Goal: Task Accomplishment & Management: Use online tool/utility

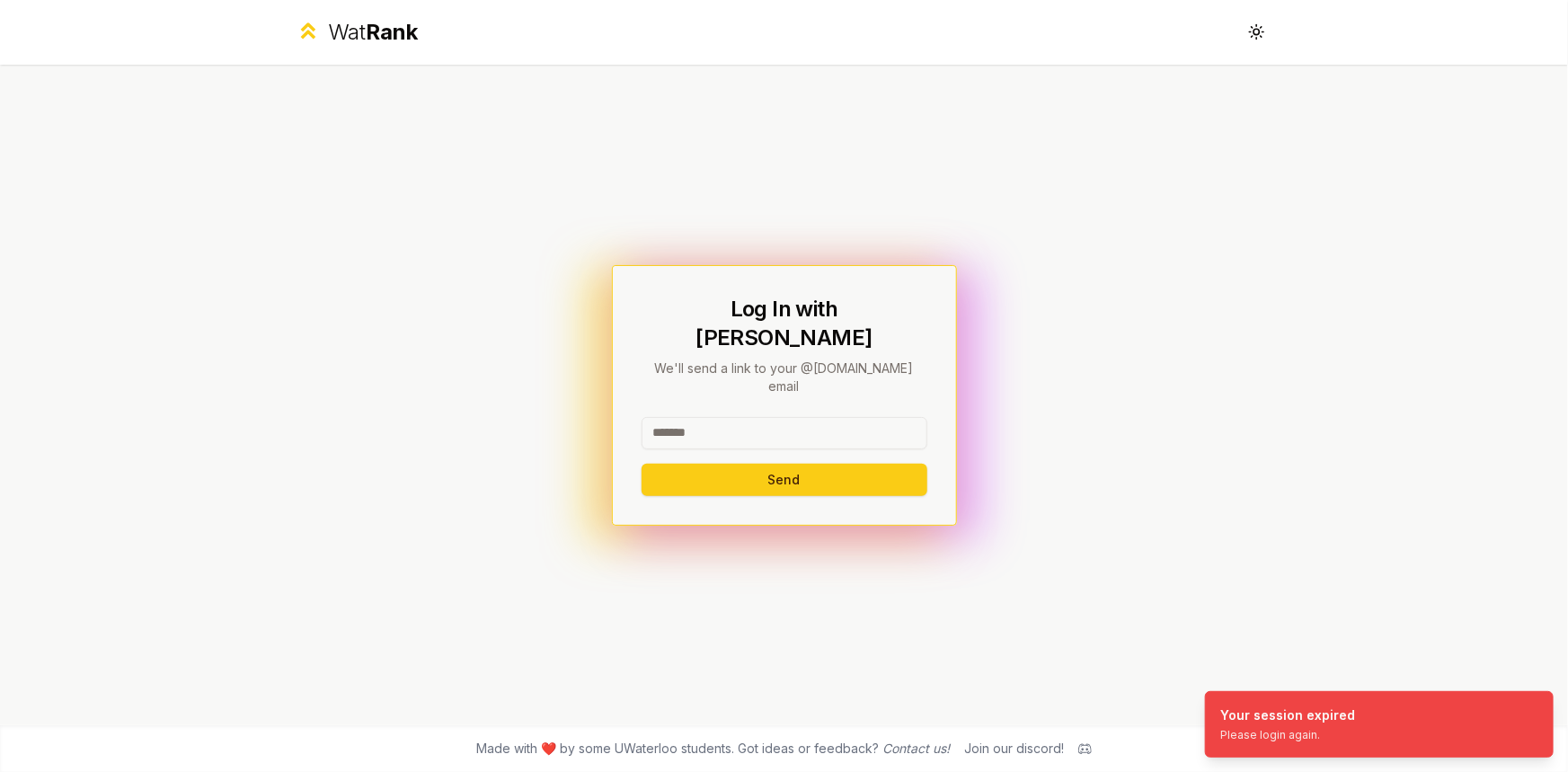
click at [769, 417] on input at bounding box center [784, 433] width 285 height 33
type input "*****"
click at [641, 464] on button "Send" at bounding box center [784, 480] width 285 height 33
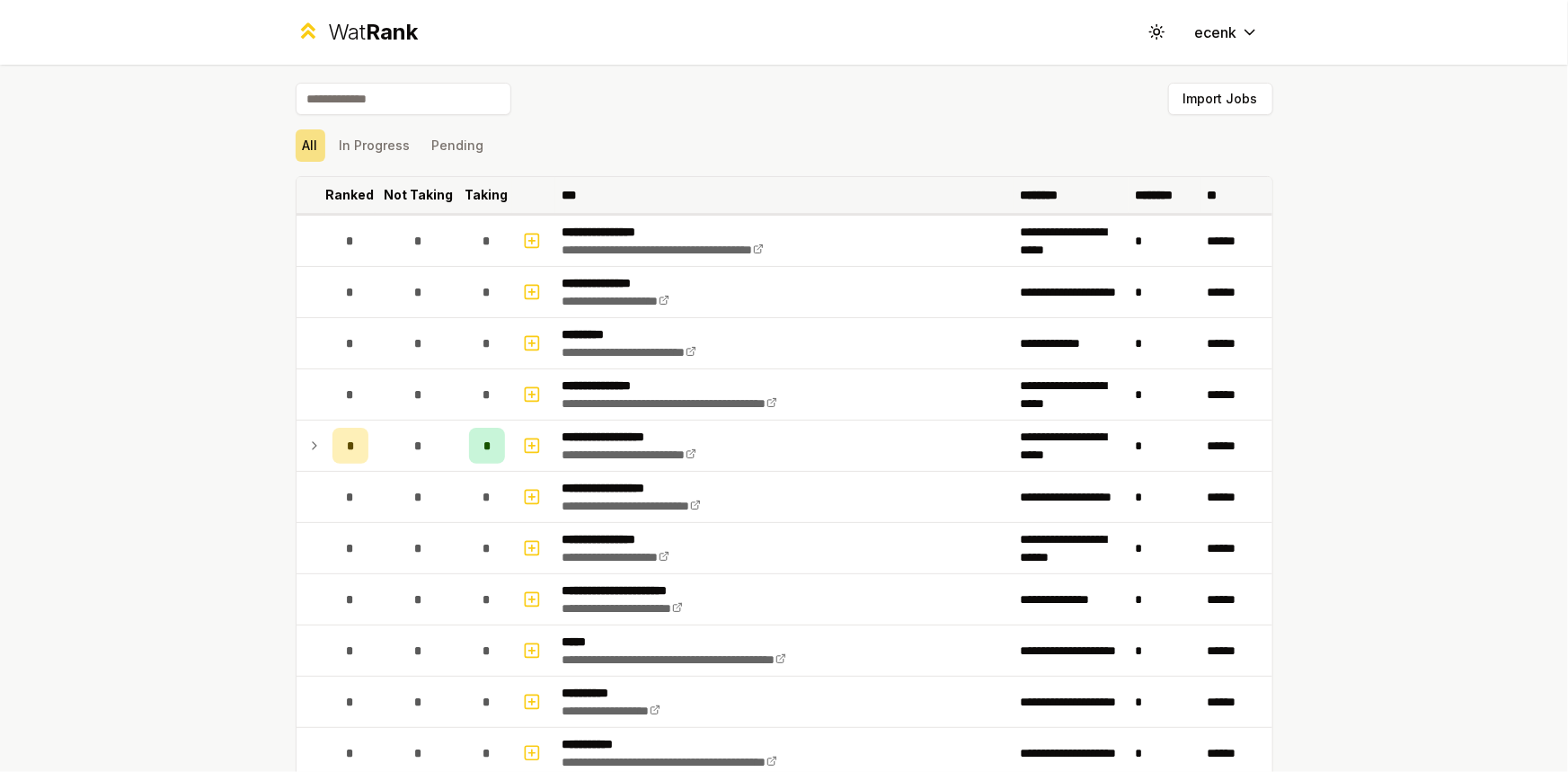
click at [345, 186] on p "Ranked" at bounding box center [350, 195] width 49 height 18
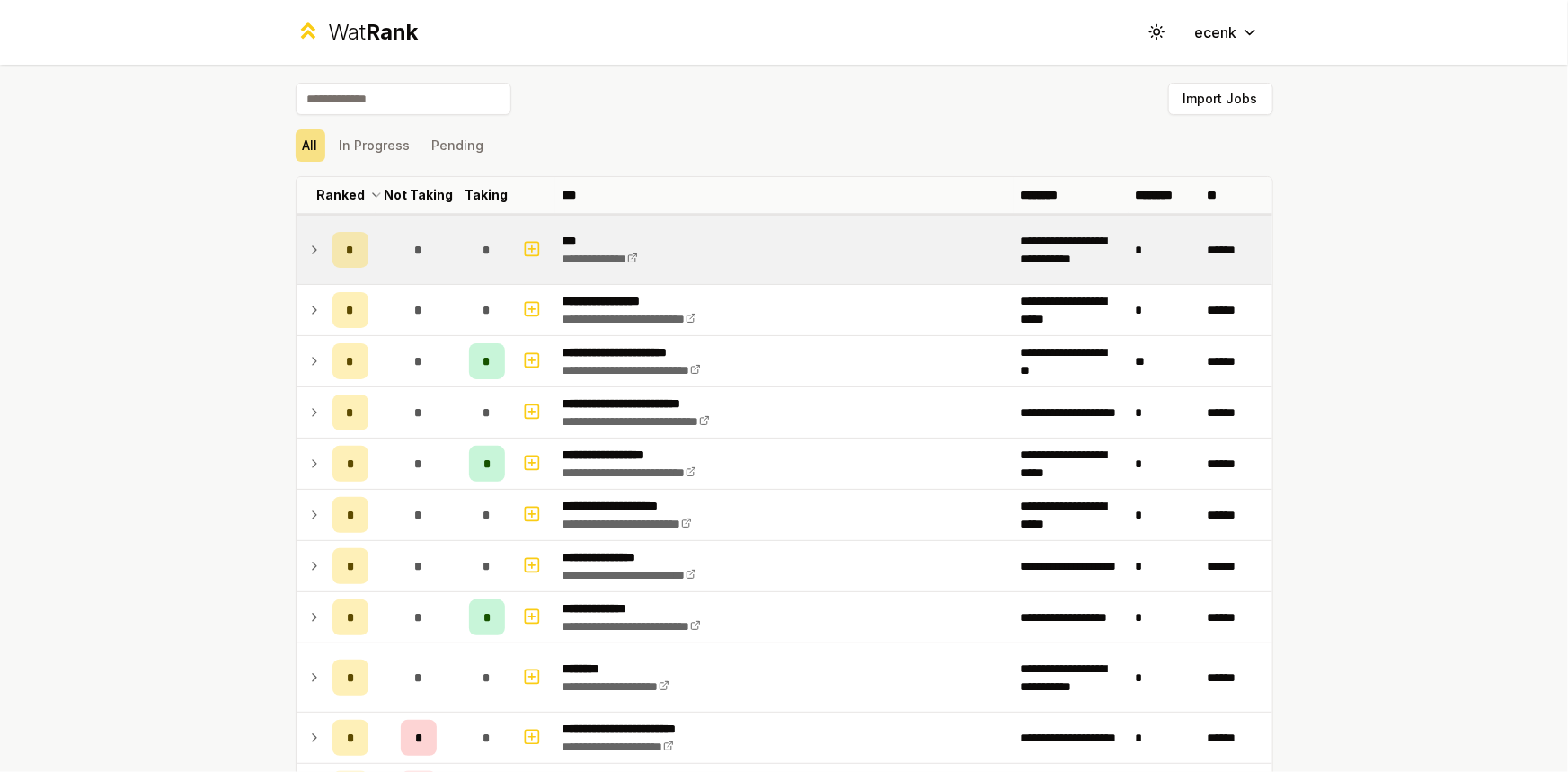
click at [312, 244] on icon at bounding box center [314, 250] width 15 height 22
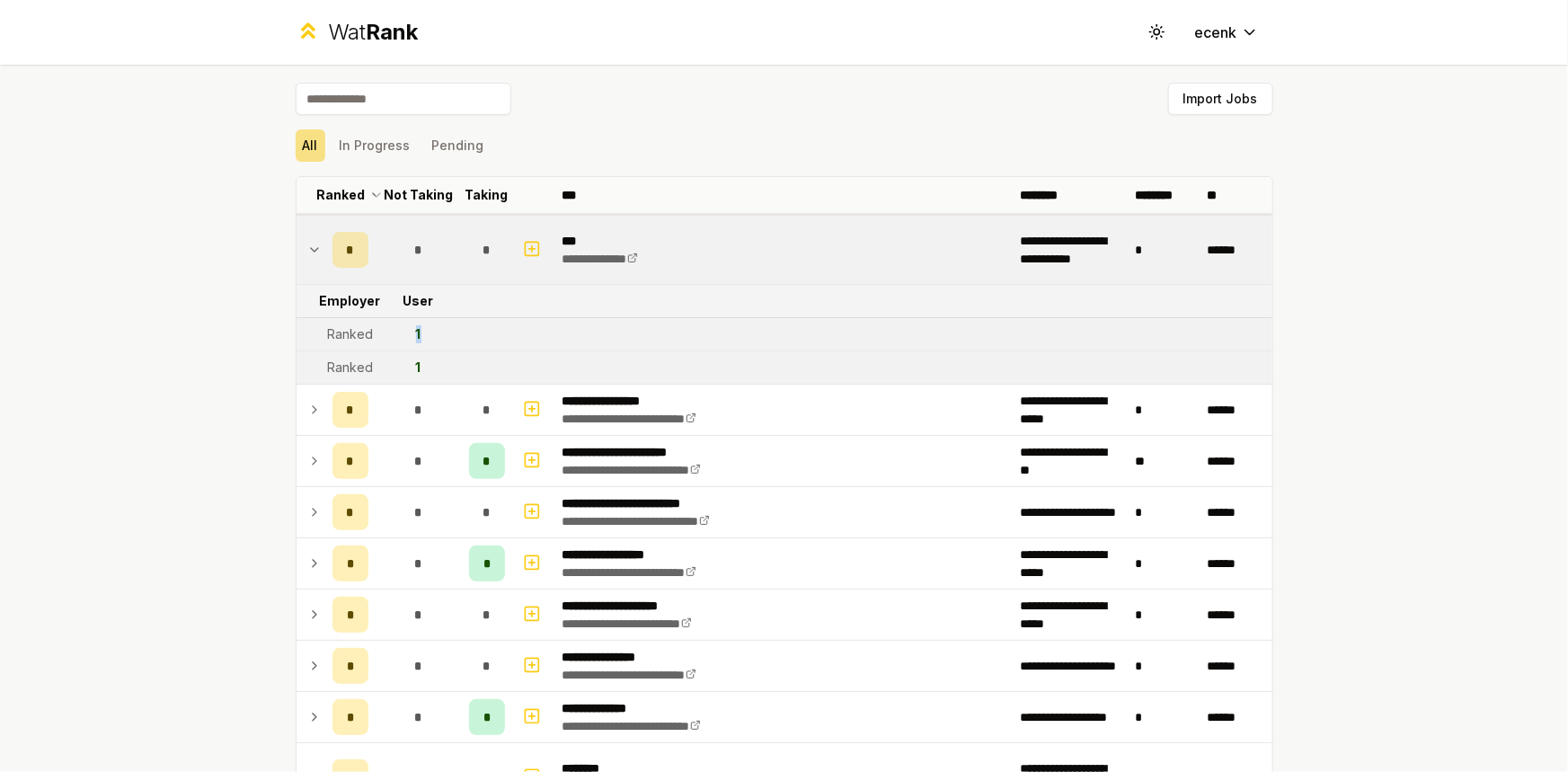
drag, startPoint x: 409, startPoint y: 332, endPoint x: 421, endPoint y: 332, distance: 12.0
click at [421, 332] on td "1" at bounding box center [418, 334] width 86 height 33
drag, startPoint x: 408, startPoint y: 361, endPoint x: 442, endPoint y: 363, distance: 34.1
click at [442, 363] on td "1" at bounding box center [418, 368] width 86 height 33
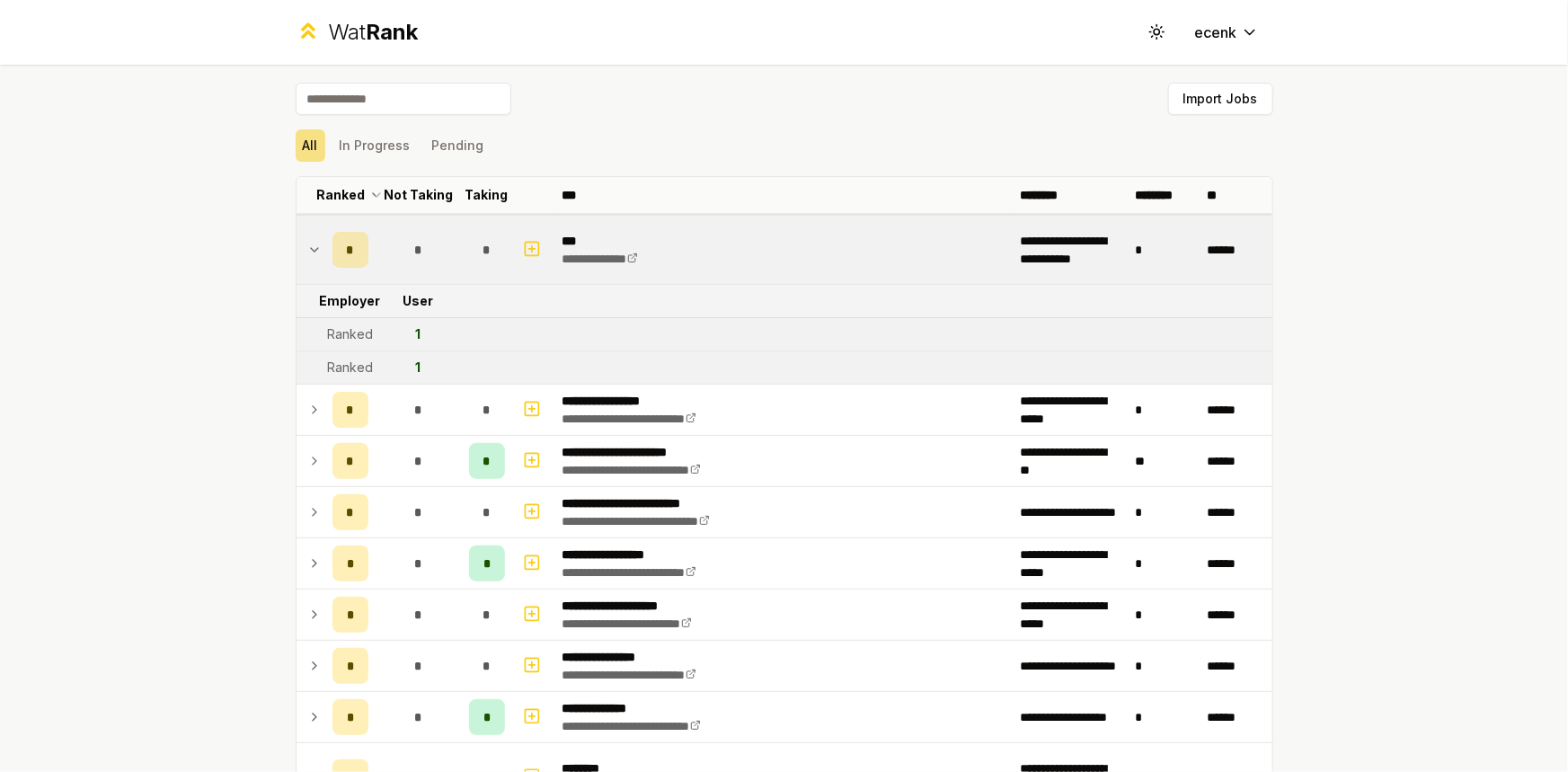
click at [701, 246] on td "**********" at bounding box center [784, 250] width 458 height 68
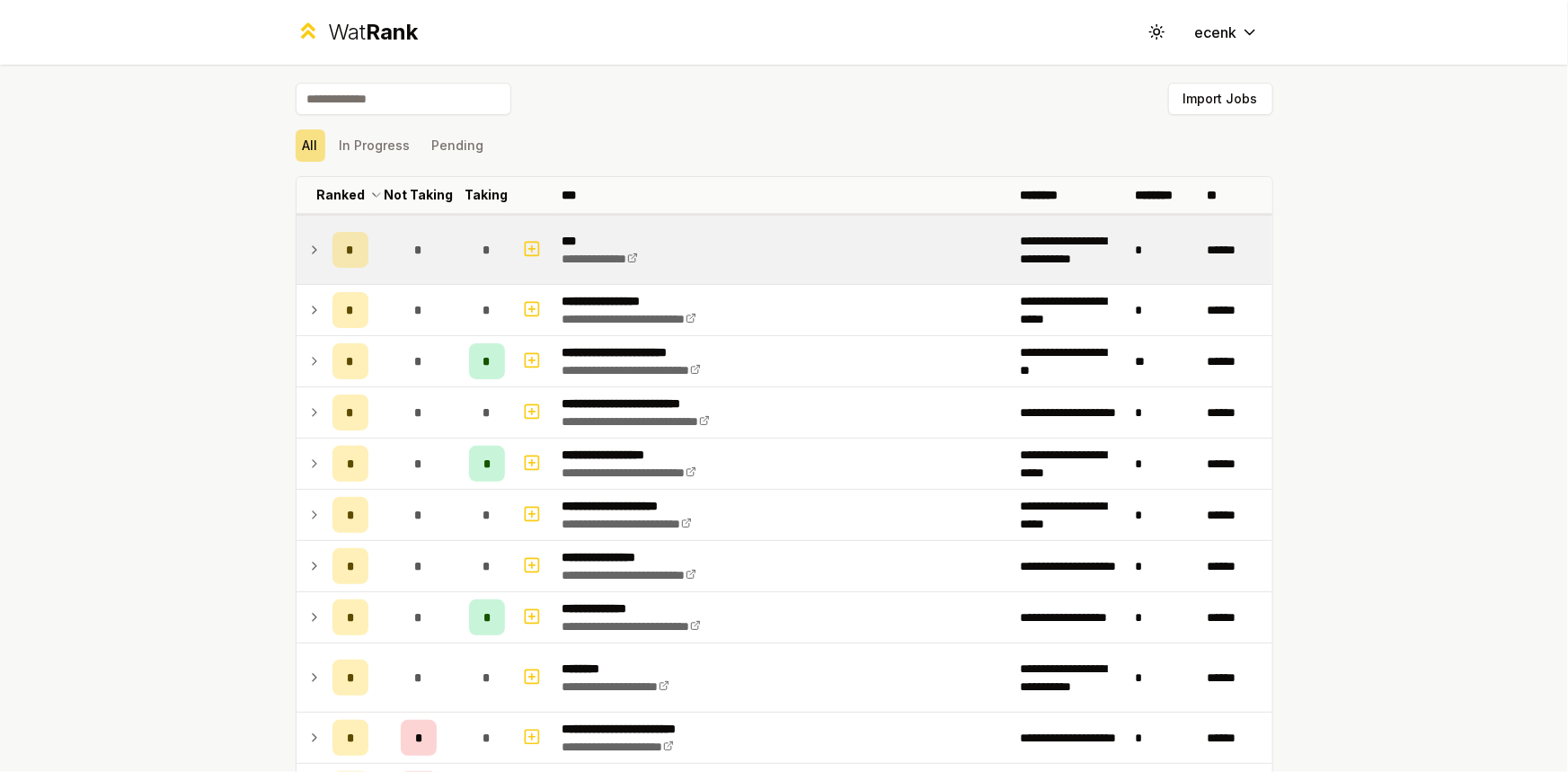
click at [701, 246] on td "**********" at bounding box center [784, 250] width 458 height 68
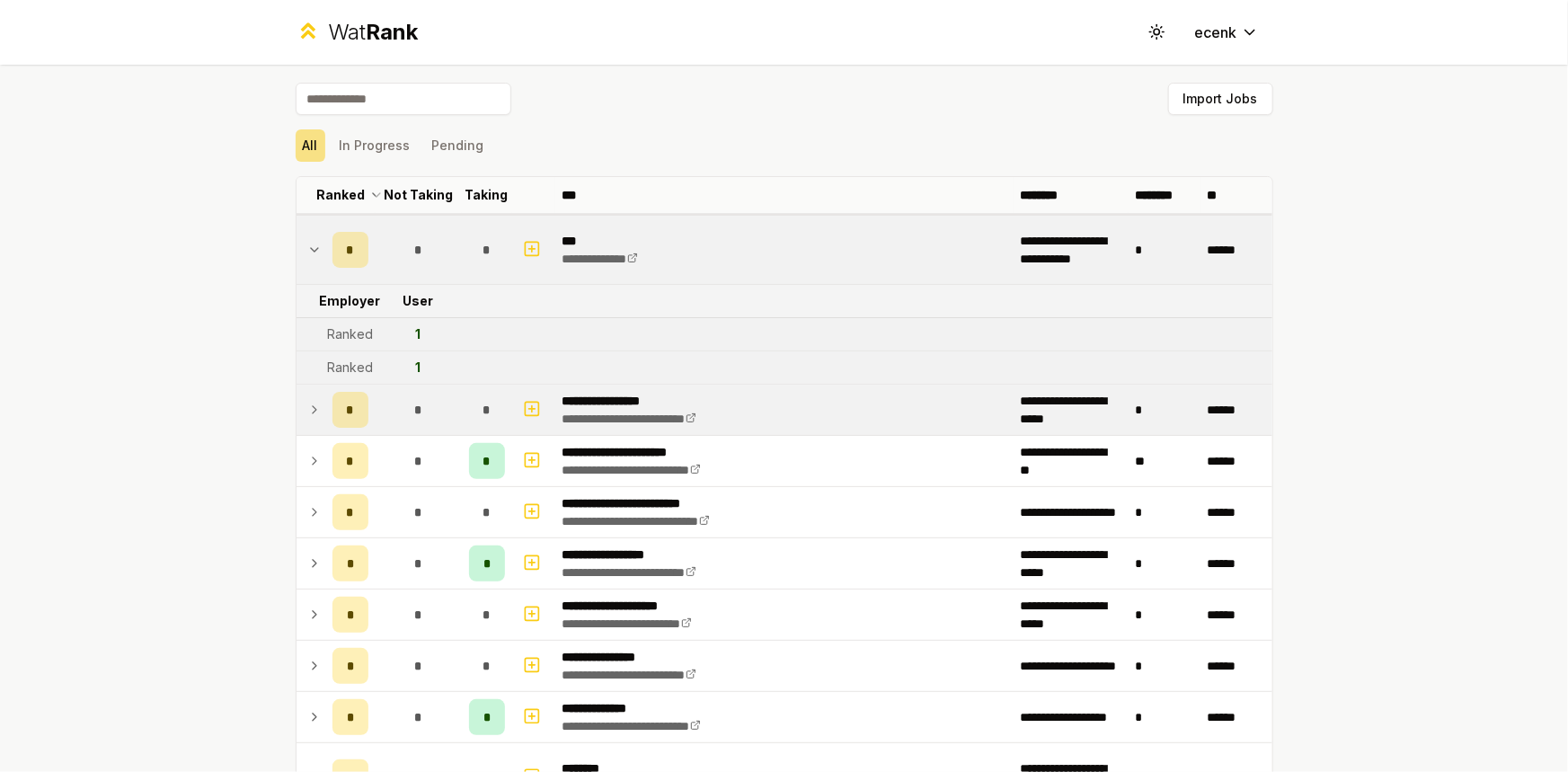
click at [430, 400] on td "*" at bounding box center [418, 409] width 86 height 51
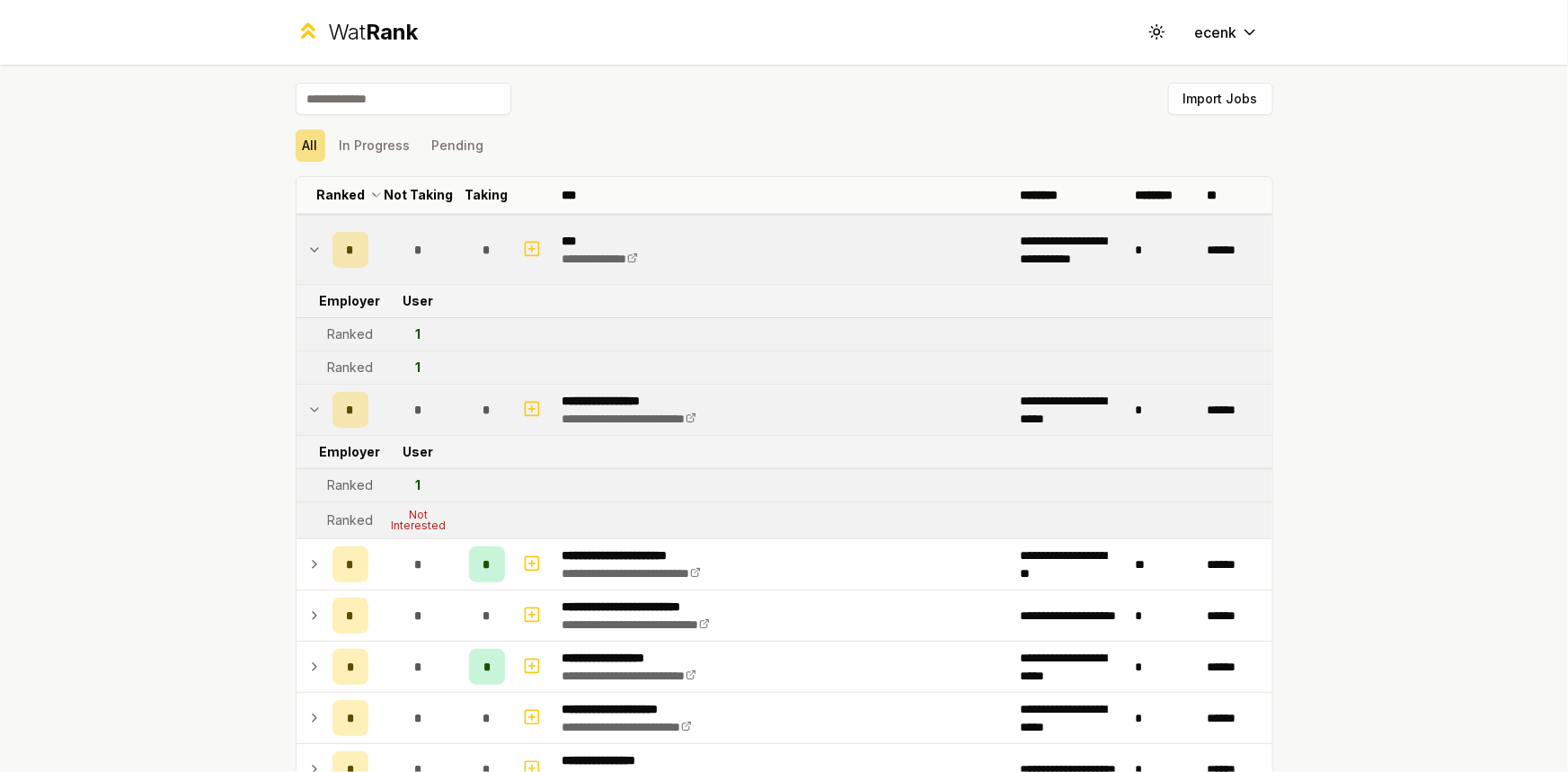
click at [380, 401] on td "*" at bounding box center [418, 409] width 86 height 51
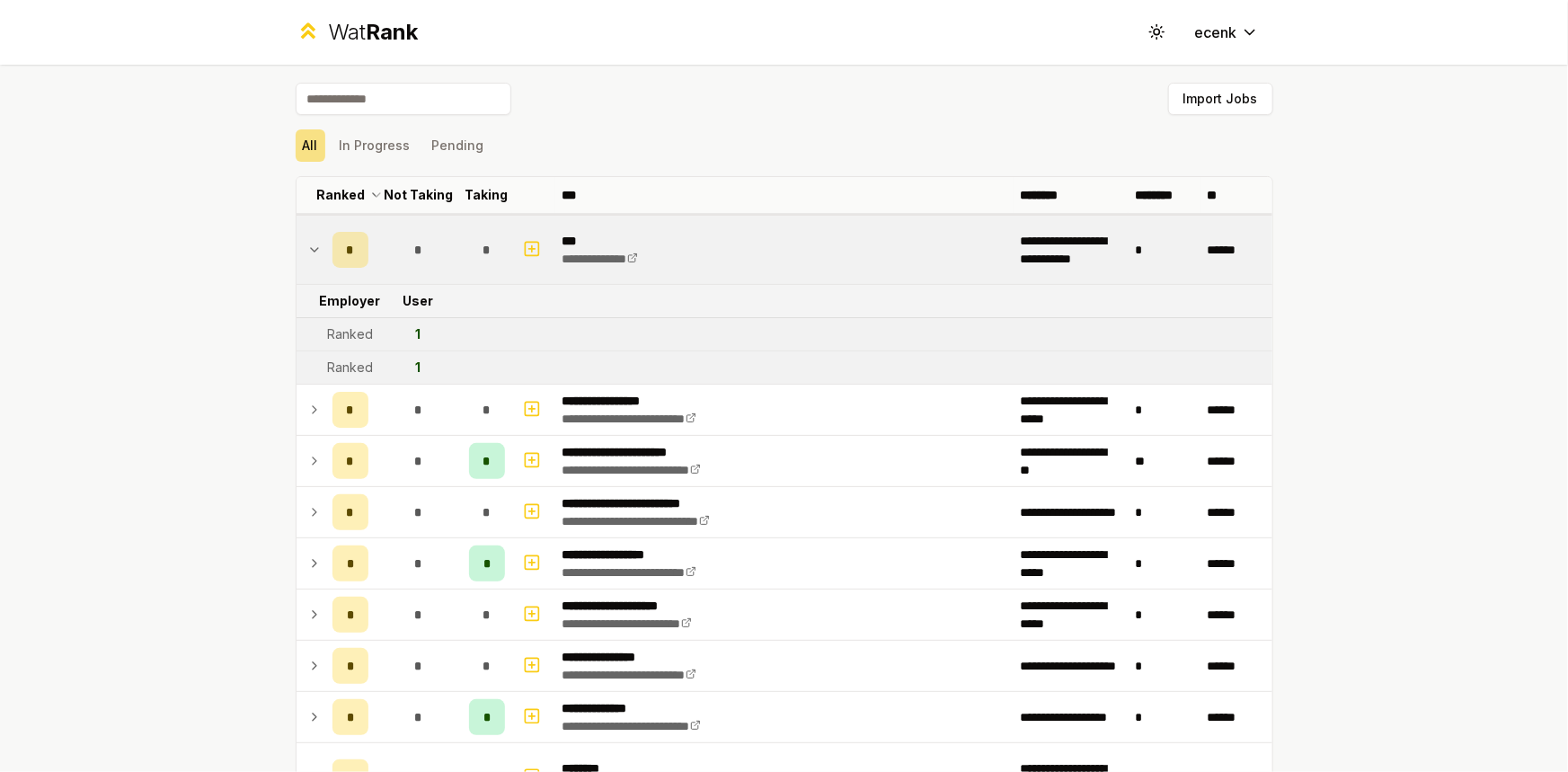
click at [441, 224] on td "*" at bounding box center [418, 250] width 86 height 68
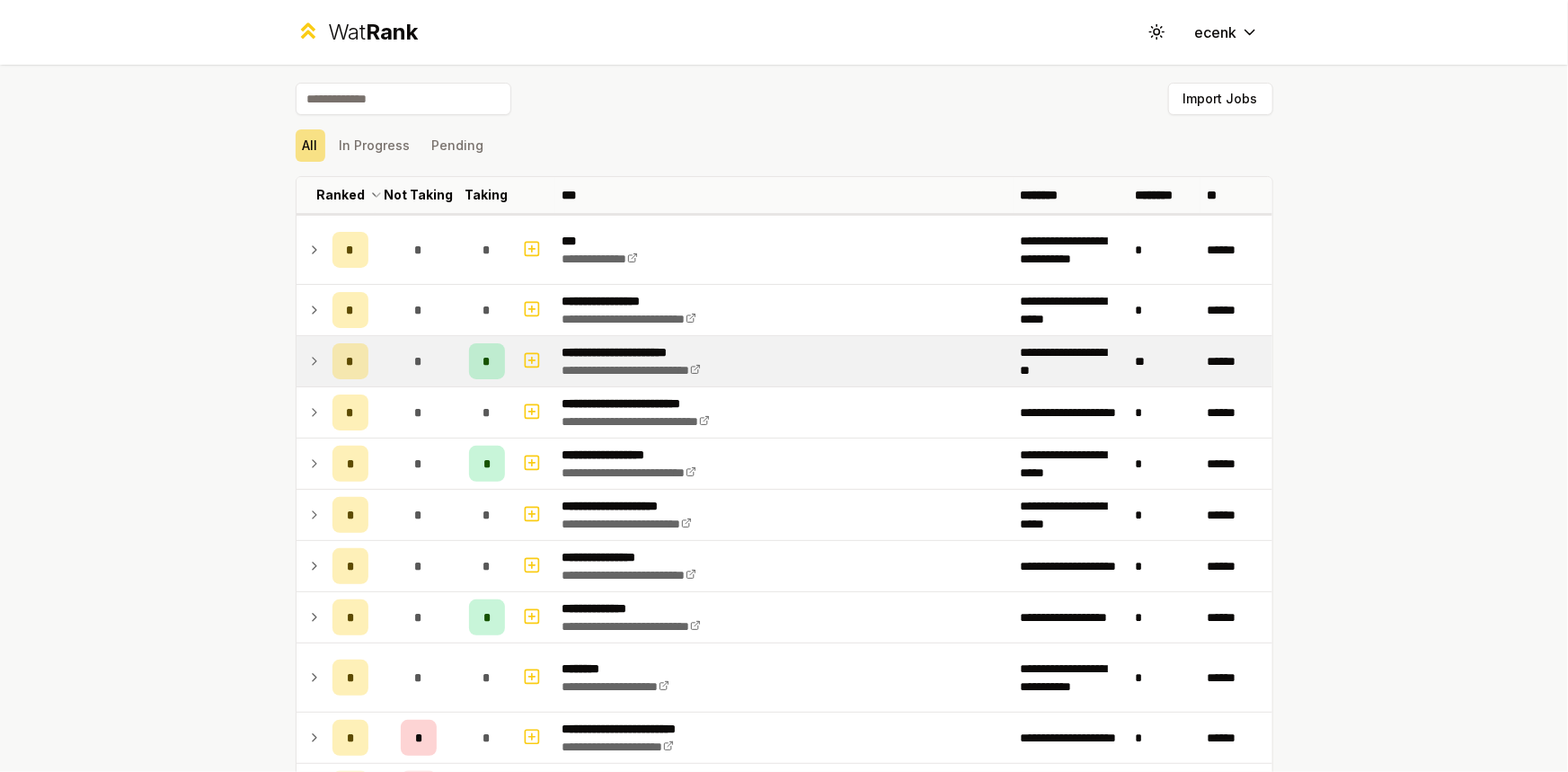
click at [403, 363] on div "*" at bounding box center [418, 361] width 36 height 36
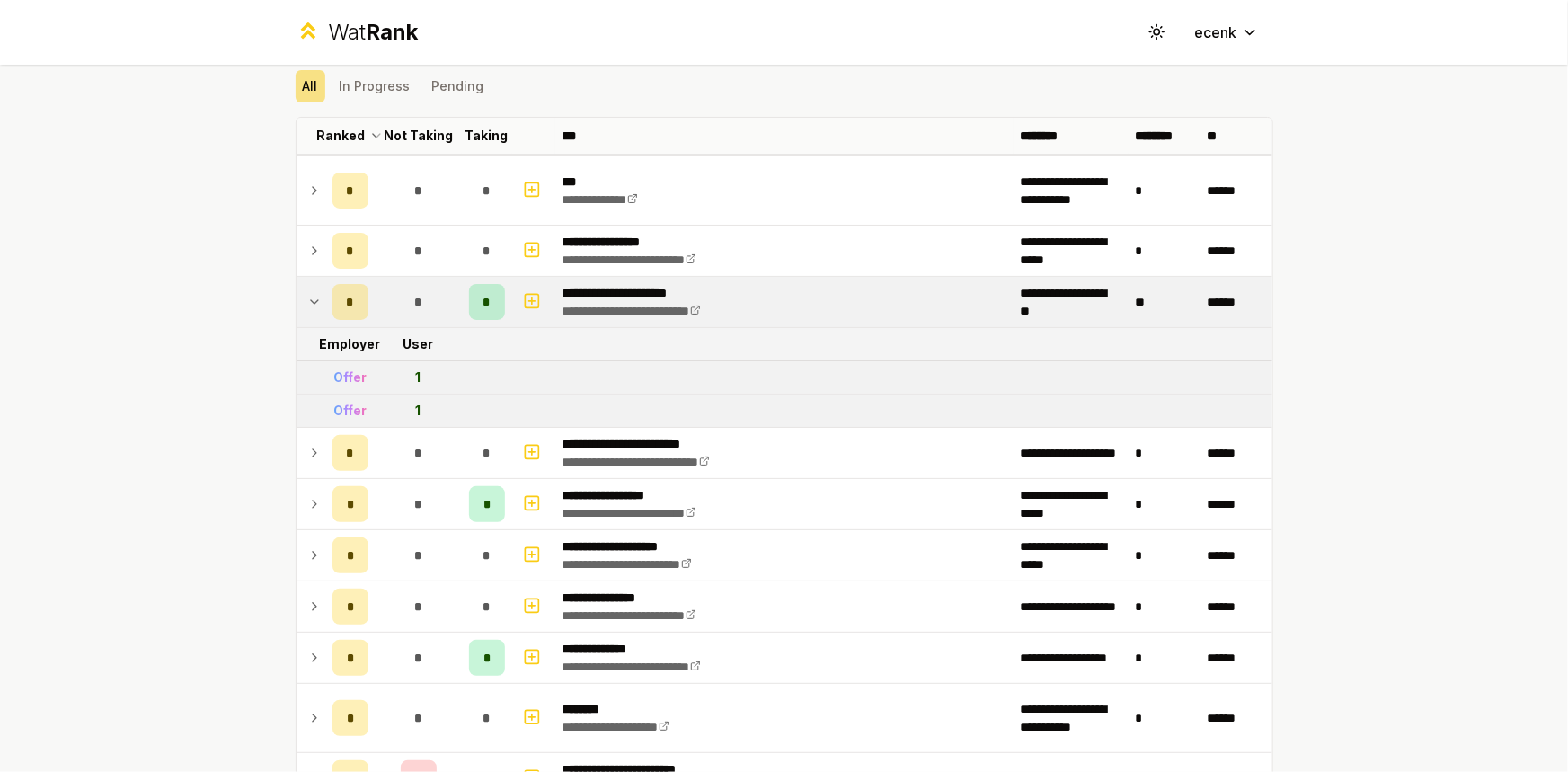
scroll to position [60, 0]
click at [419, 298] on div "*" at bounding box center [418, 301] width 36 height 36
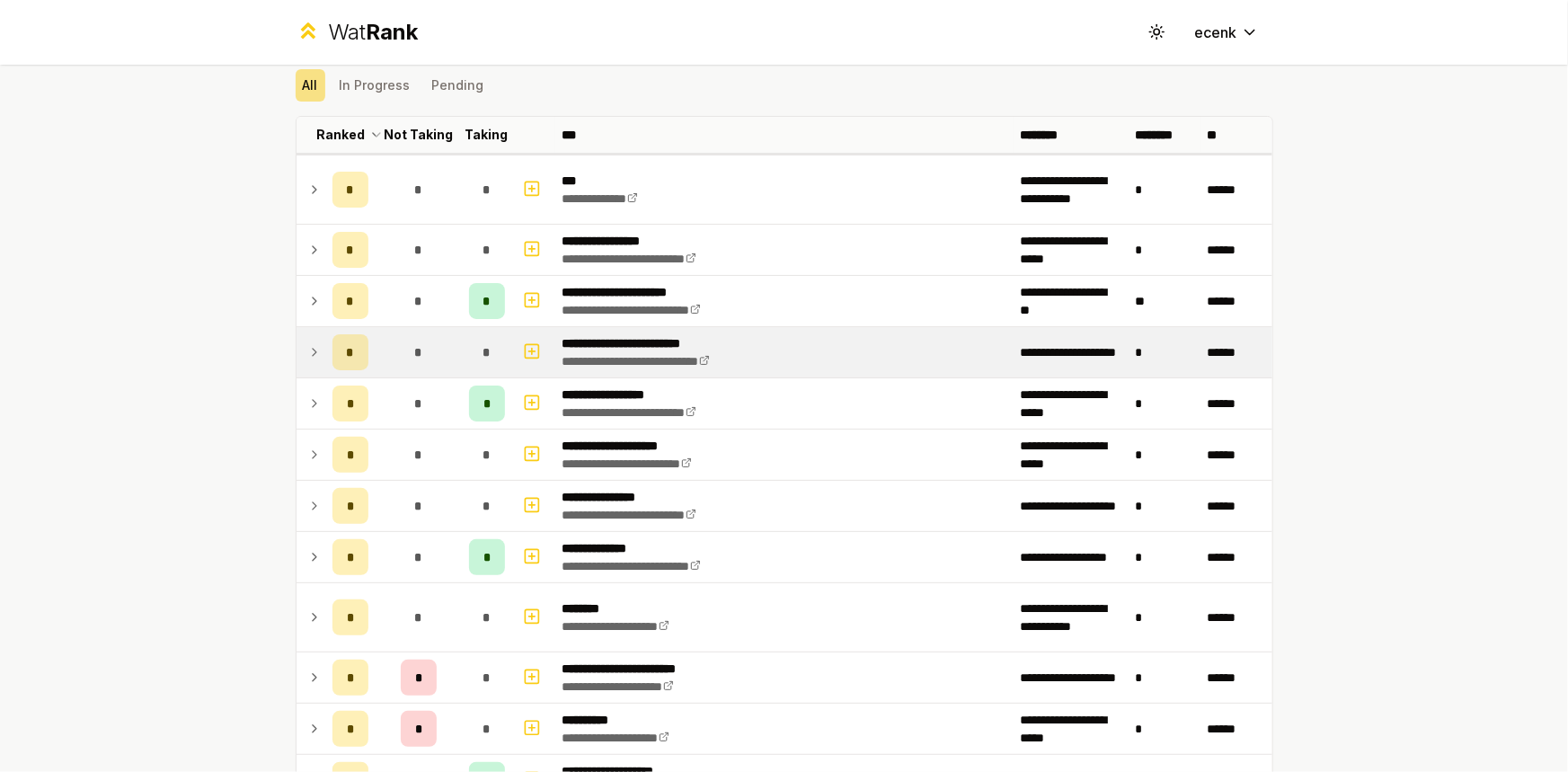
click at [429, 355] on div "*" at bounding box center [418, 352] width 36 height 36
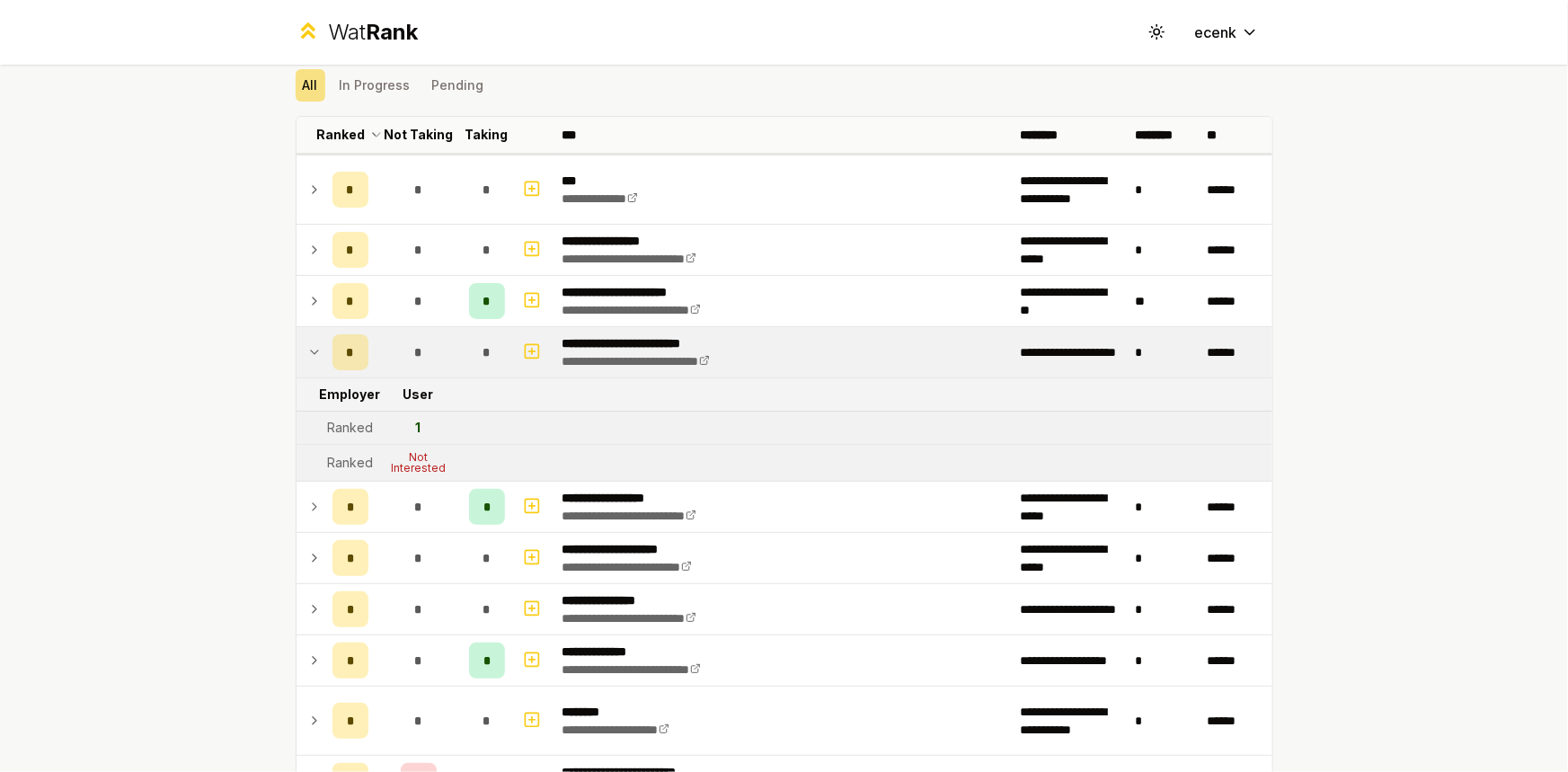
click at [429, 355] on div "*" at bounding box center [418, 352] width 36 height 36
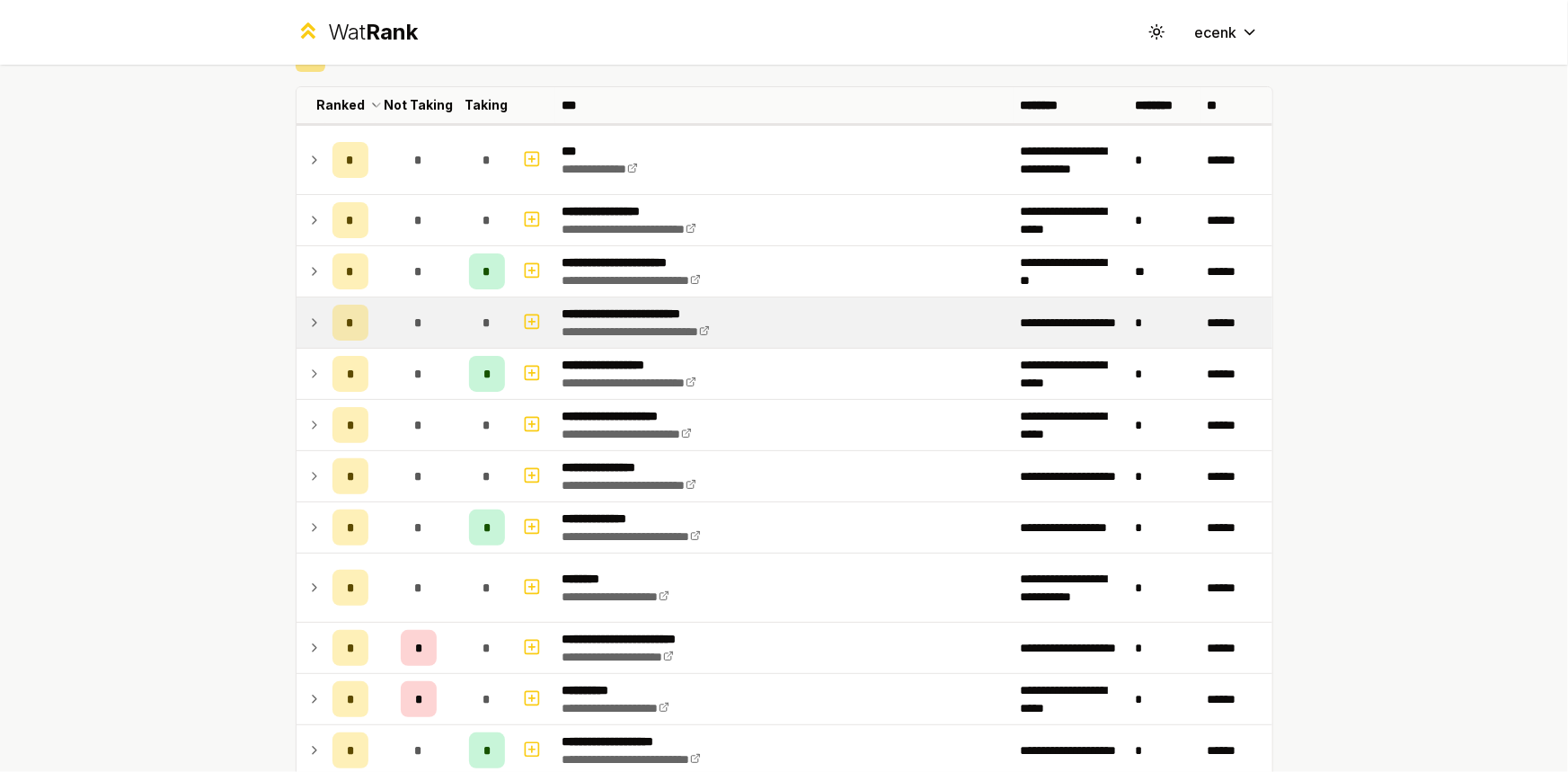
scroll to position [0, 0]
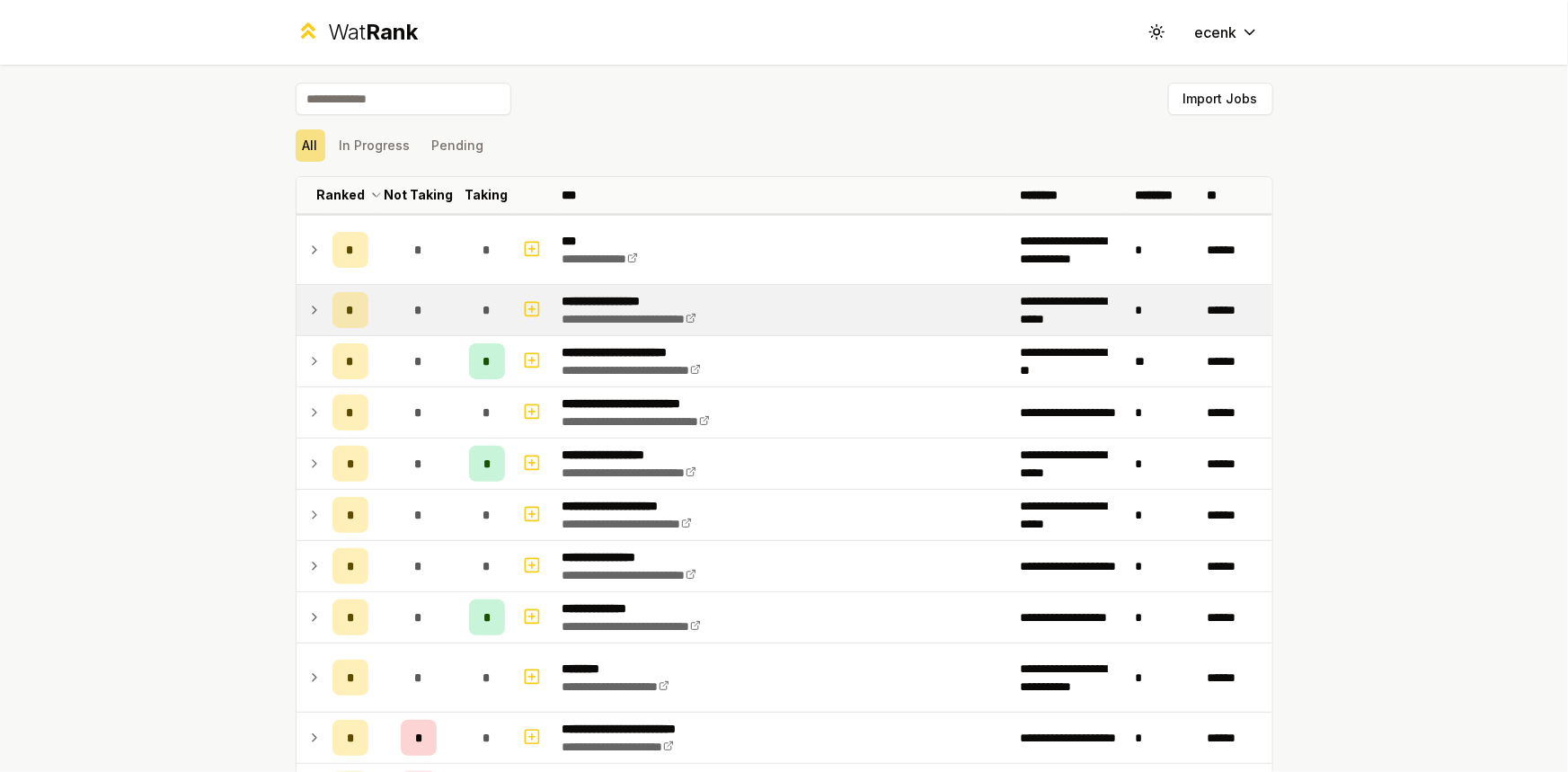
click at [409, 327] on td "*" at bounding box center [418, 309] width 86 height 51
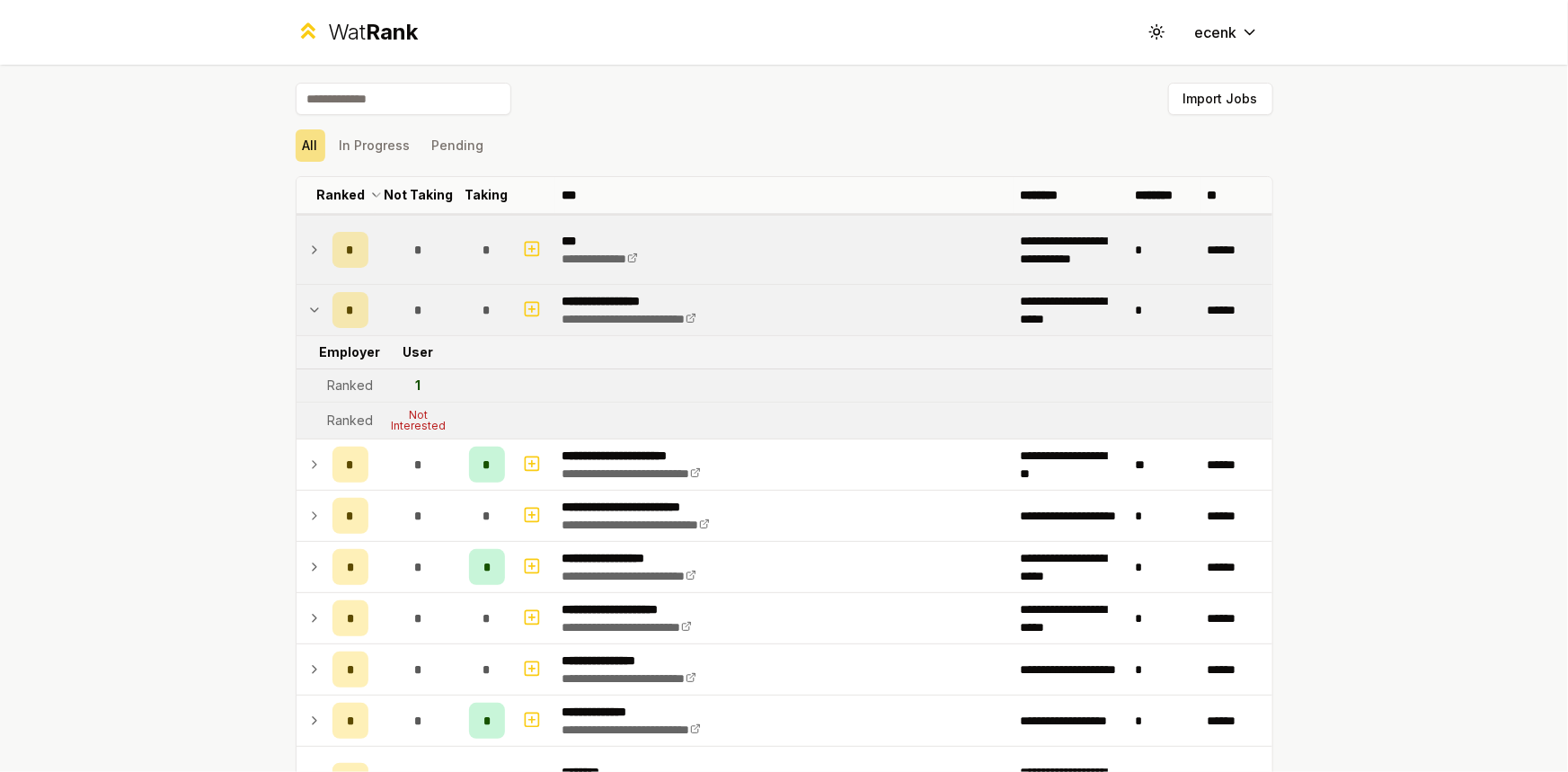
click at [429, 266] on td "*" at bounding box center [418, 250] width 86 height 68
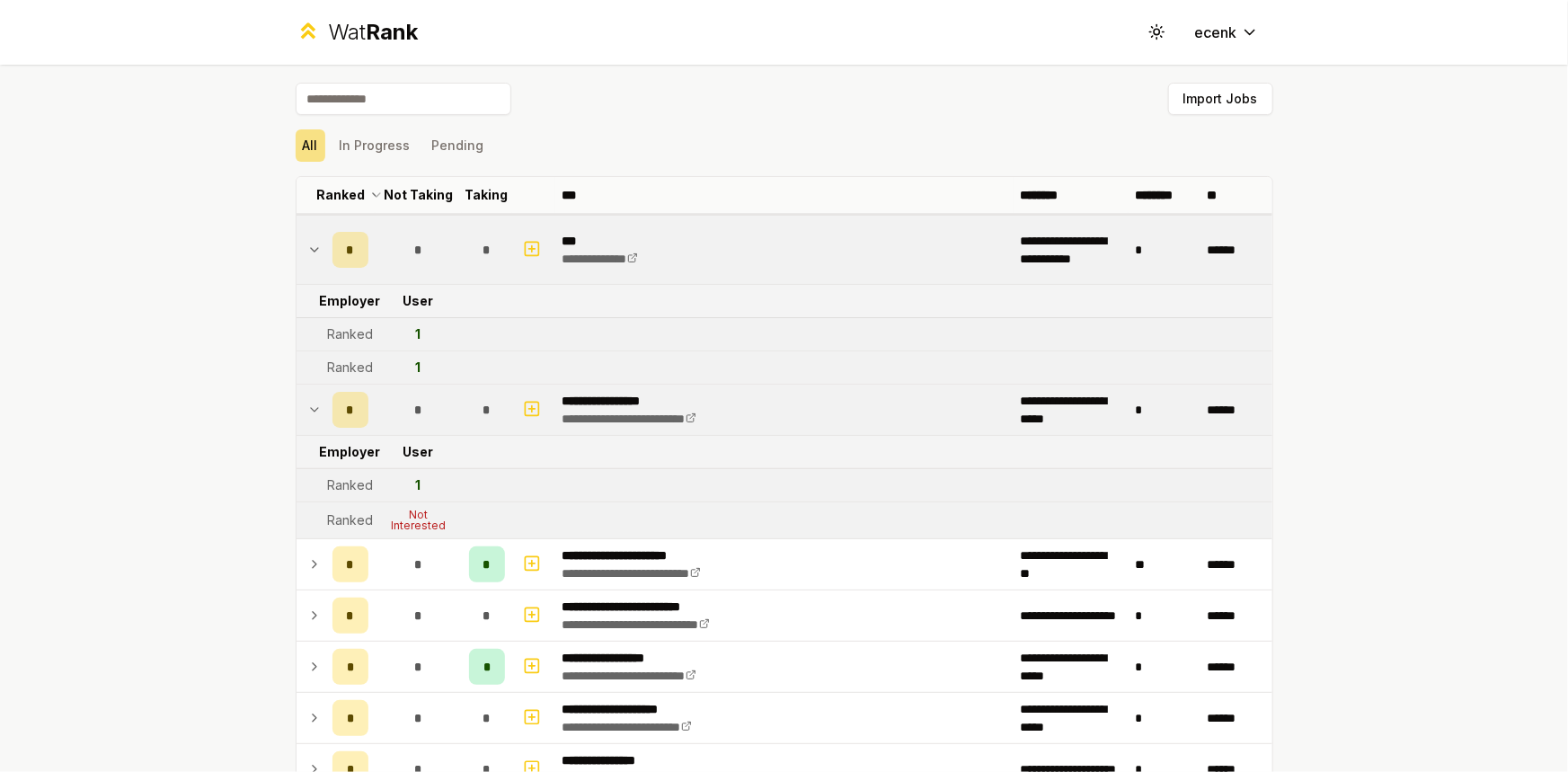
click at [761, 254] on td "**********" at bounding box center [784, 250] width 458 height 68
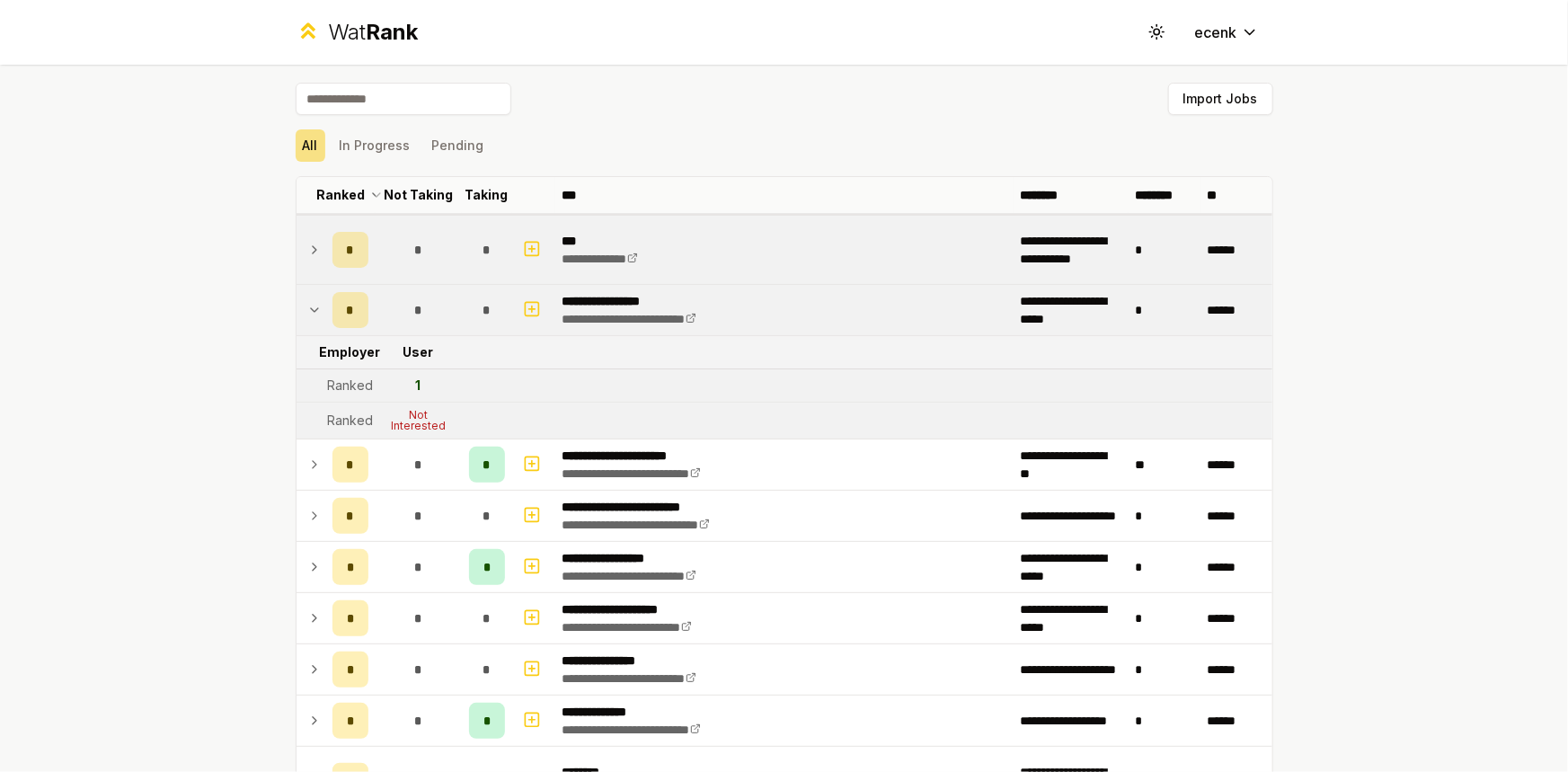
click at [447, 248] on td "*" at bounding box center [418, 250] width 86 height 68
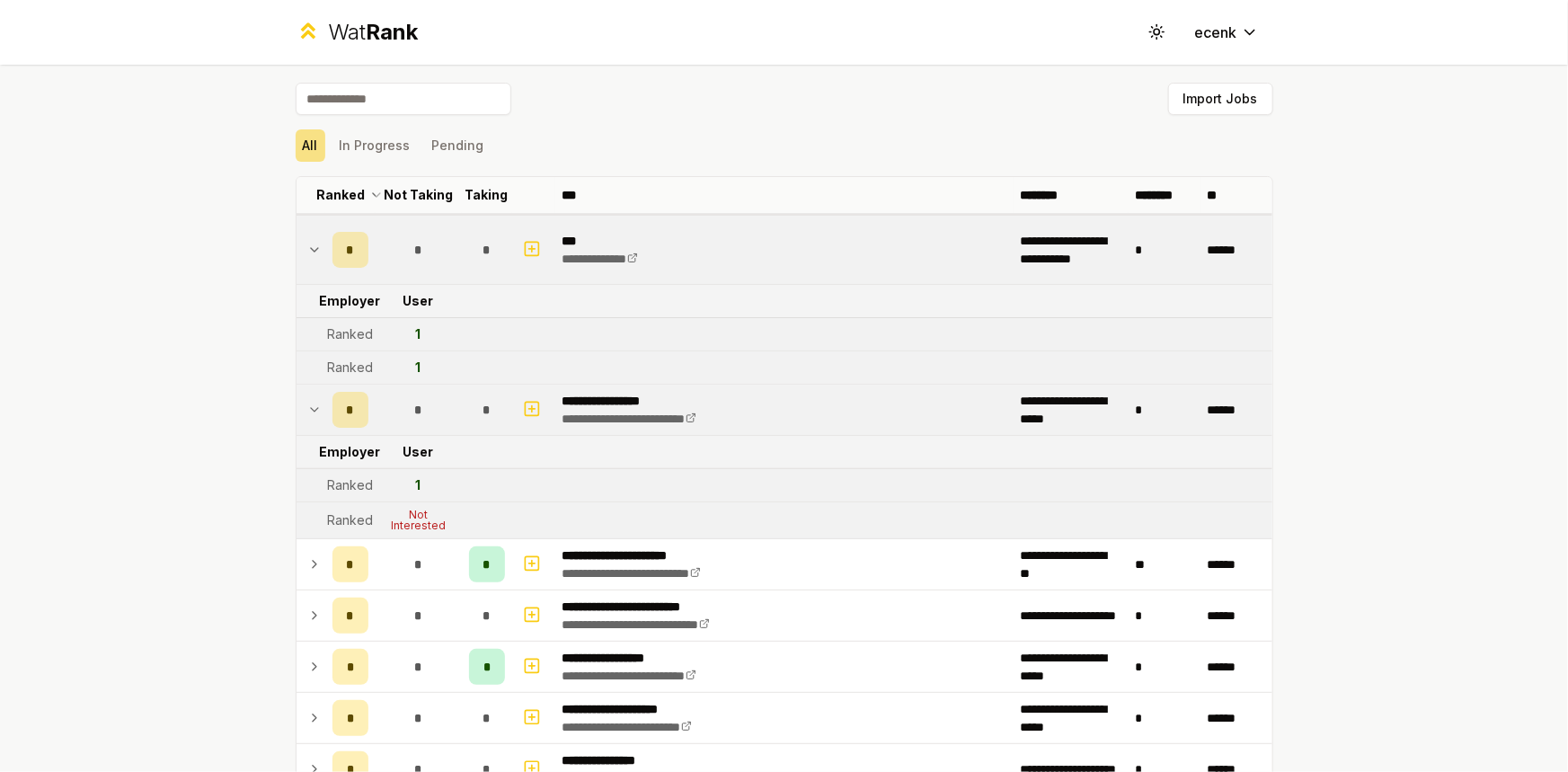
click at [446, 248] on td "*" at bounding box center [418, 250] width 86 height 68
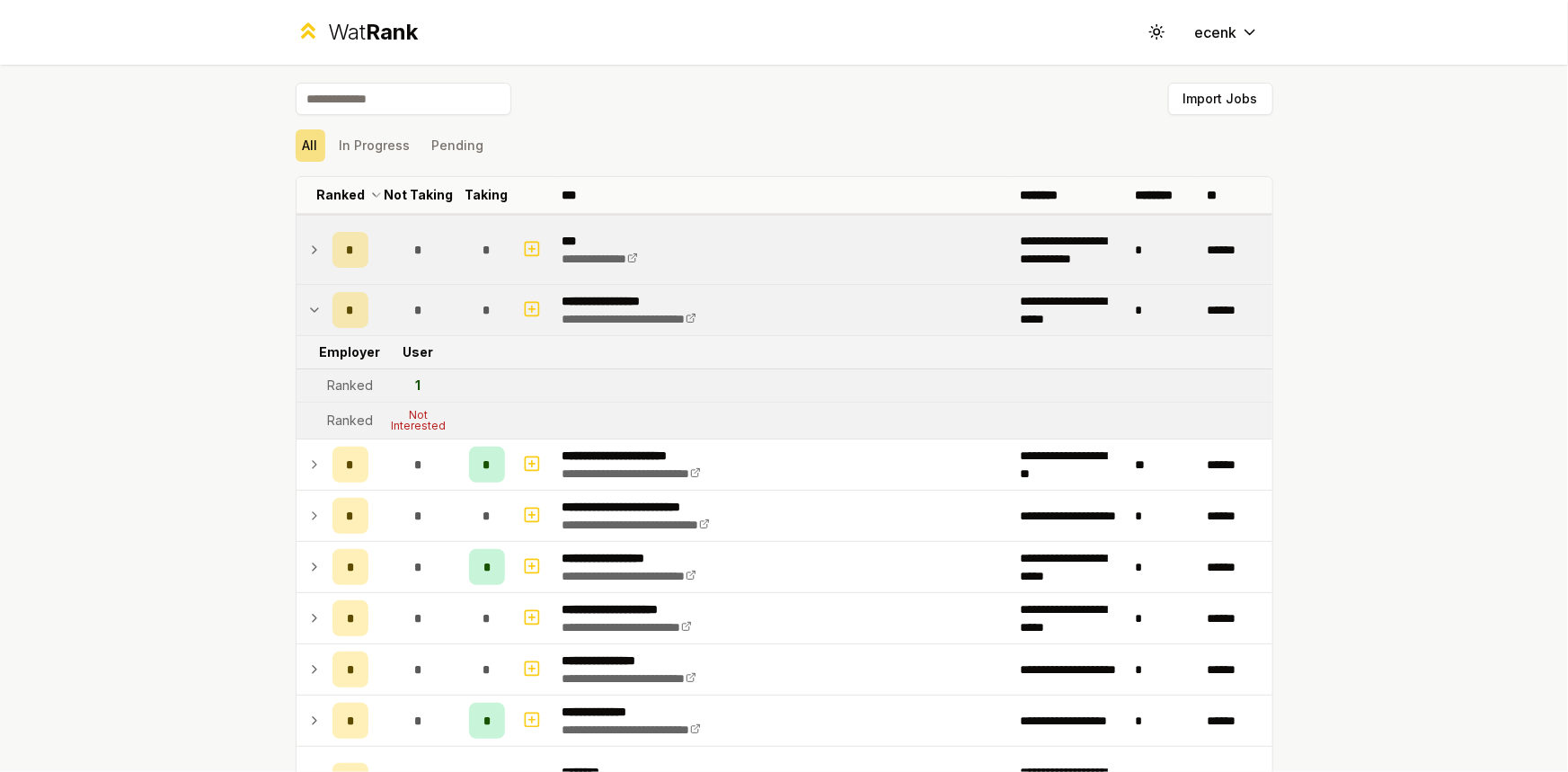
click at [462, 243] on td "*" at bounding box center [487, 250] width 51 height 68
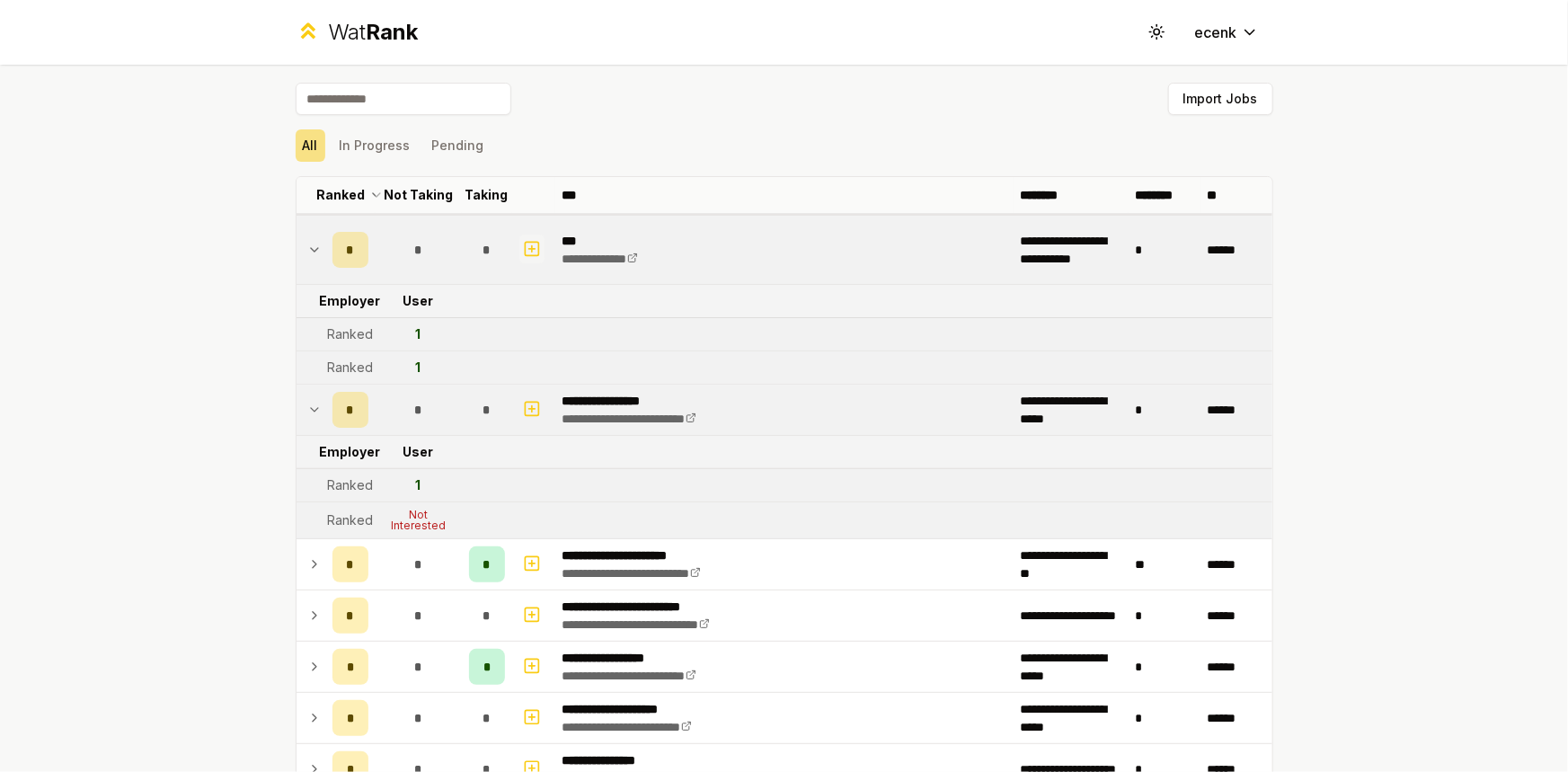
click at [523, 252] on icon "button" at bounding box center [532, 249] width 18 height 22
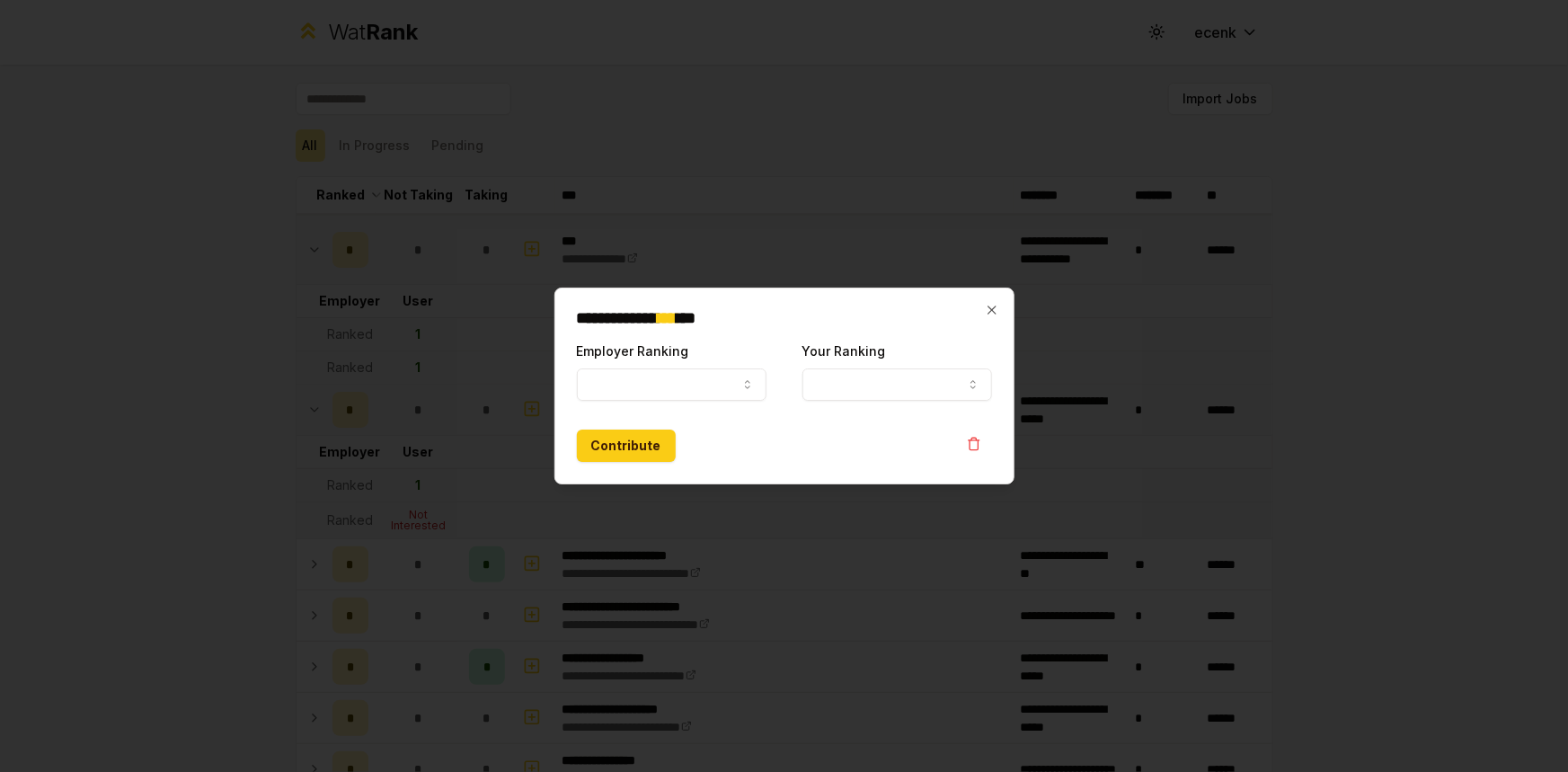
select select
click at [722, 386] on button "Employer Ranking" at bounding box center [671, 385] width 189 height 33
select select "*****"
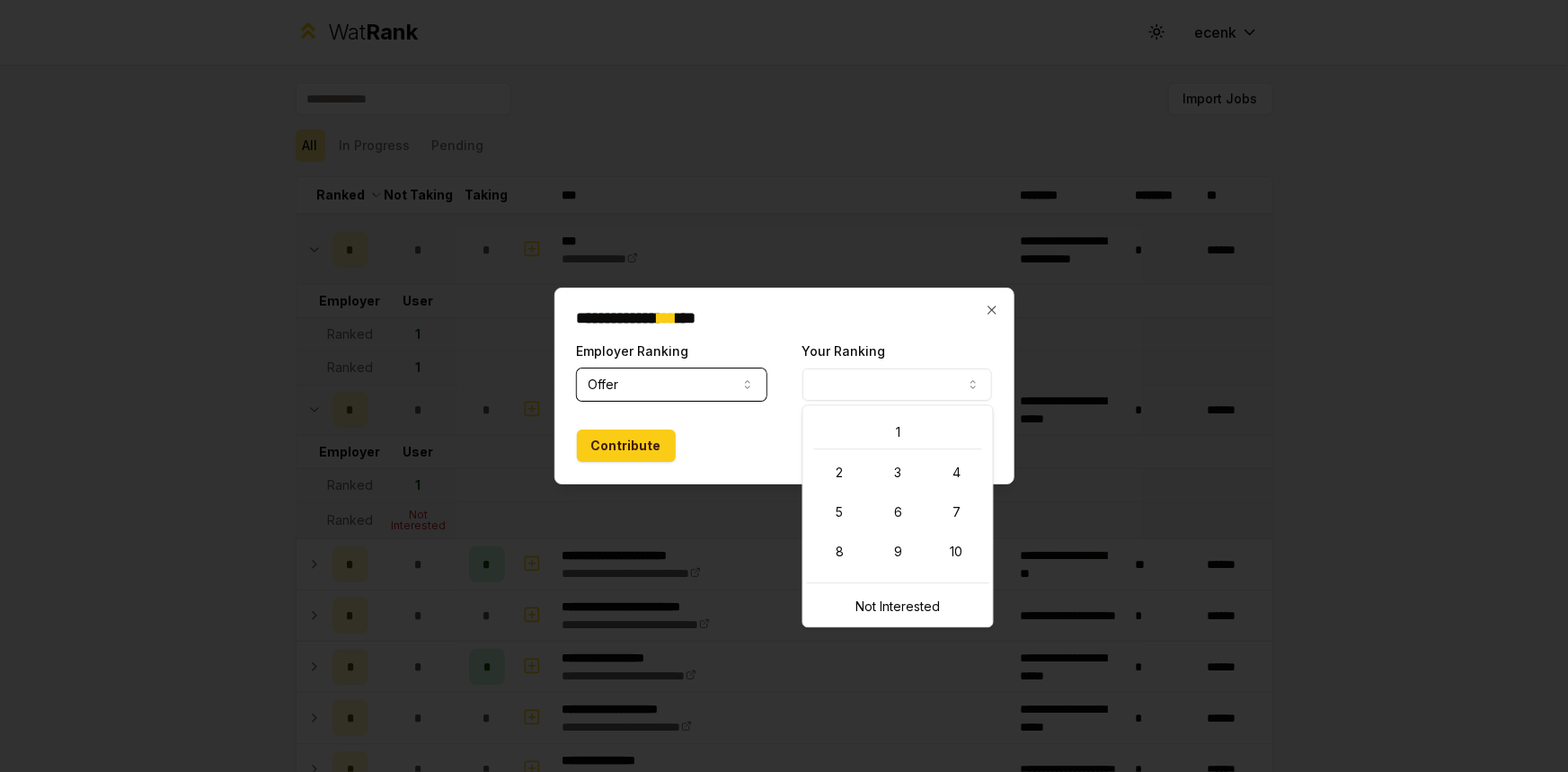
click at [970, 369] on button "Your Ranking" at bounding box center [897, 385] width 189 height 33
click at [993, 303] on icon "button" at bounding box center [992, 310] width 15 height 15
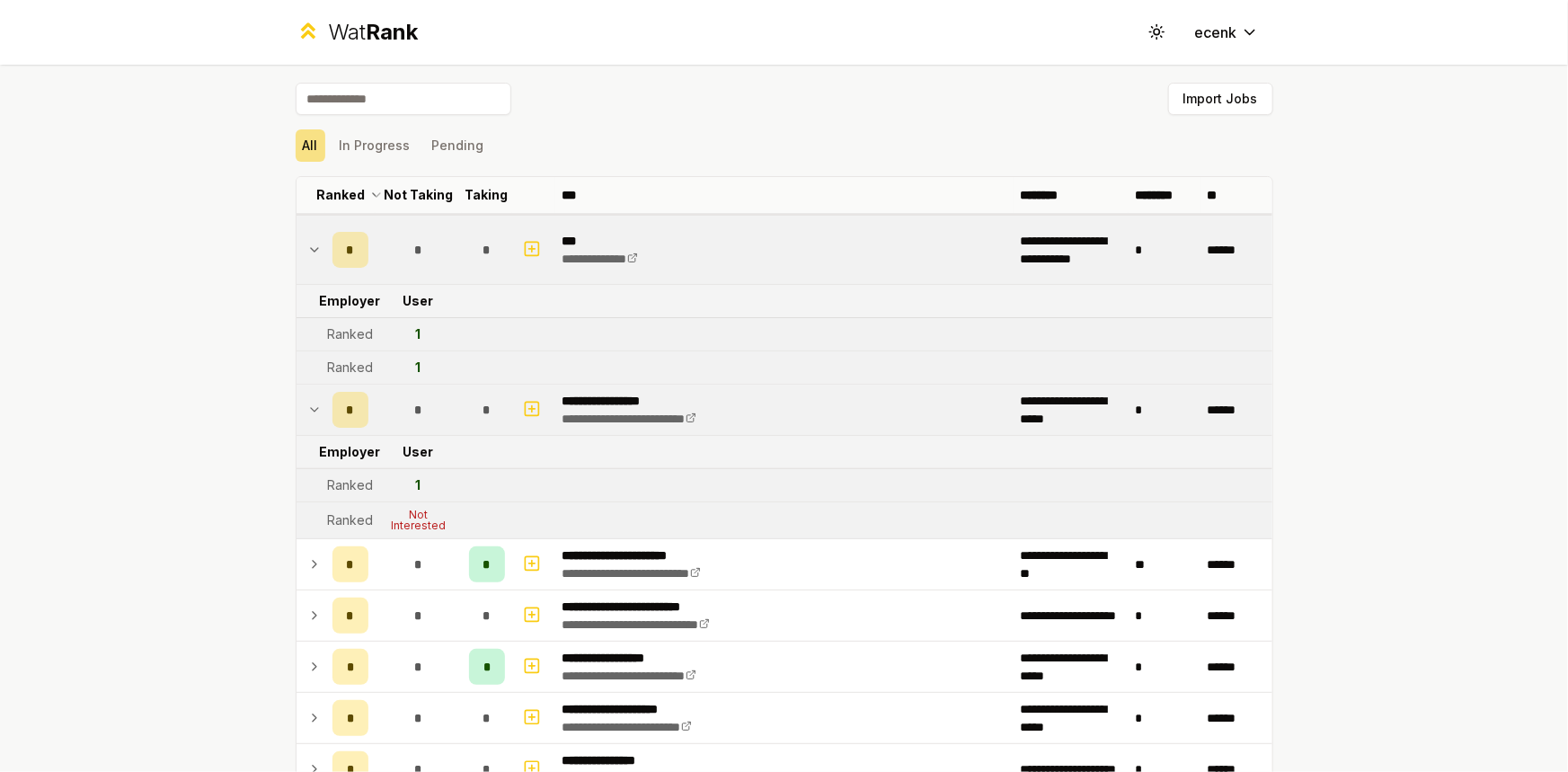
click at [250, 313] on div "**********" at bounding box center [784, 386] width 1568 height 772
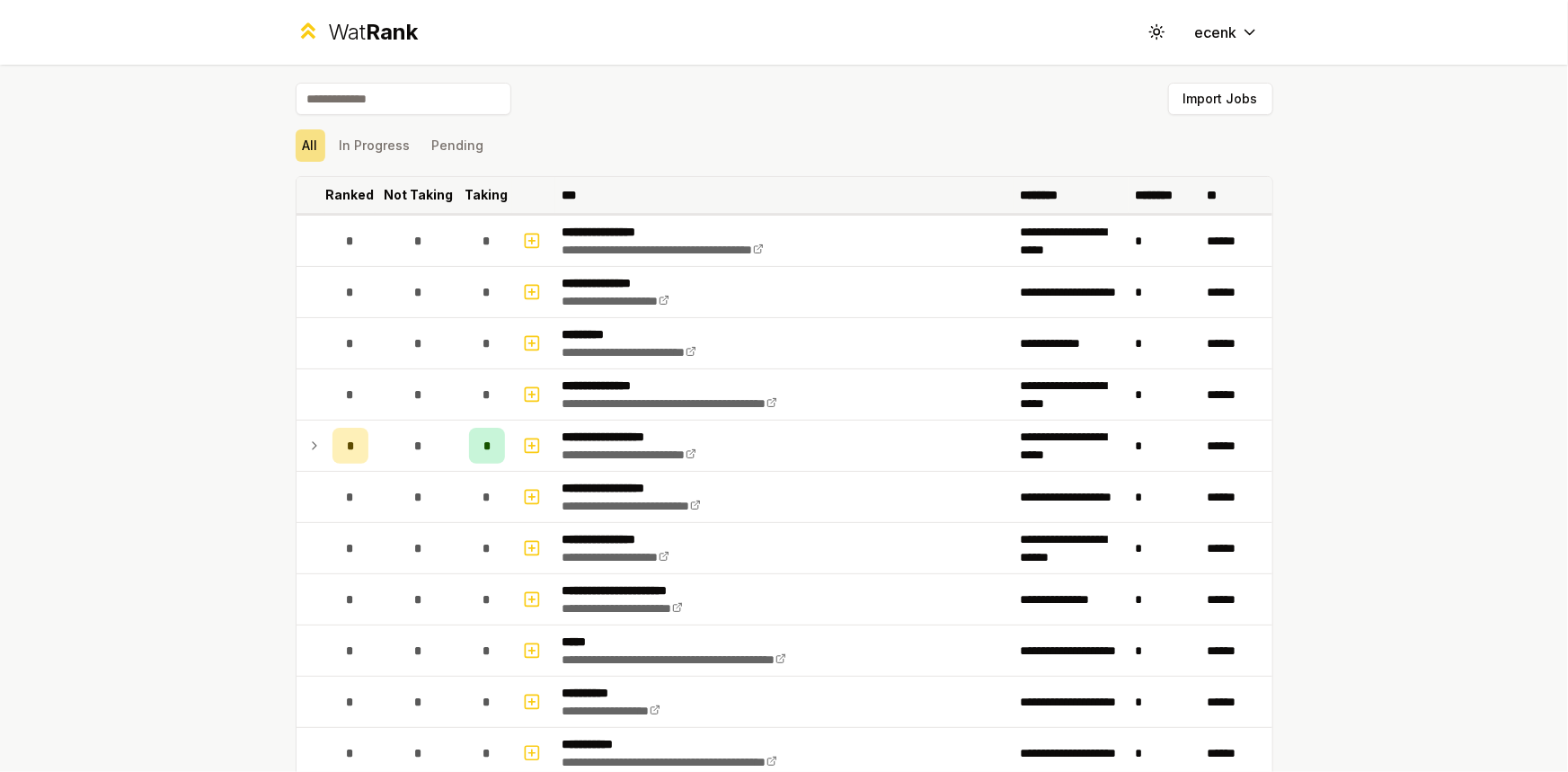
click at [409, 194] on p "Not Taking" at bounding box center [418, 195] width 69 height 18
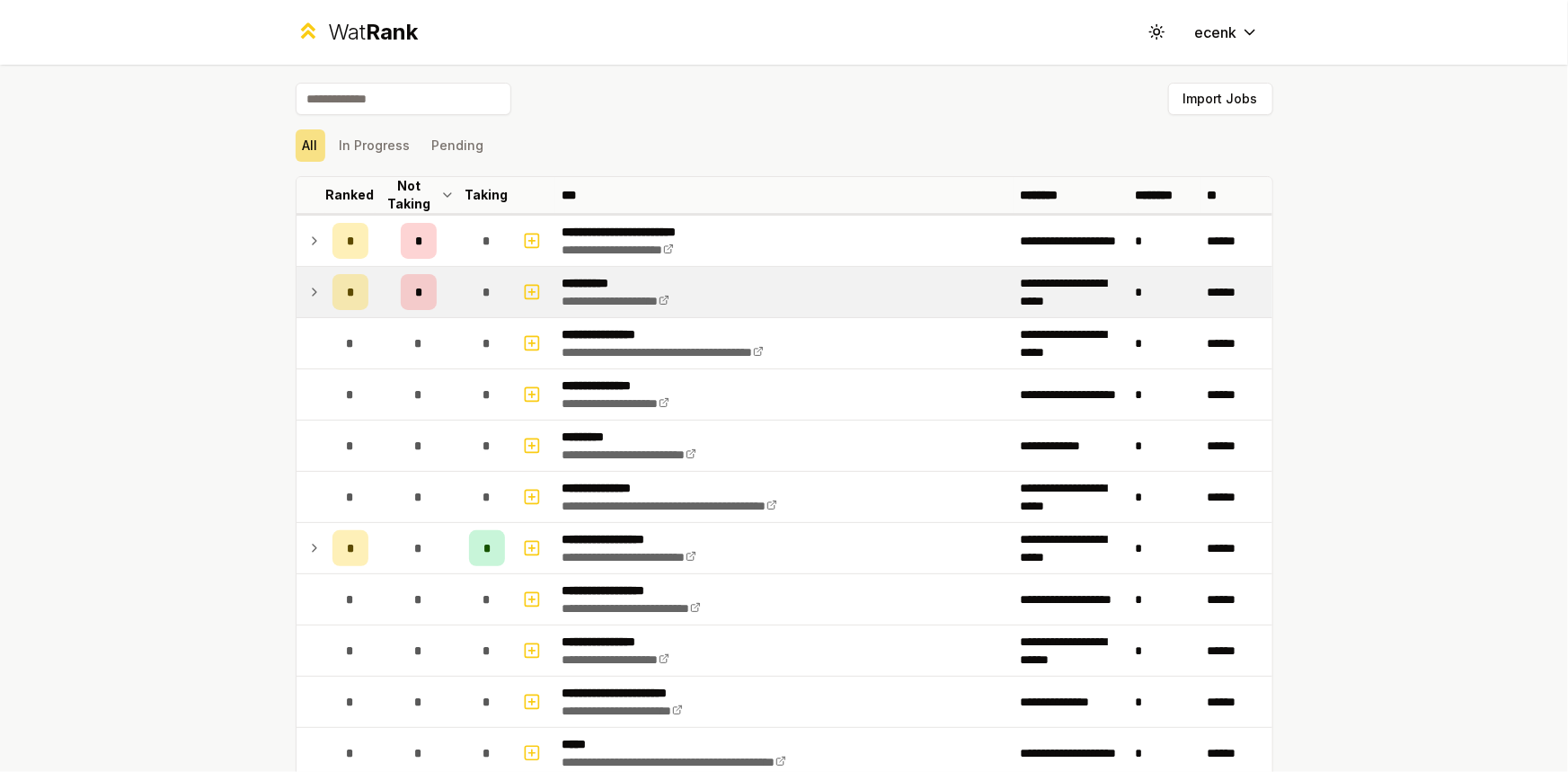
click at [307, 295] on icon at bounding box center [314, 292] width 15 height 22
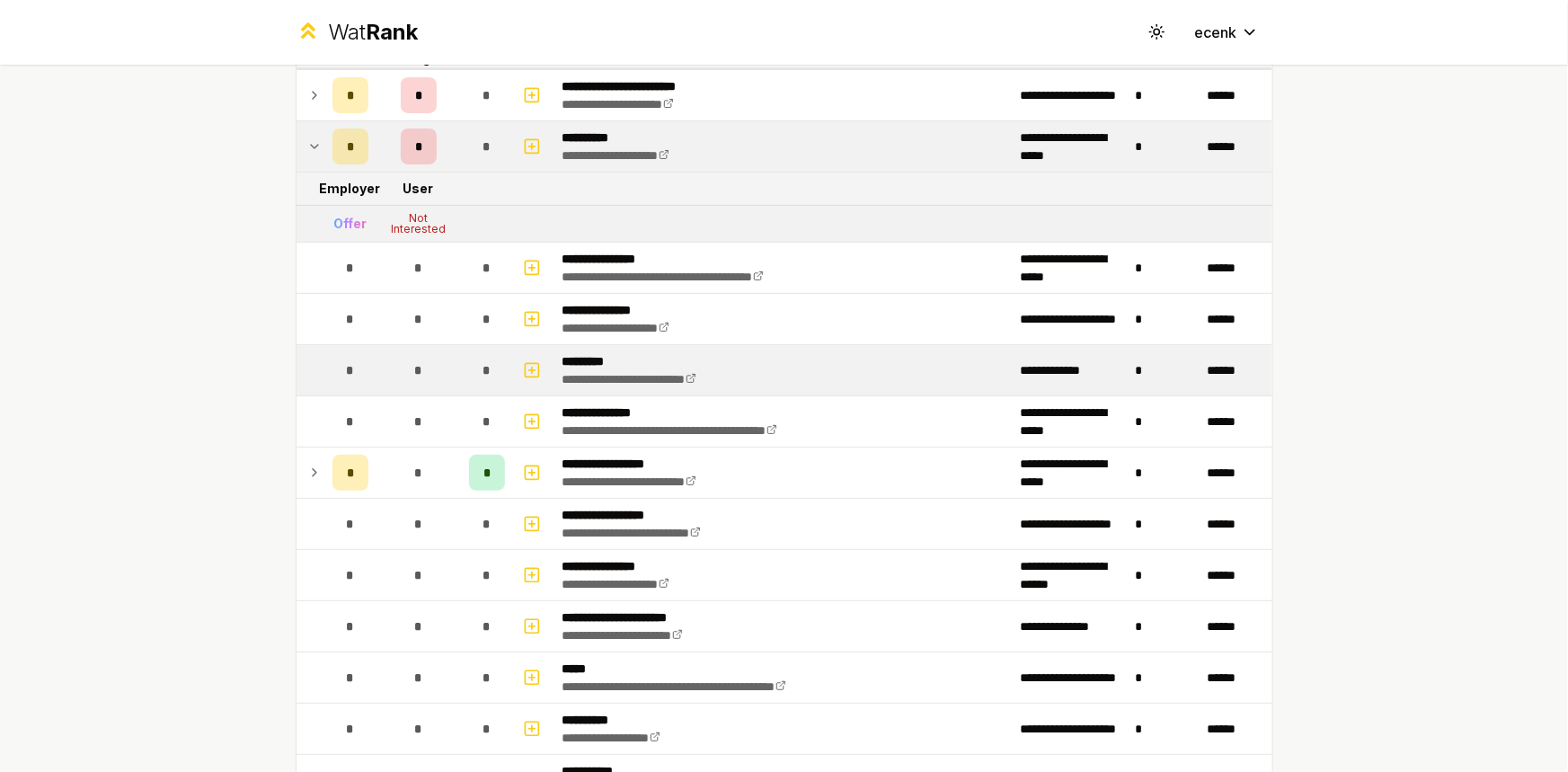
scroll to position [63, 0]
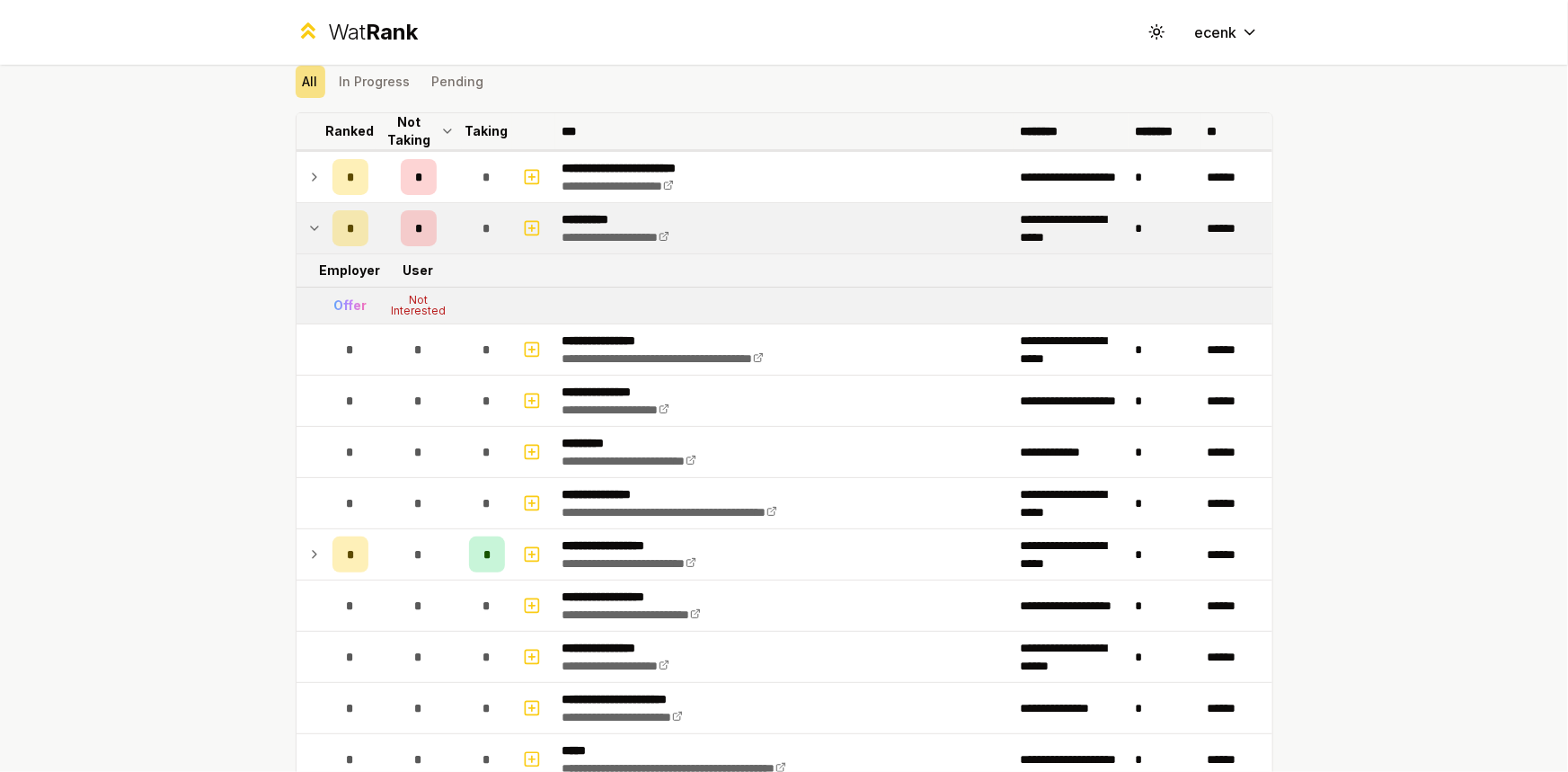
click at [479, 122] on p "Taking" at bounding box center [488, 131] width 44 height 18
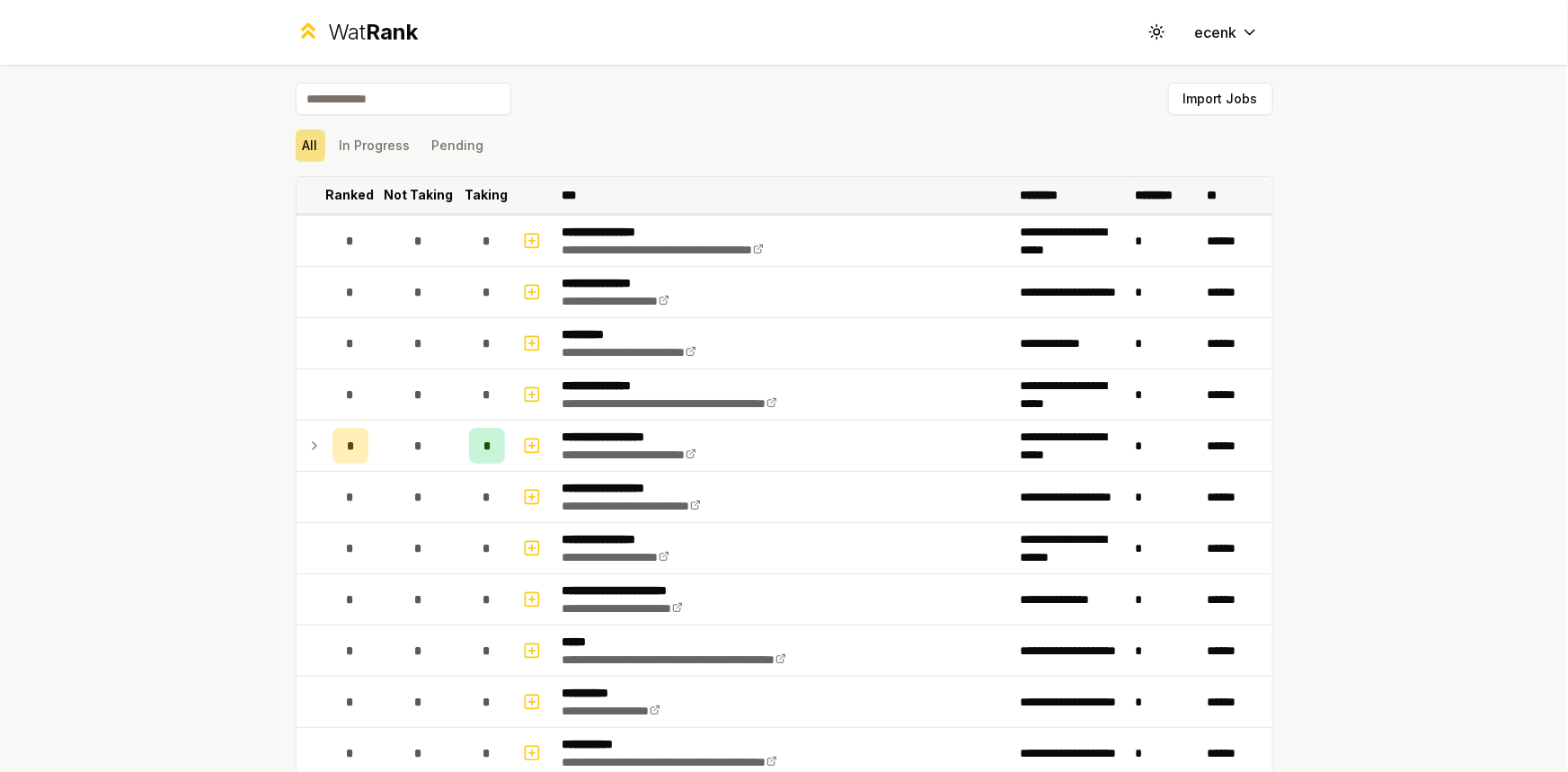
click at [472, 197] on p "Taking" at bounding box center [488, 195] width 44 height 18
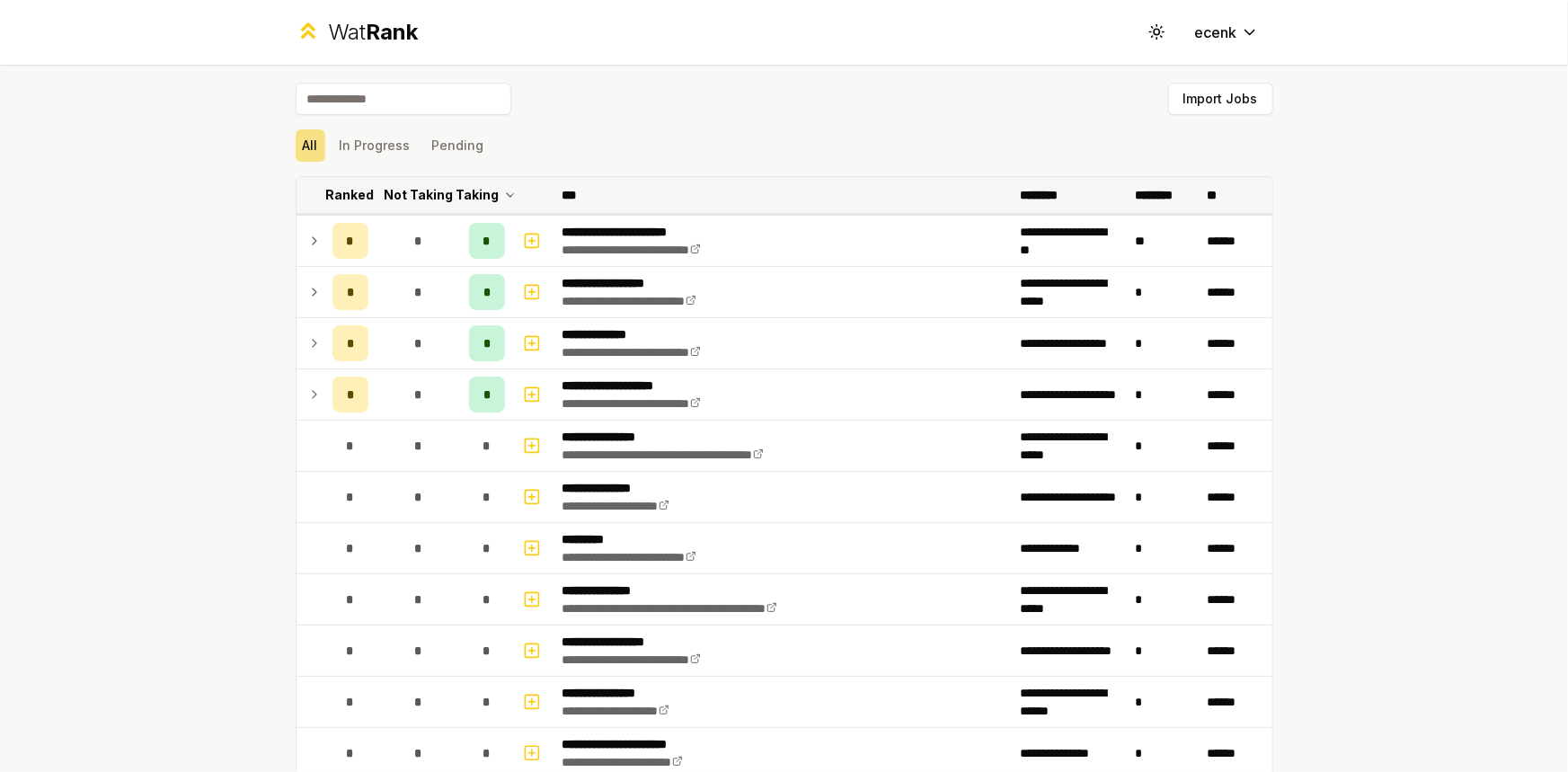
click at [344, 188] on p "Ranked" at bounding box center [350, 195] width 49 height 18
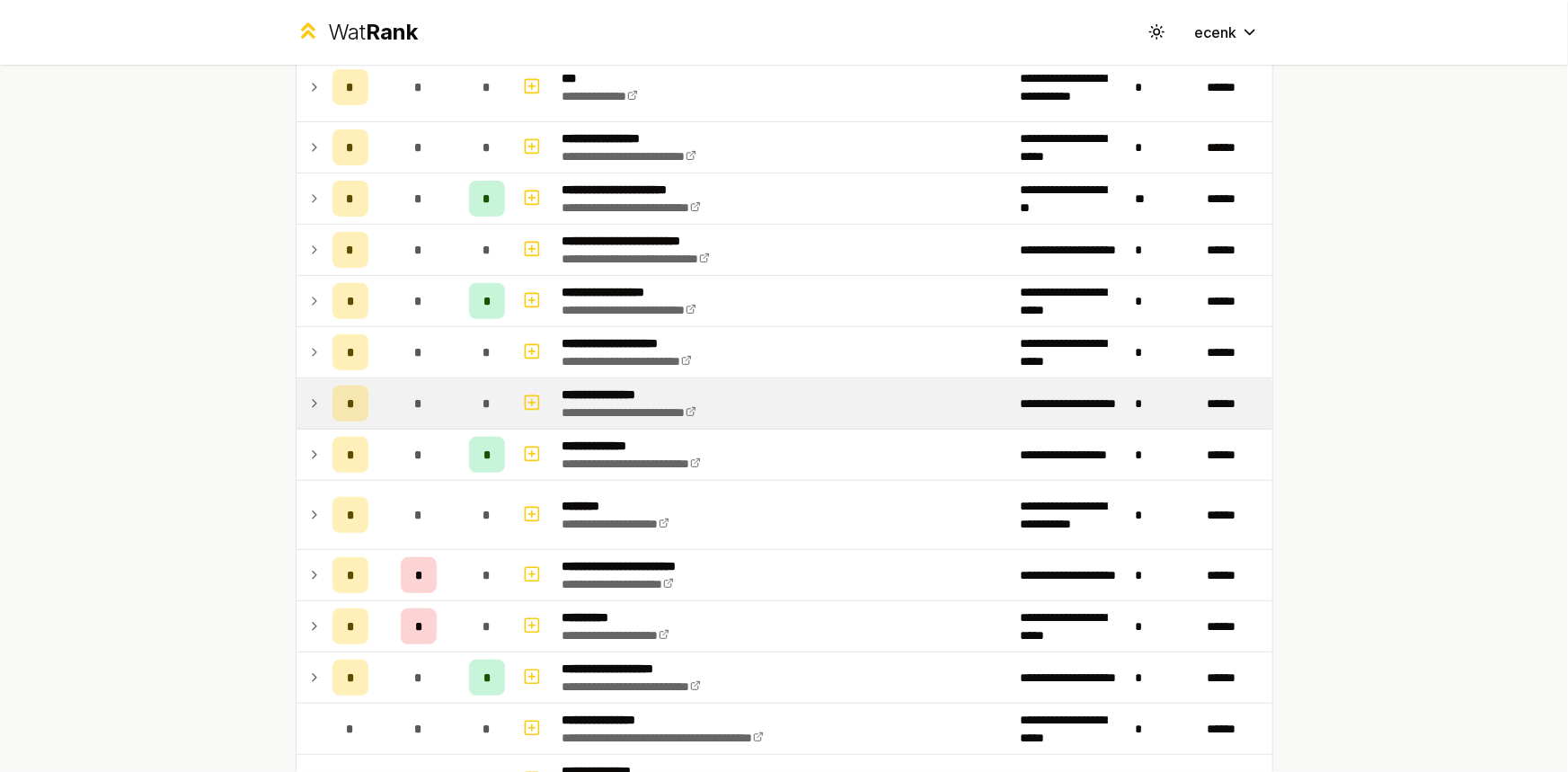
scroll to position [81, 0]
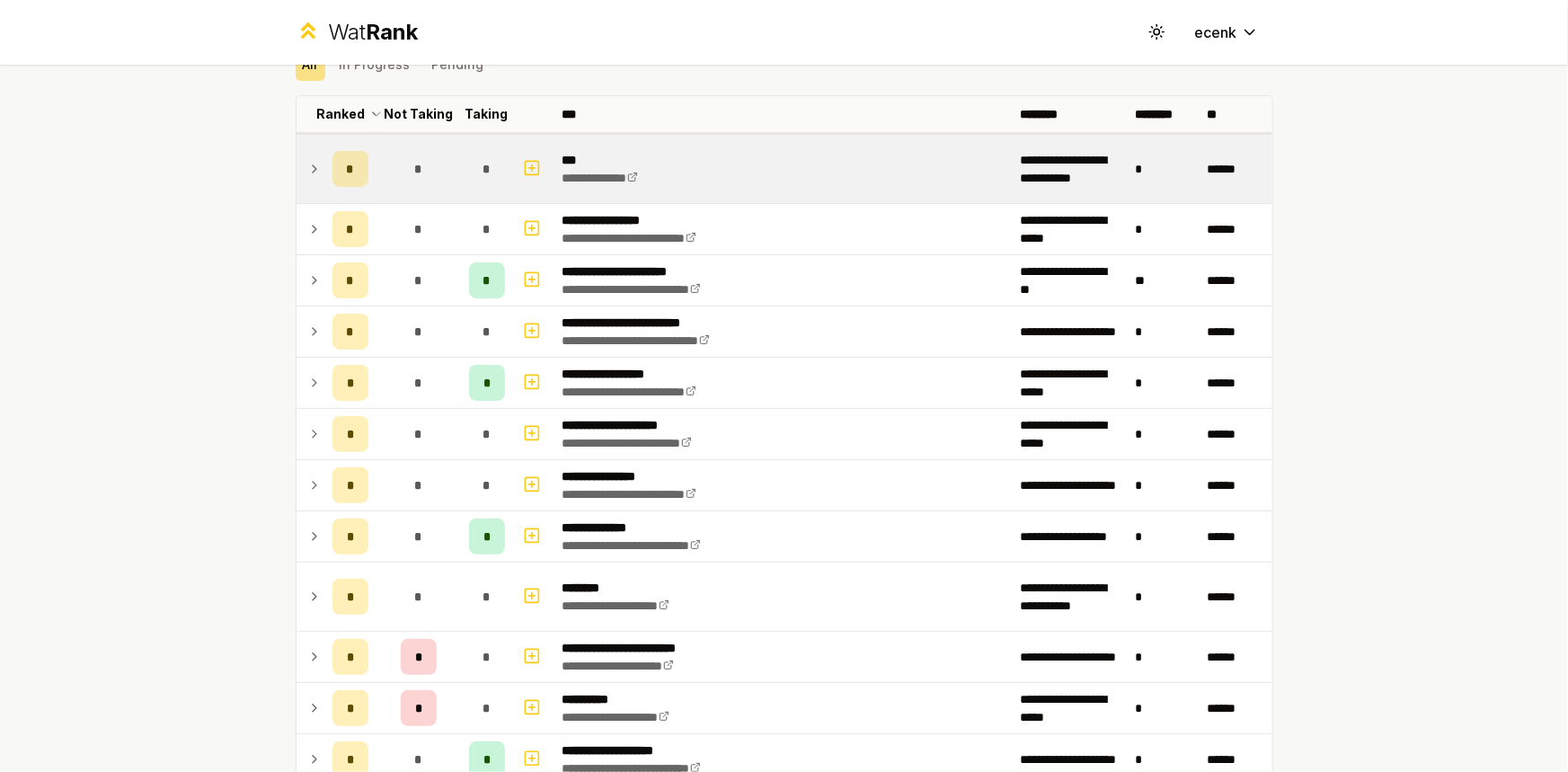
click at [681, 166] on td "**********" at bounding box center [784, 168] width 458 height 68
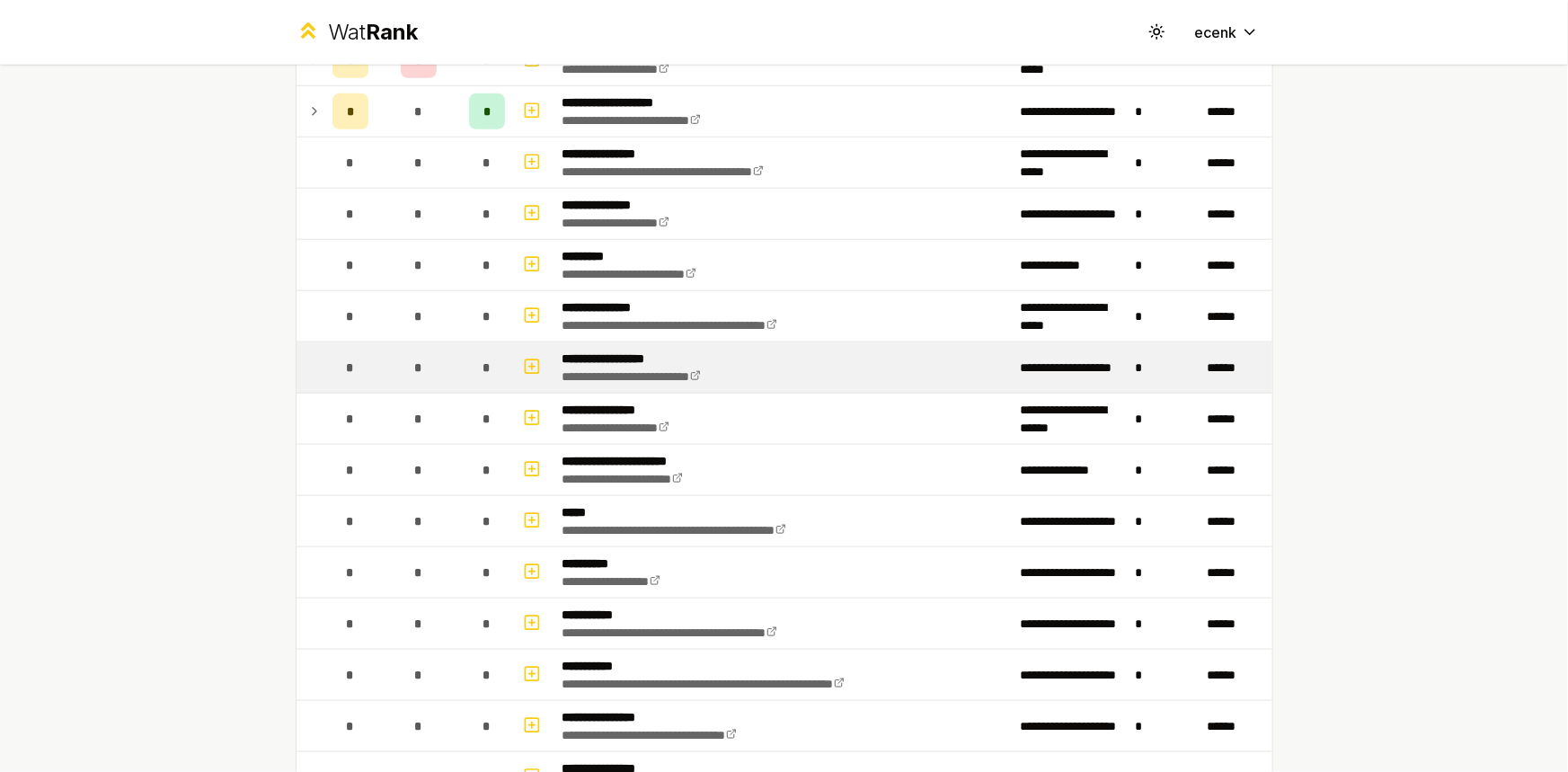
scroll to position [339, 0]
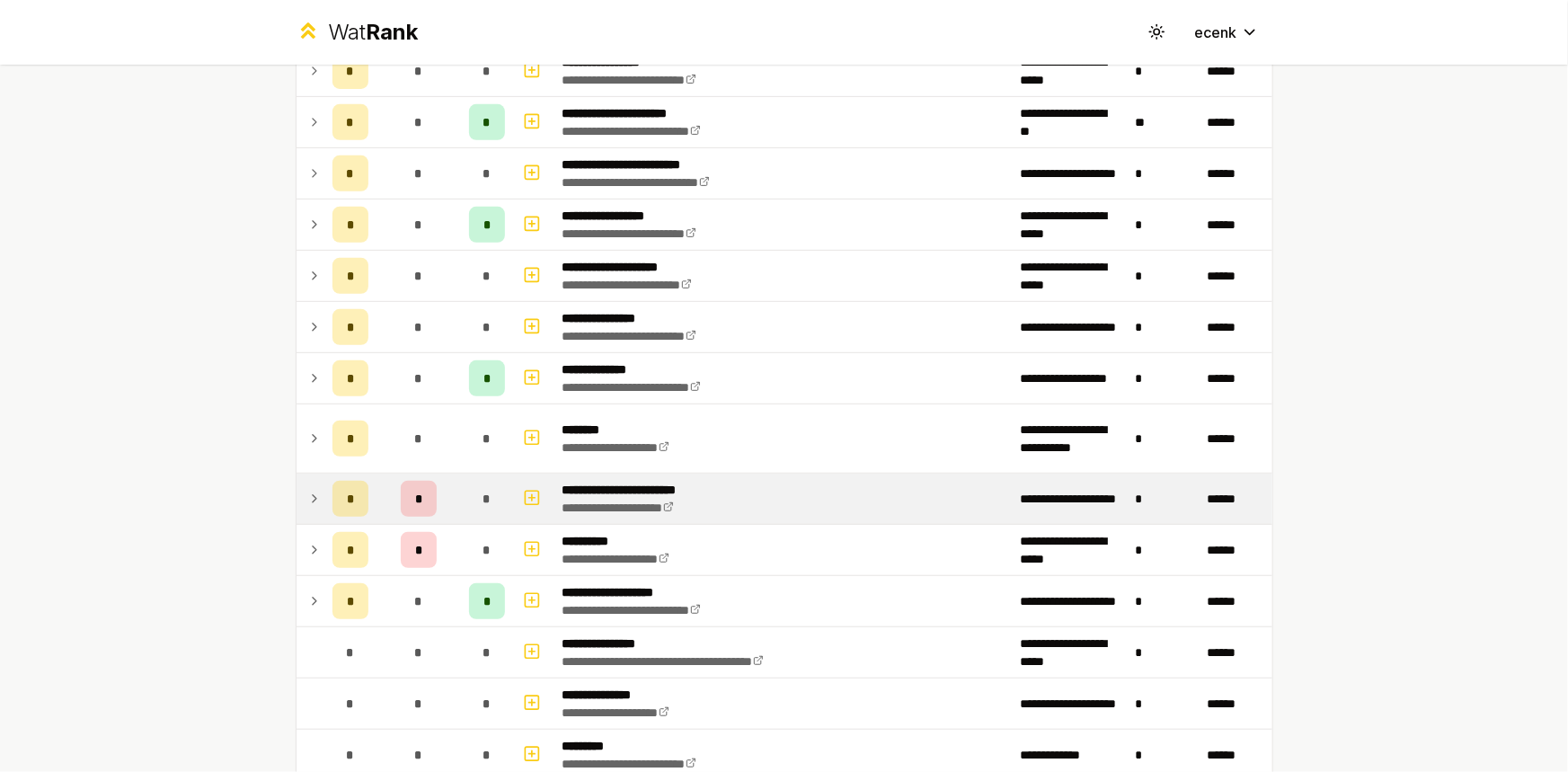
click at [368, 488] on td "*" at bounding box center [350, 498] width 51 height 51
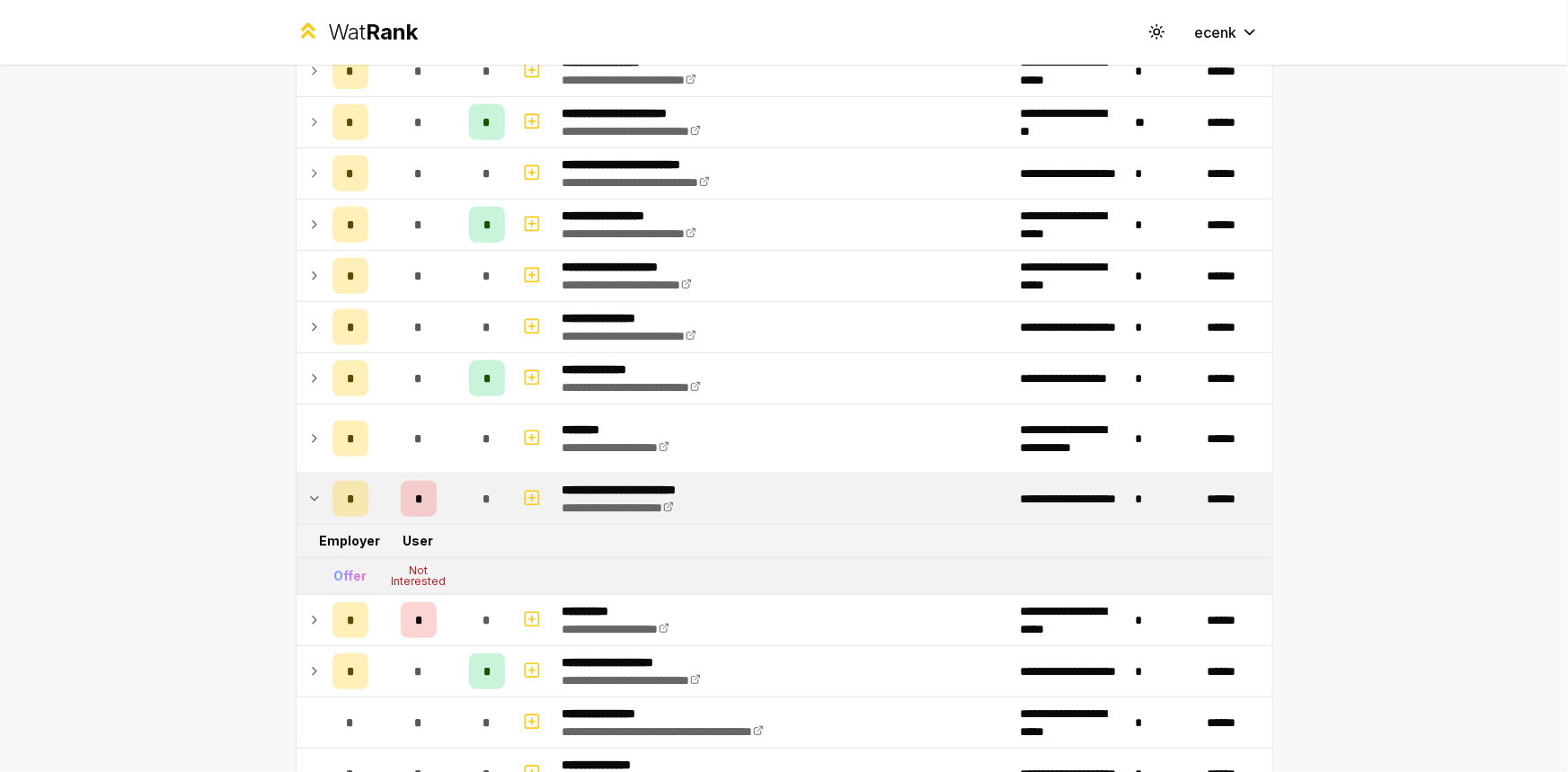
click at [308, 494] on icon at bounding box center [314, 498] width 15 height 22
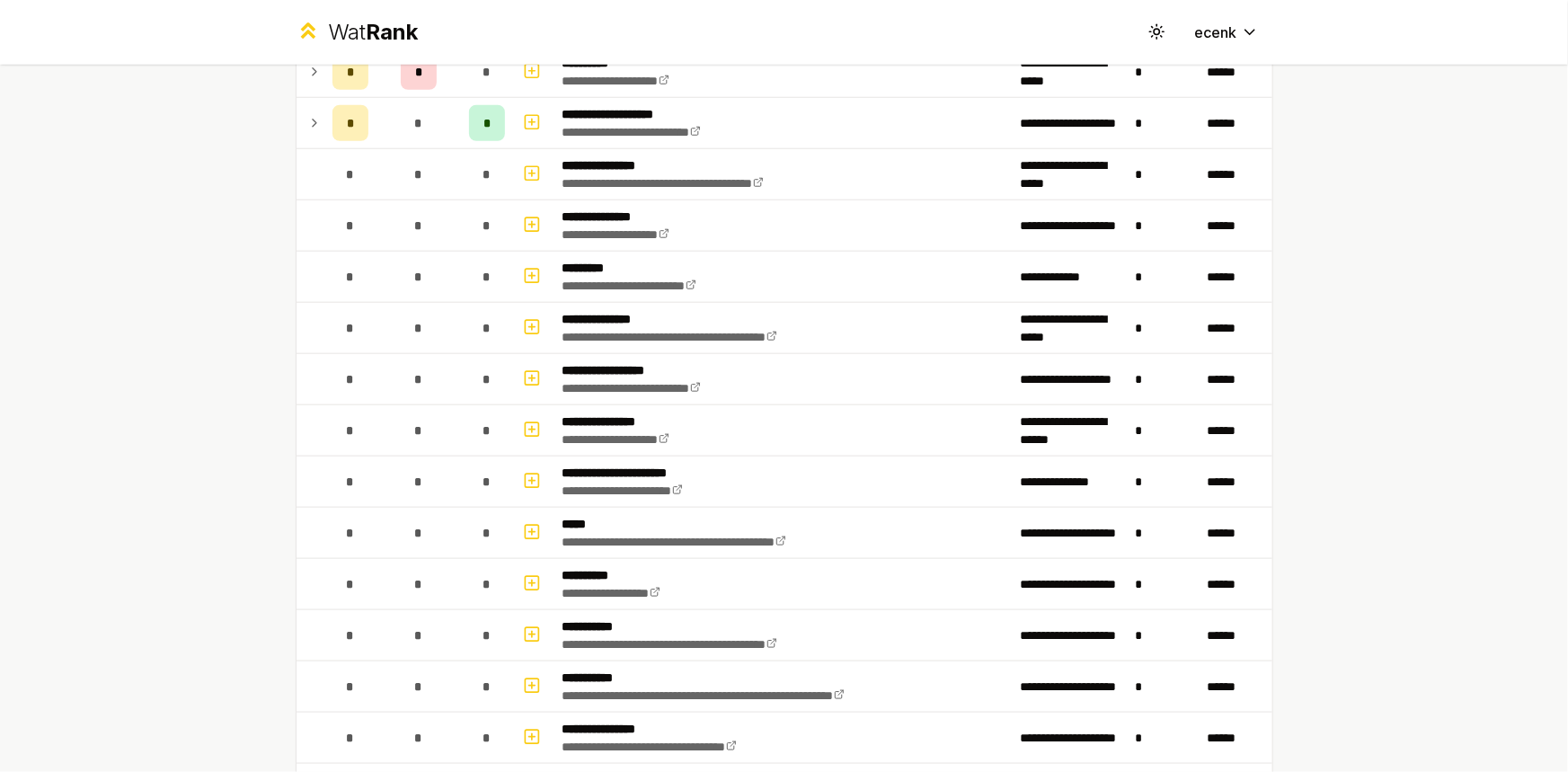
scroll to position [572, 0]
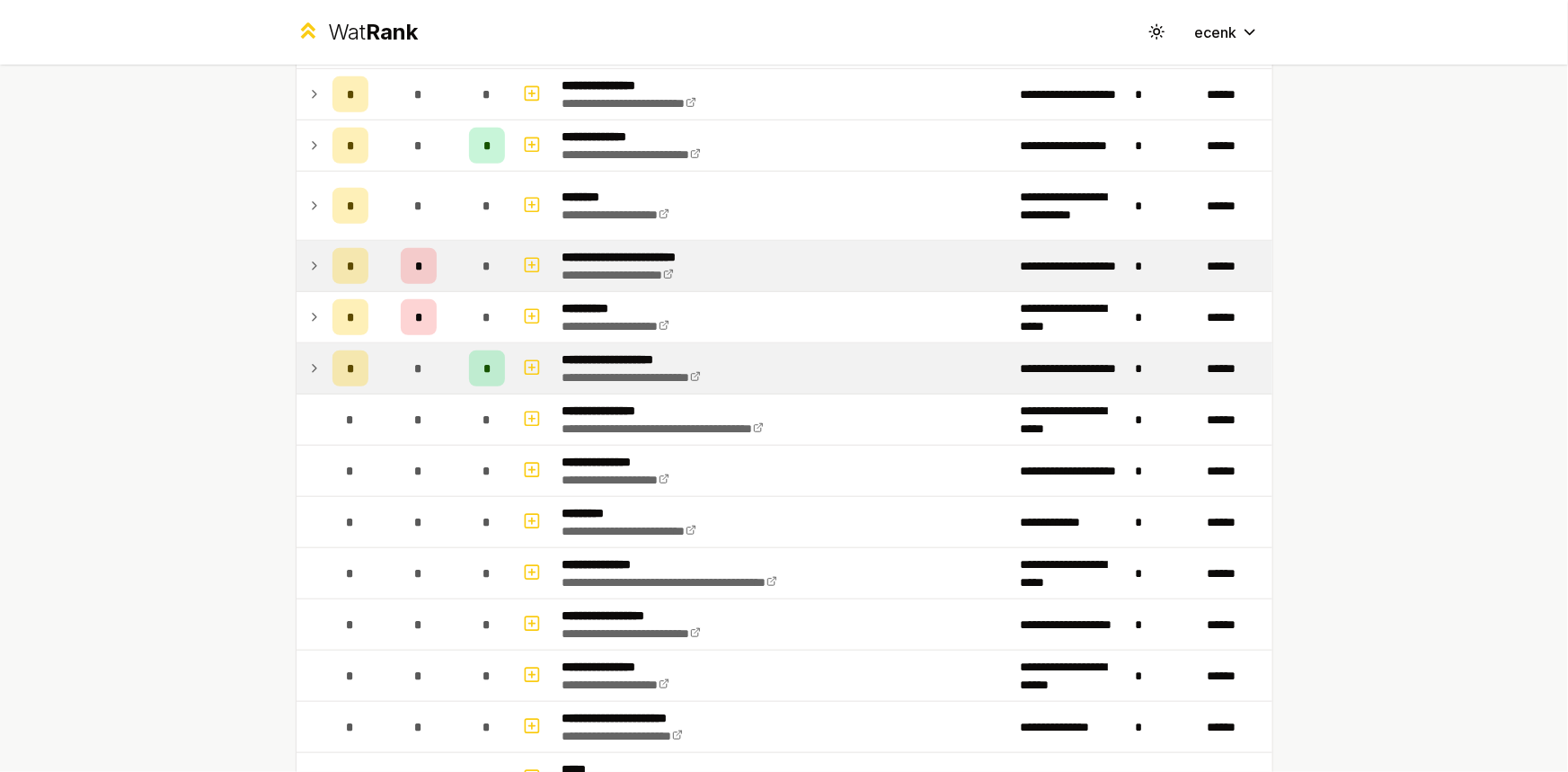
click at [379, 344] on td "*" at bounding box center [418, 368] width 86 height 51
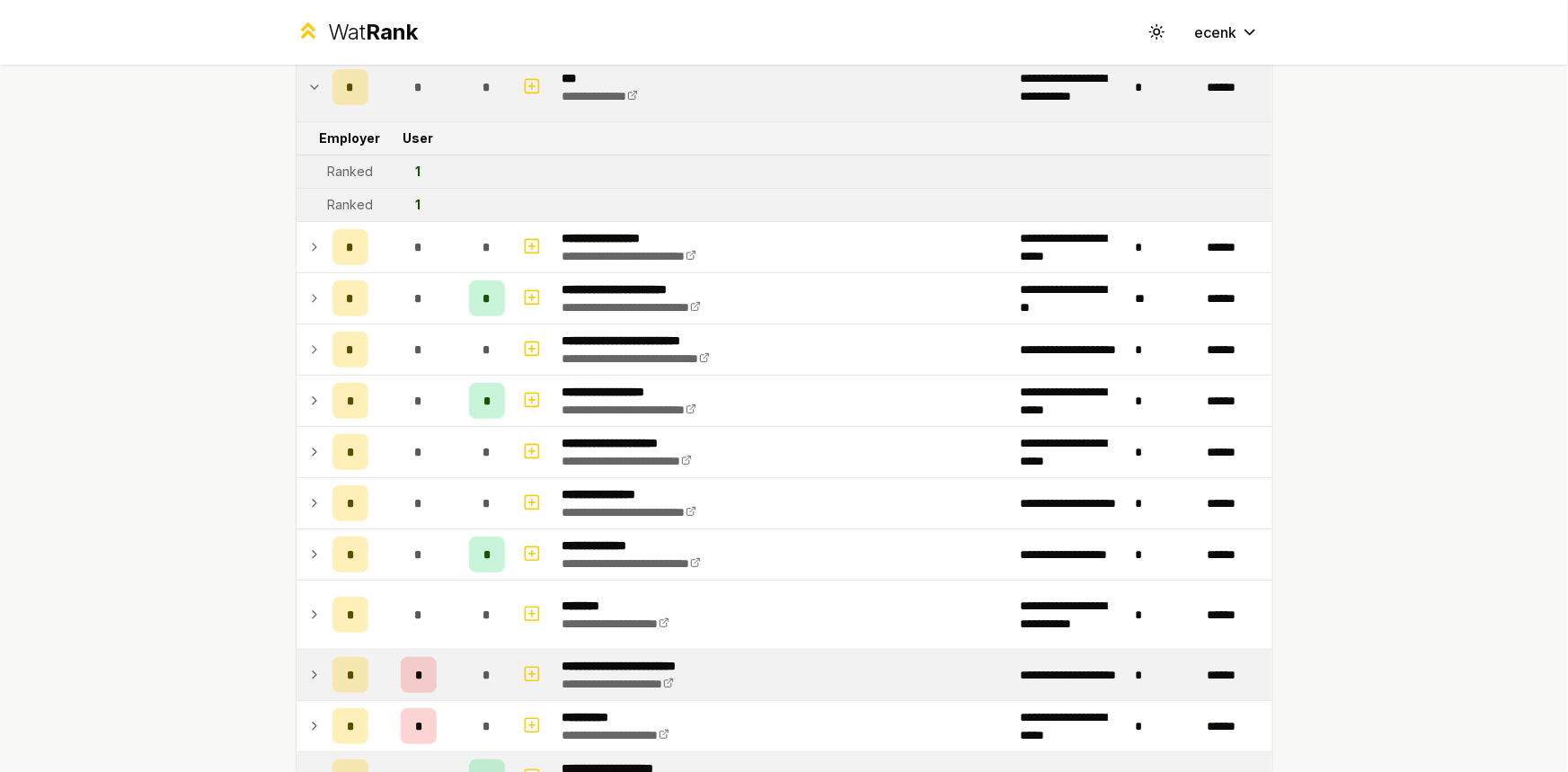
scroll to position [0, 0]
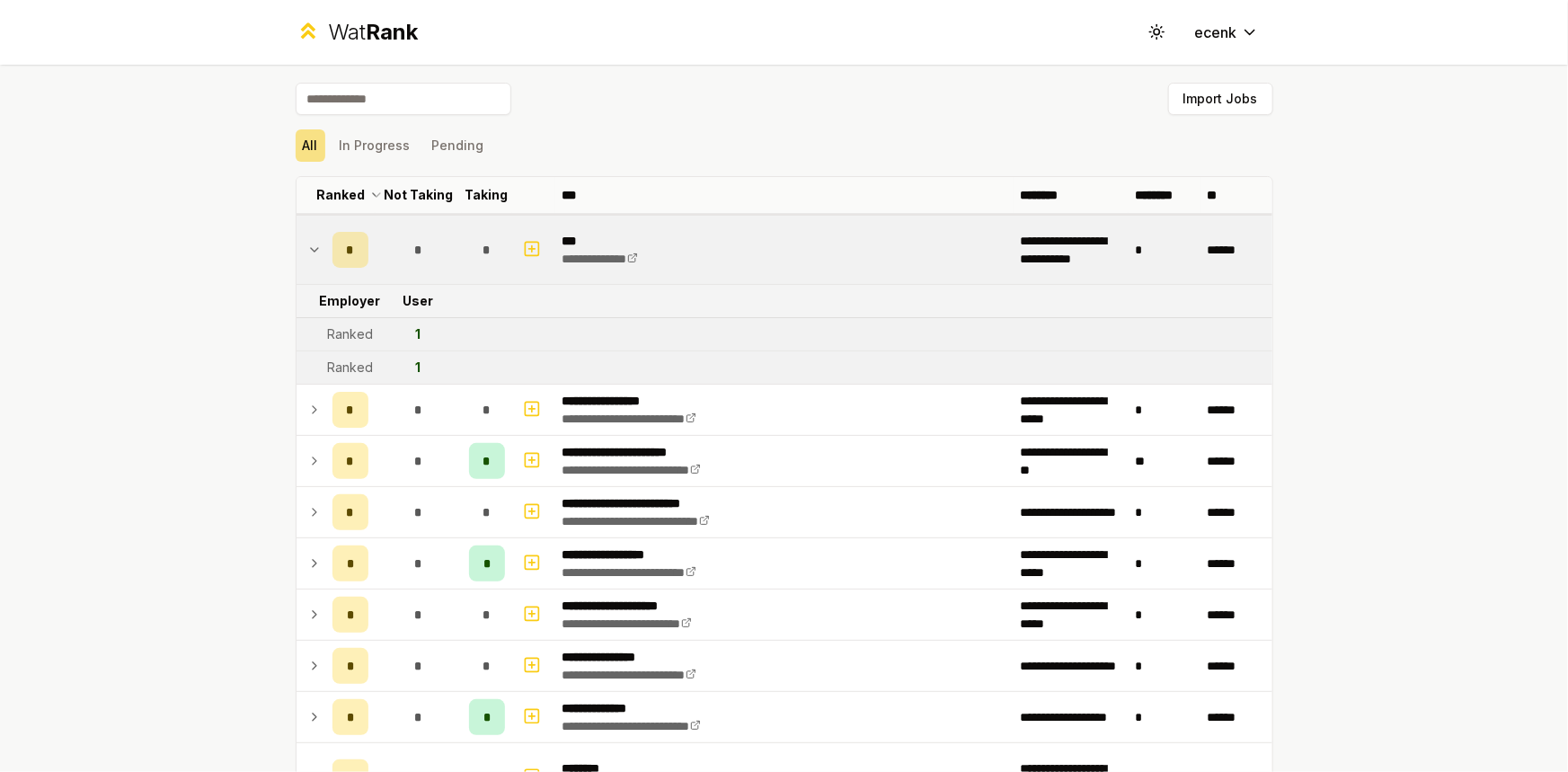
click at [389, 242] on td "*" at bounding box center [418, 250] width 86 height 68
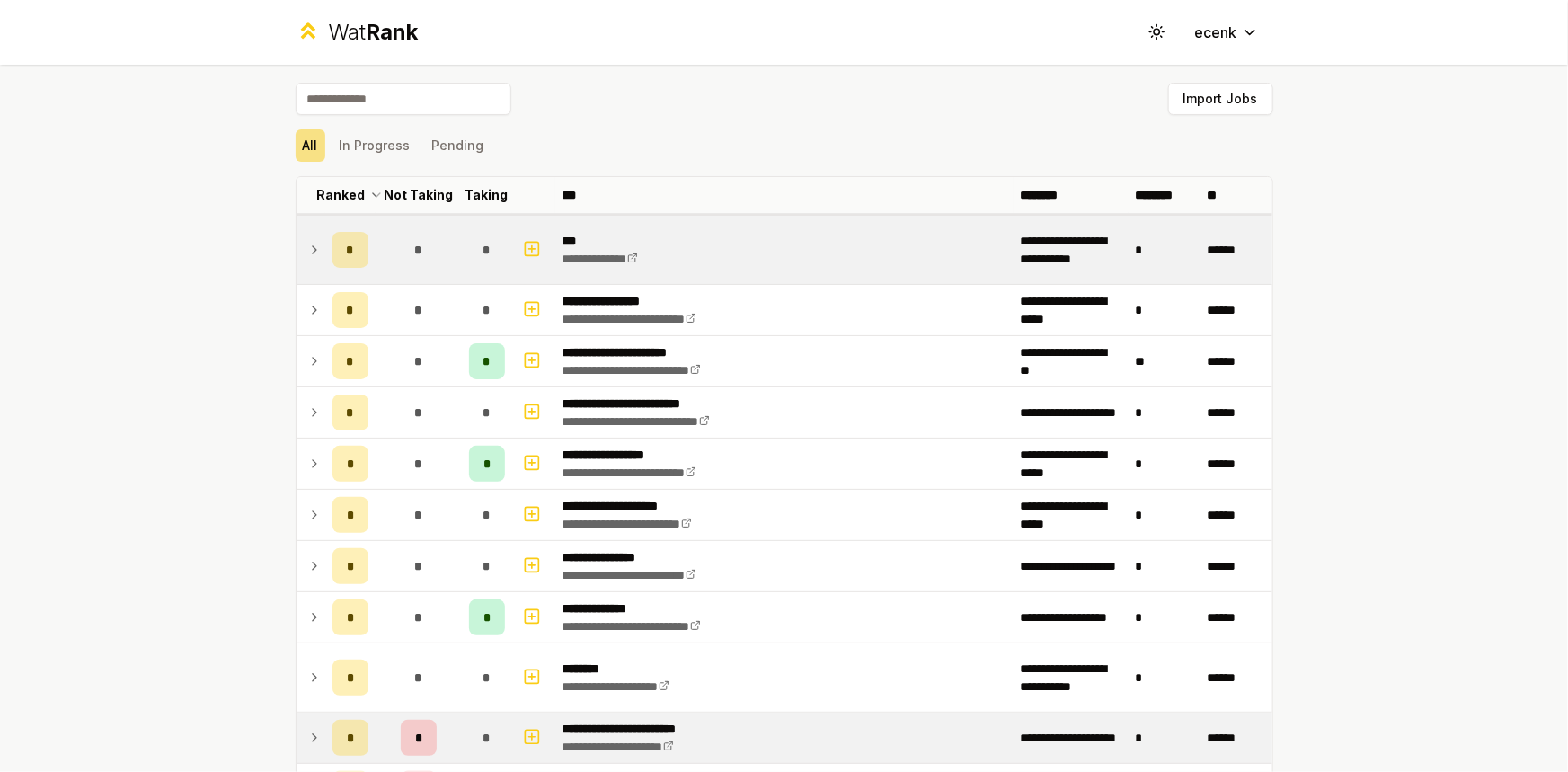
click at [389, 242] on td "*" at bounding box center [418, 250] width 86 height 68
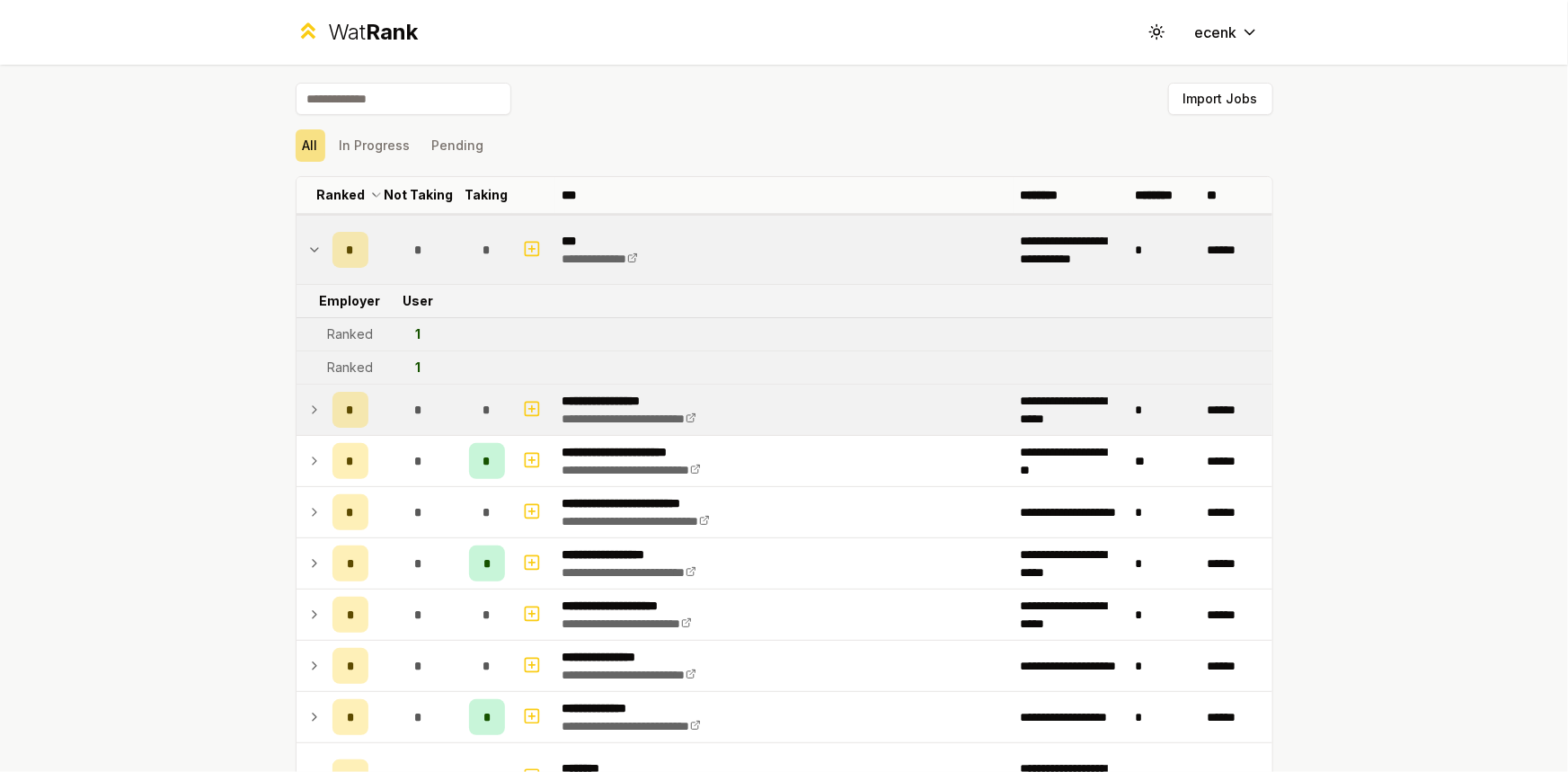
click at [400, 402] on div "*" at bounding box center [418, 409] width 36 height 36
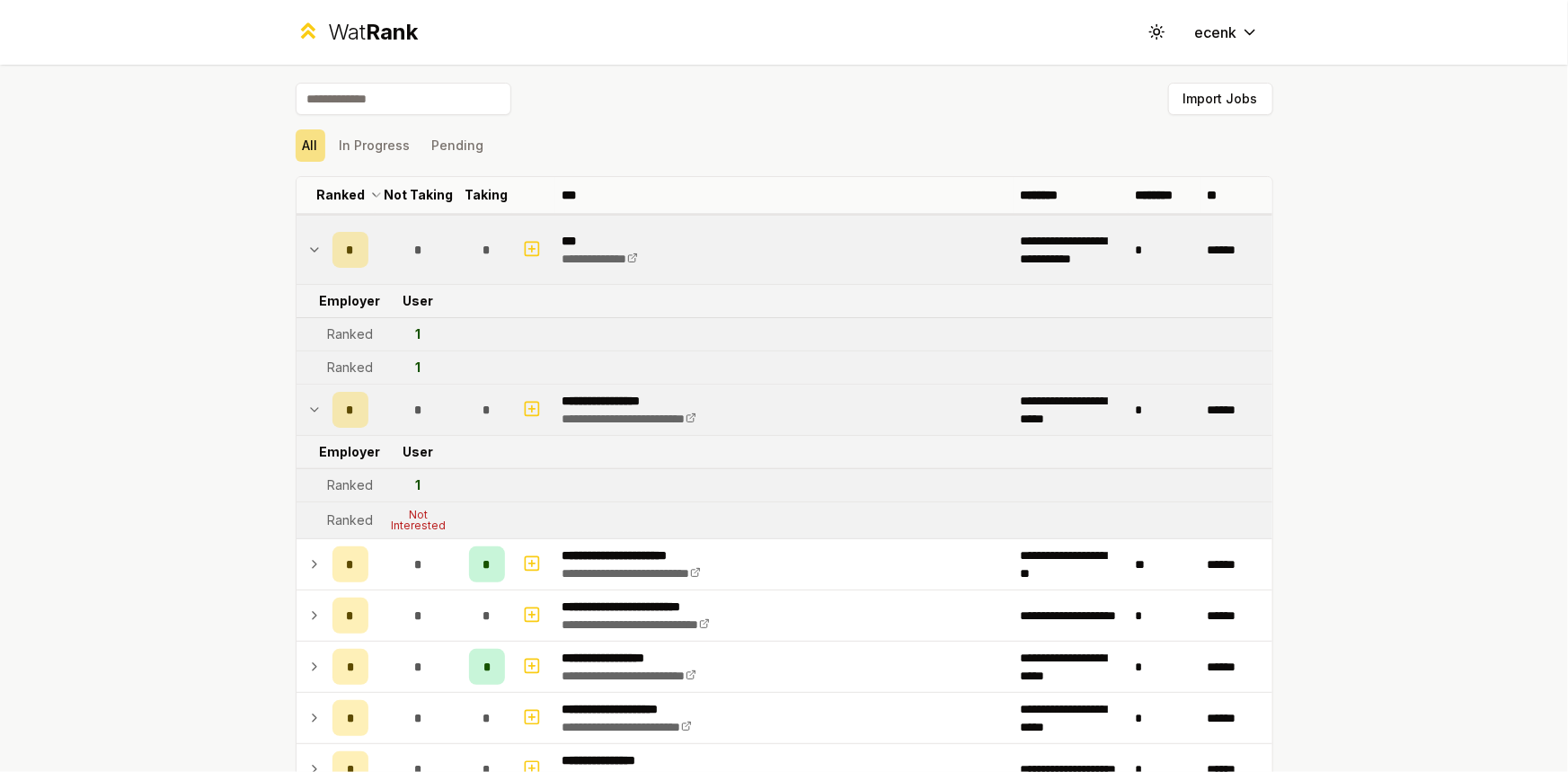
scroll to position [163, 0]
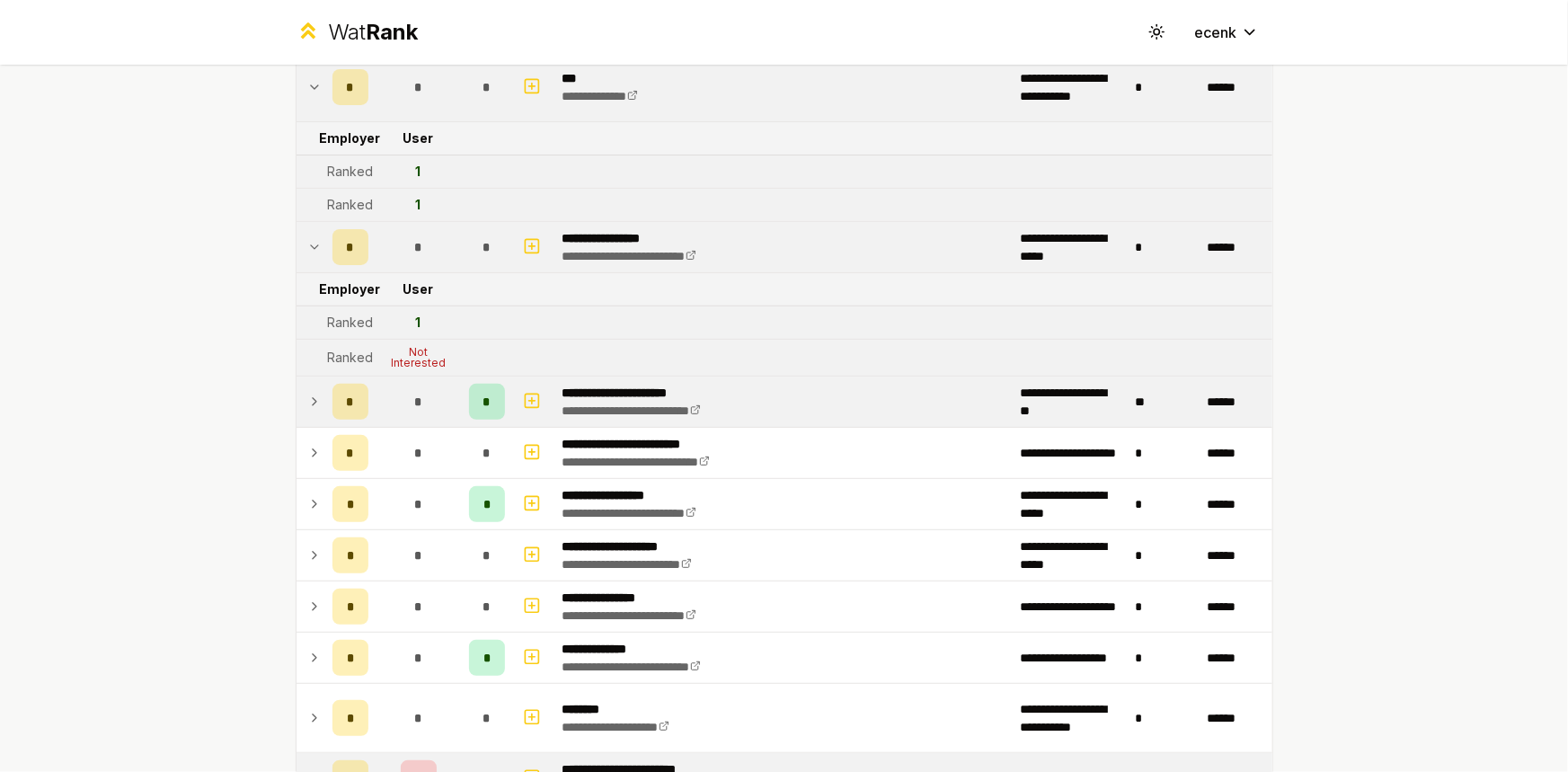
click at [406, 401] on div "*" at bounding box center [418, 401] width 36 height 36
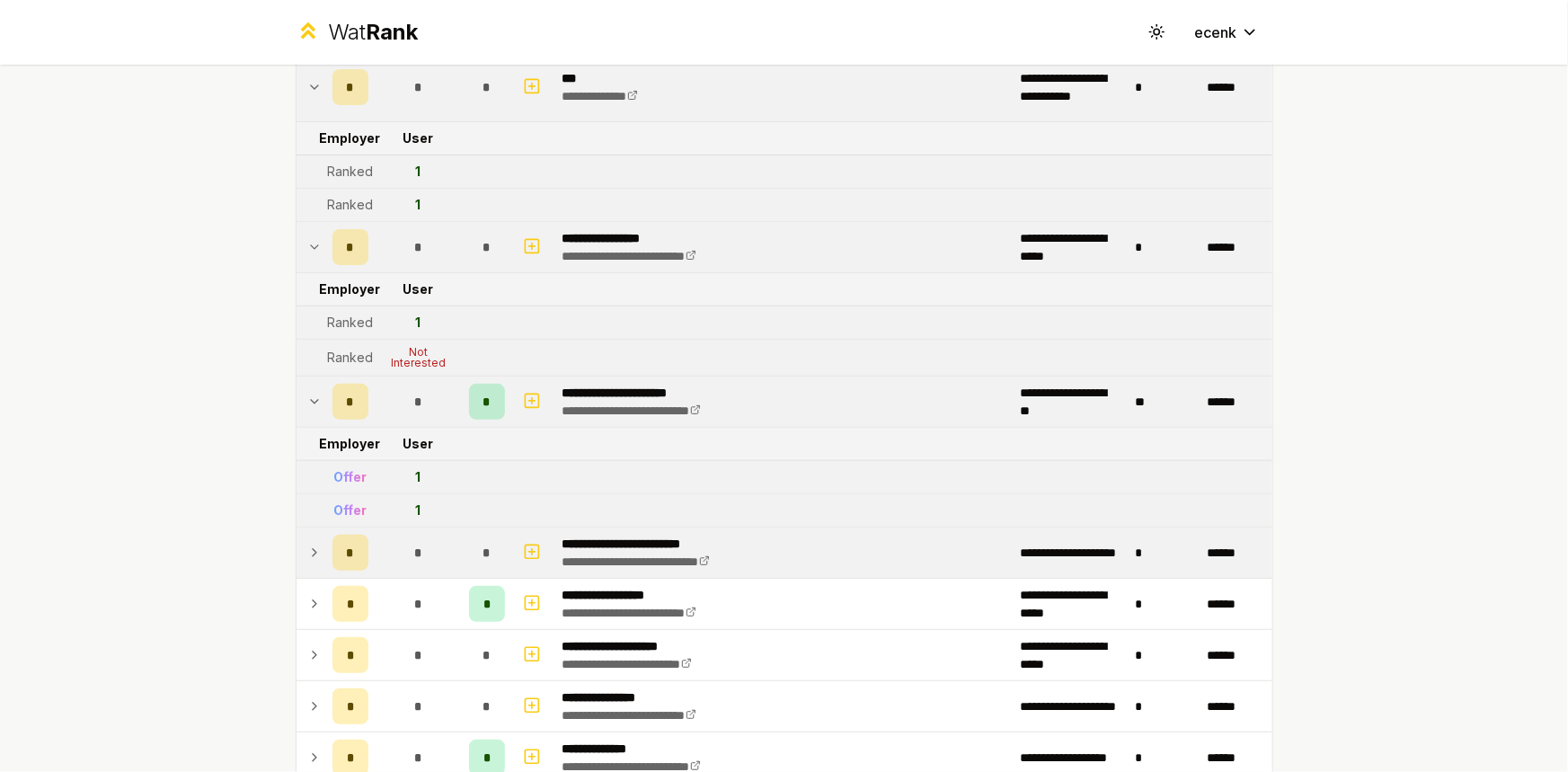
click at [391, 560] on td "*" at bounding box center [418, 552] width 86 height 51
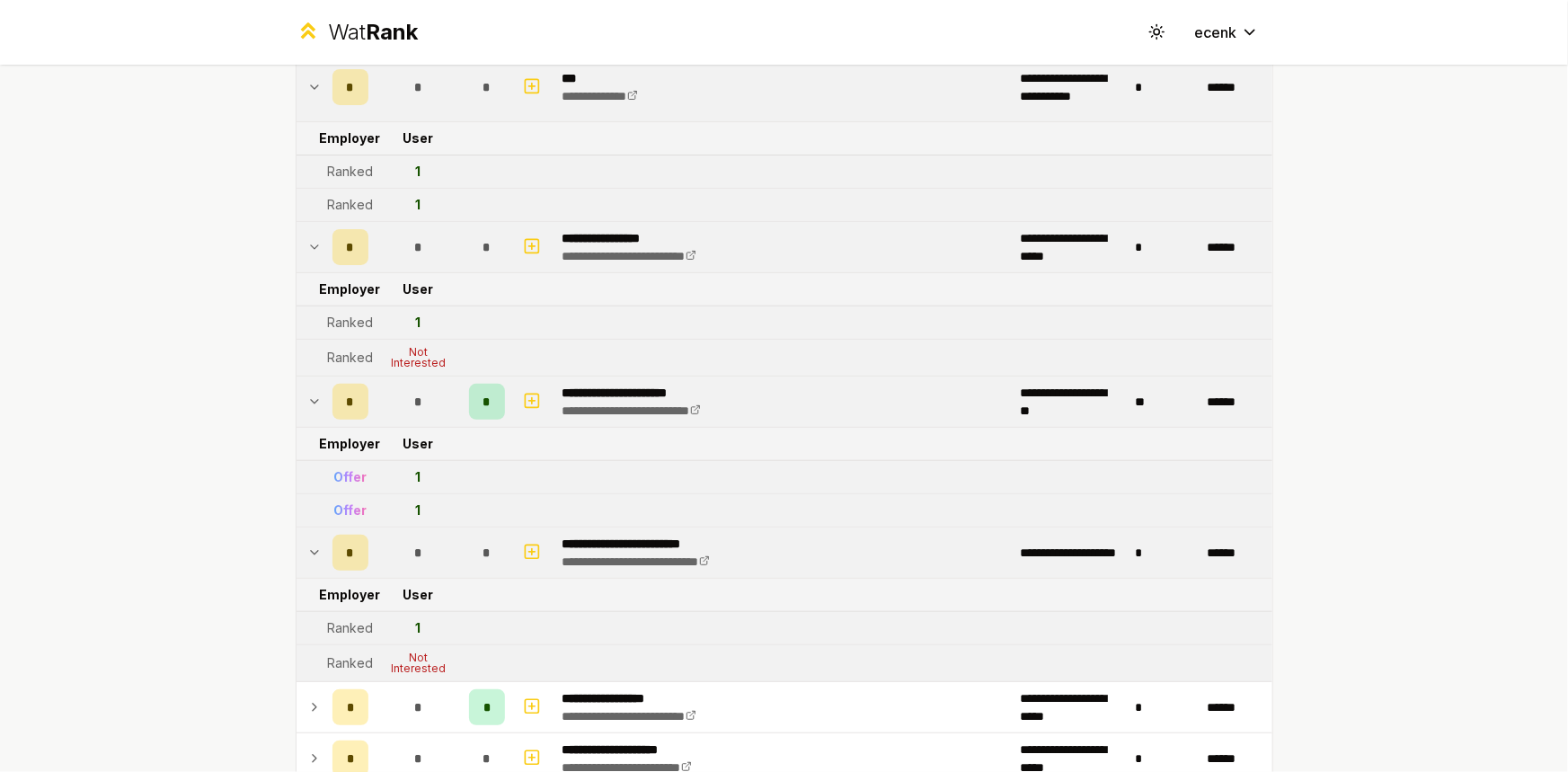
click at [400, 535] on div "*" at bounding box center [418, 553] width 36 height 36
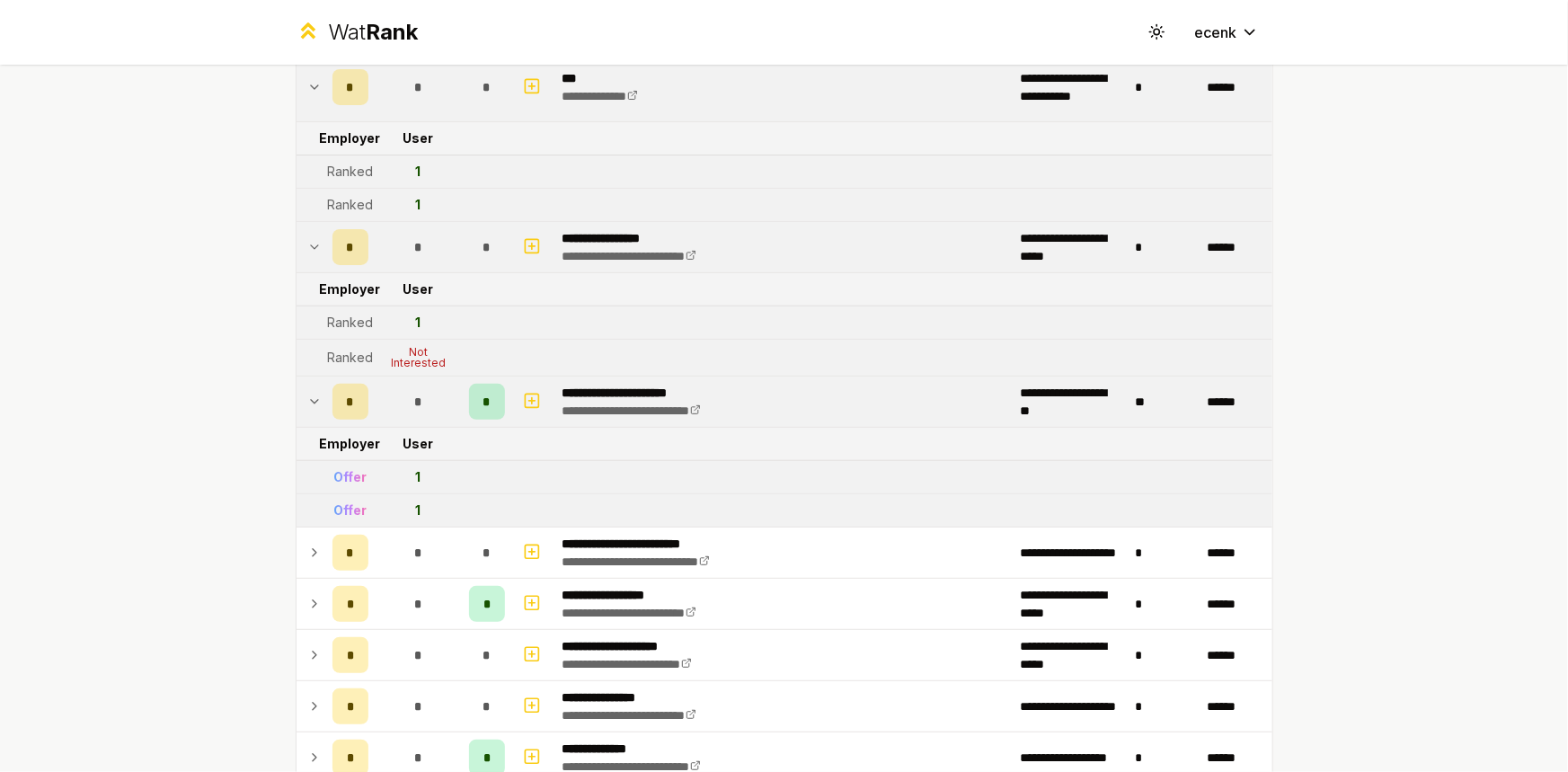
click at [412, 387] on div "*" at bounding box center [418, 401] width 36 height 36
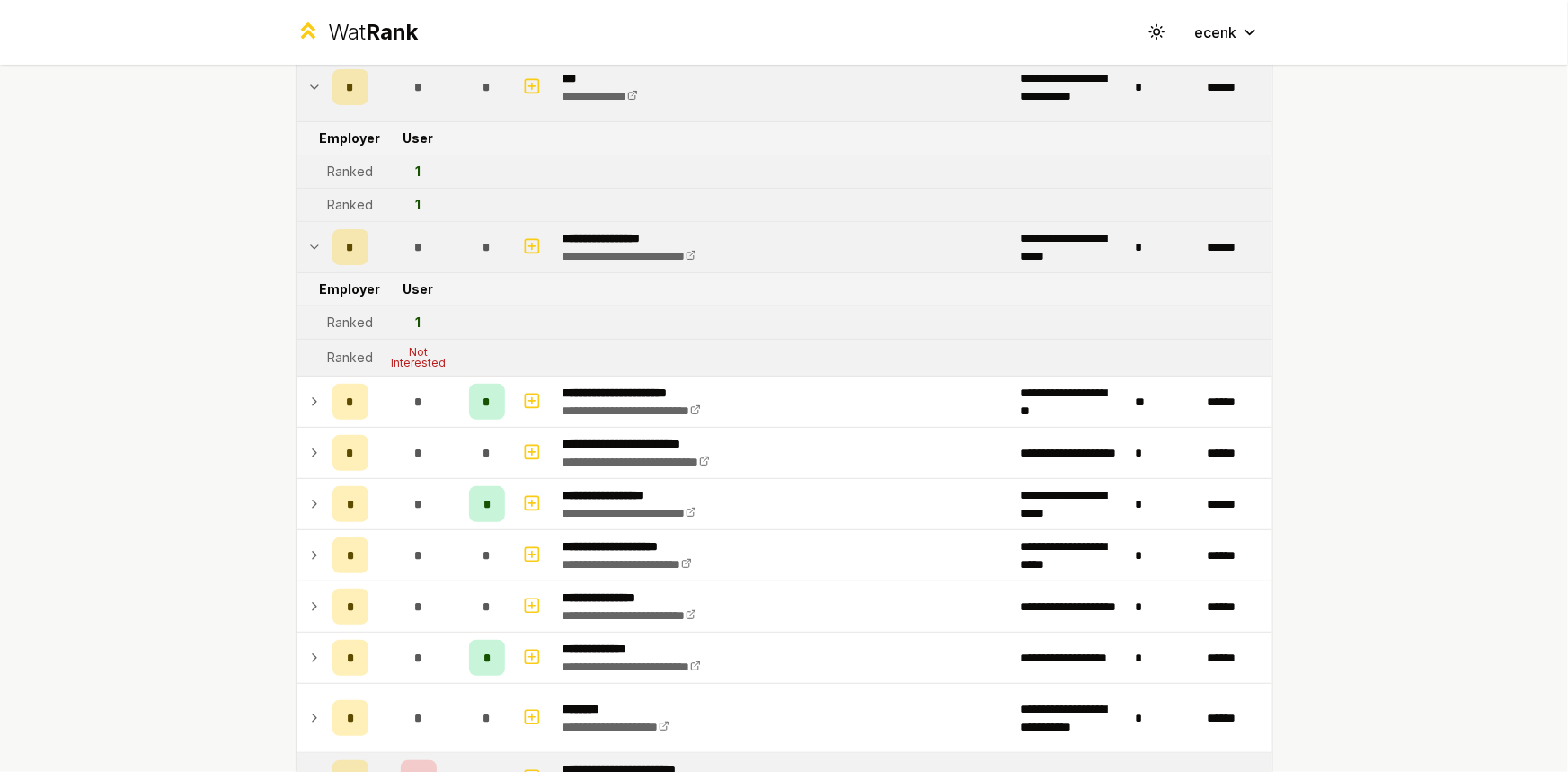
click at [402, 224] on td "*" at bounding box center [418, 247] width 86 height 51
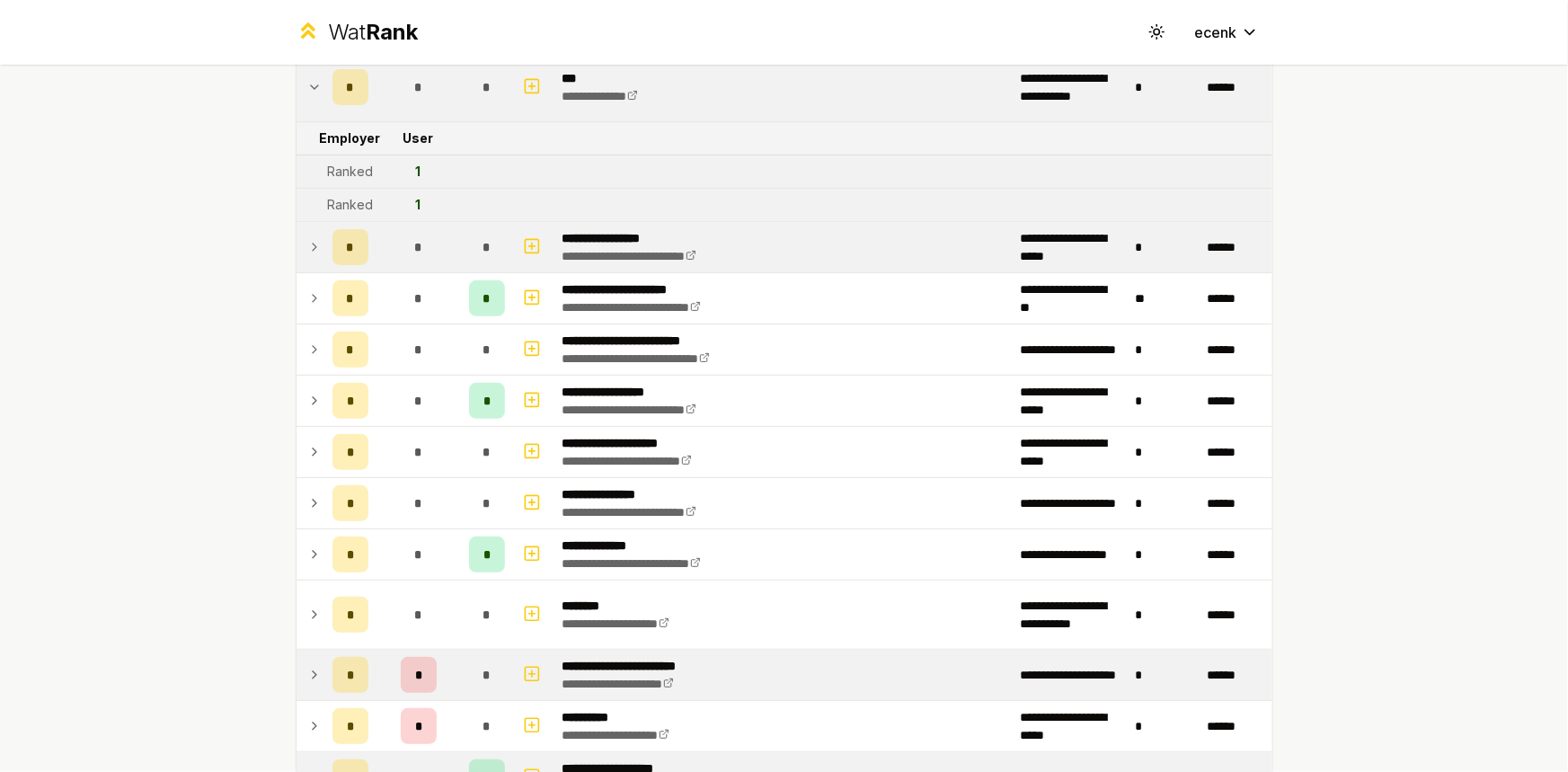
scroll to position [0, 0]
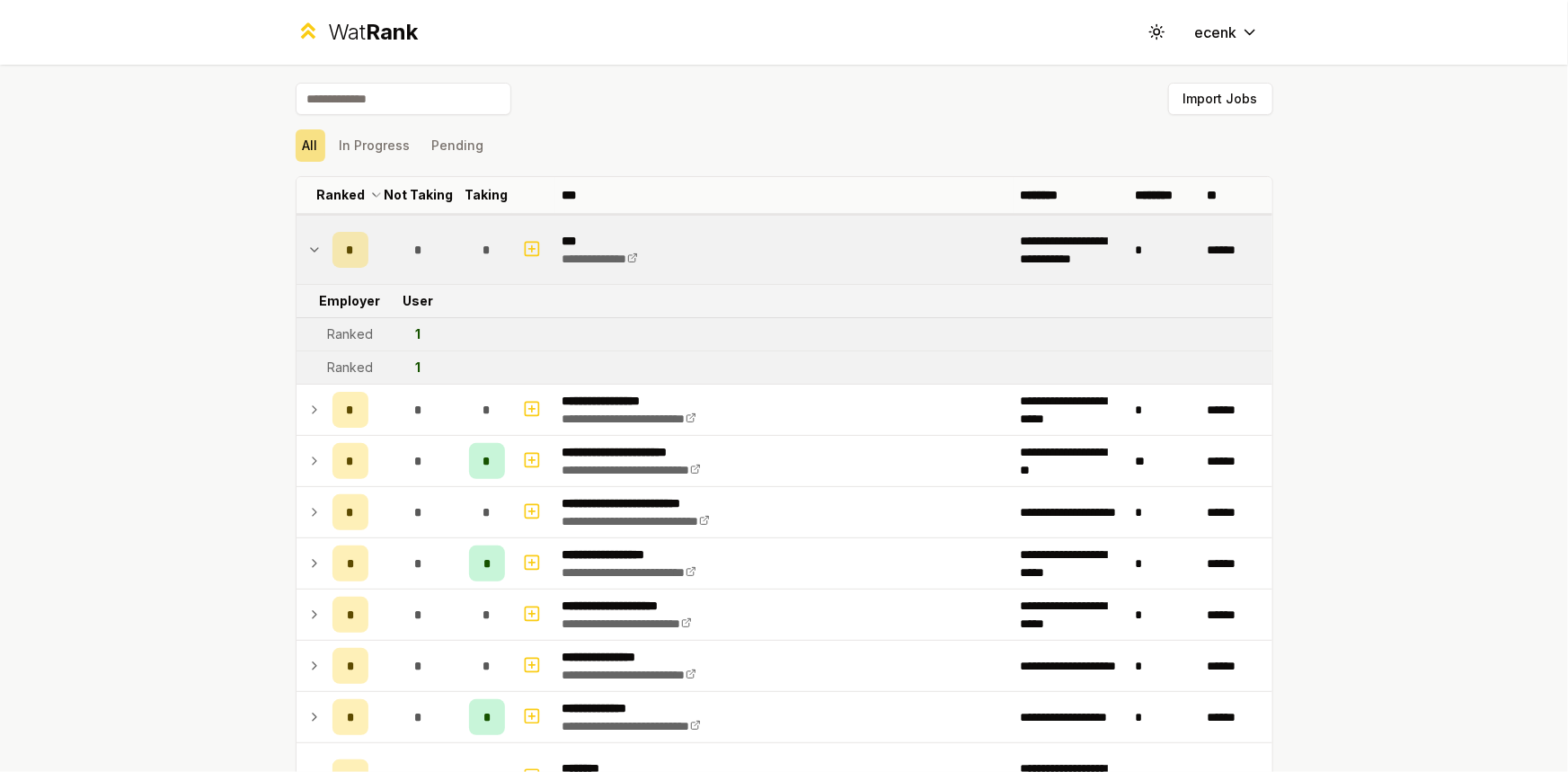
click at [414, 246] on span "*" at bounding box center [418, 250] width 8 height 18
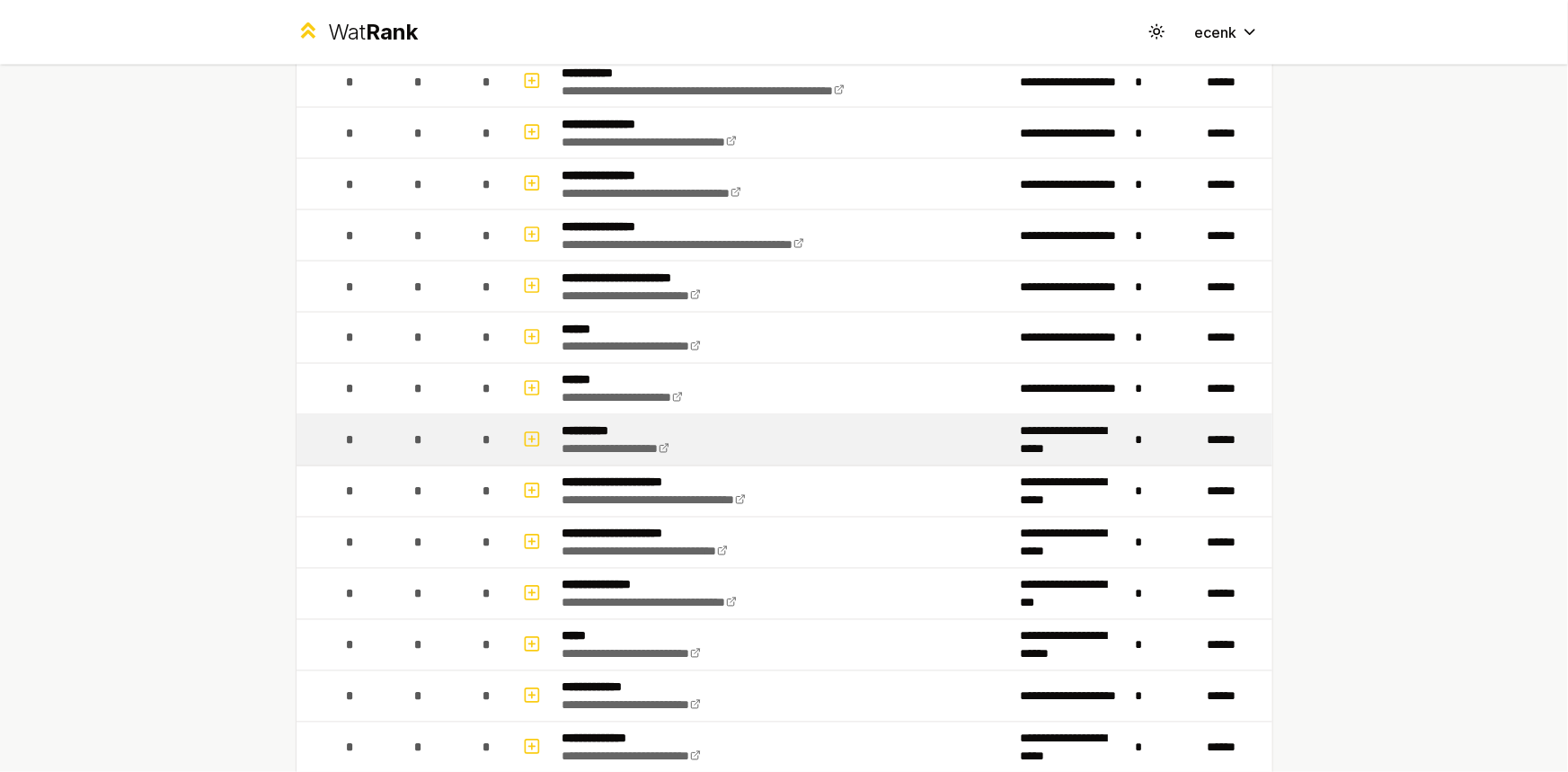
scroll to position [653, 0]
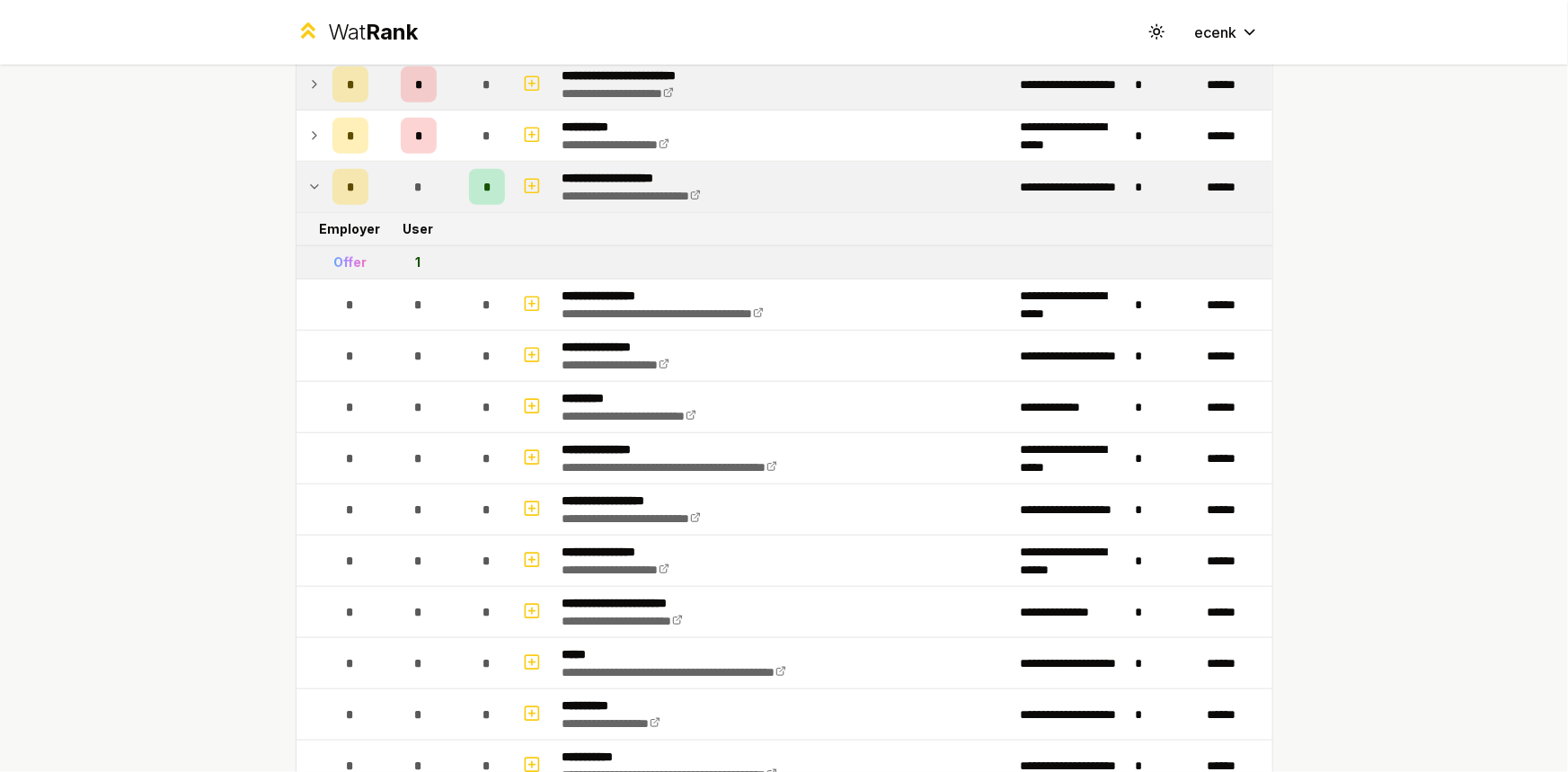
click at [0, 340] on div "**********" at bounding box center [784, 386] width 1568 height 772
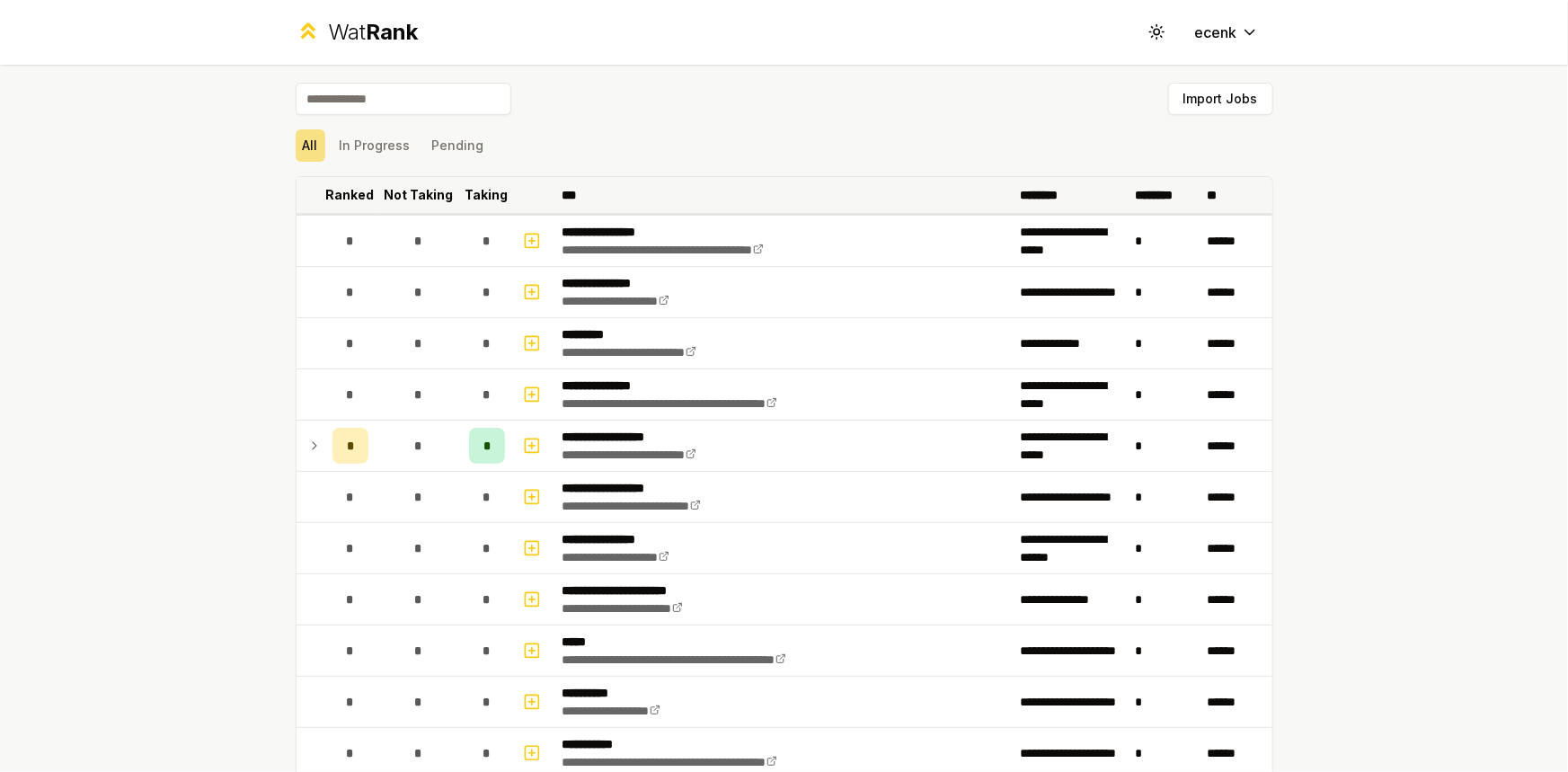
click at [349, 197] on p "Ranked" at bounding box center [350, 195] width 49 height 18
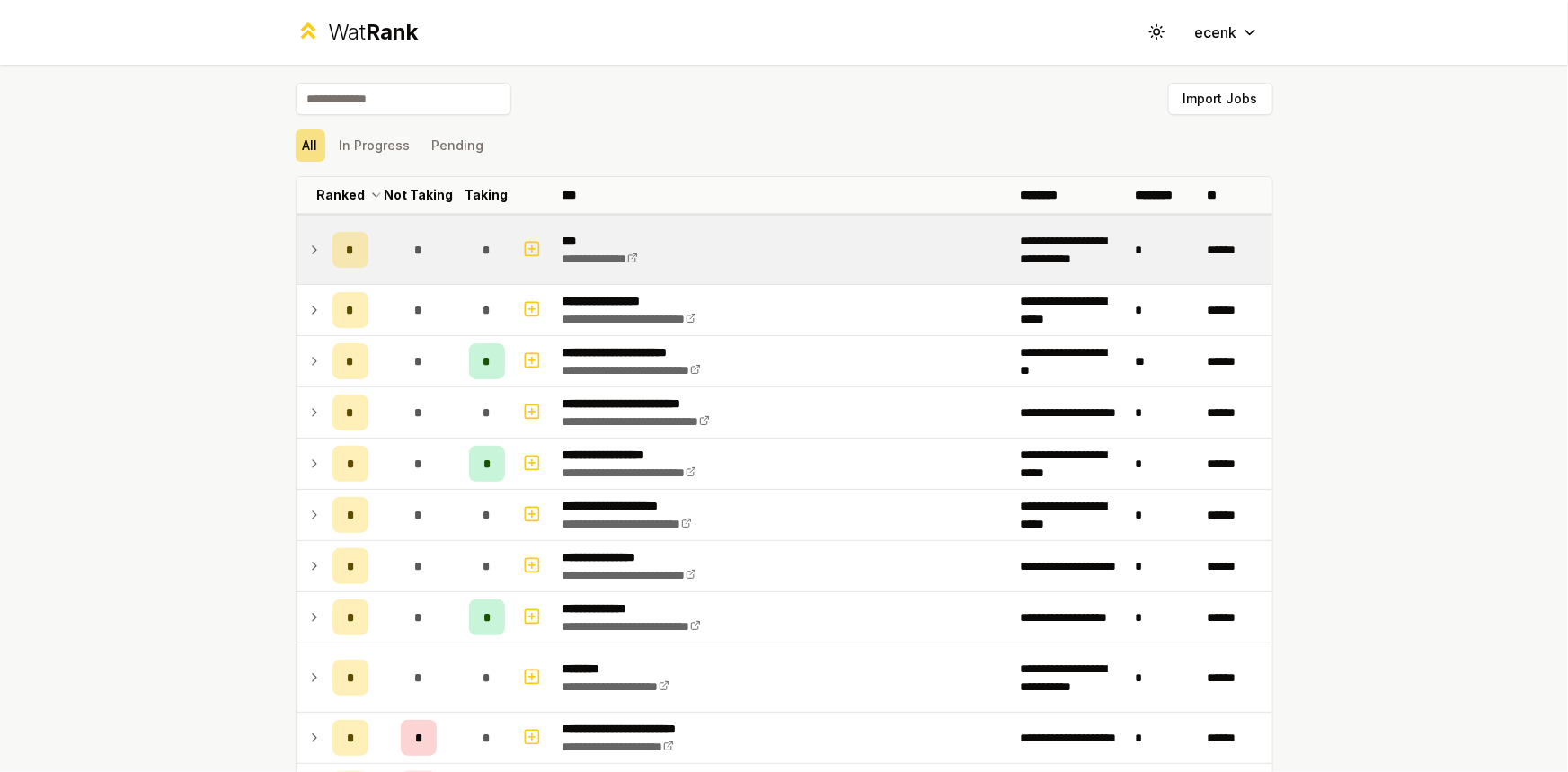
click at [413, 232] on div "*" at bounding box center [418, 250] width 36 height 36
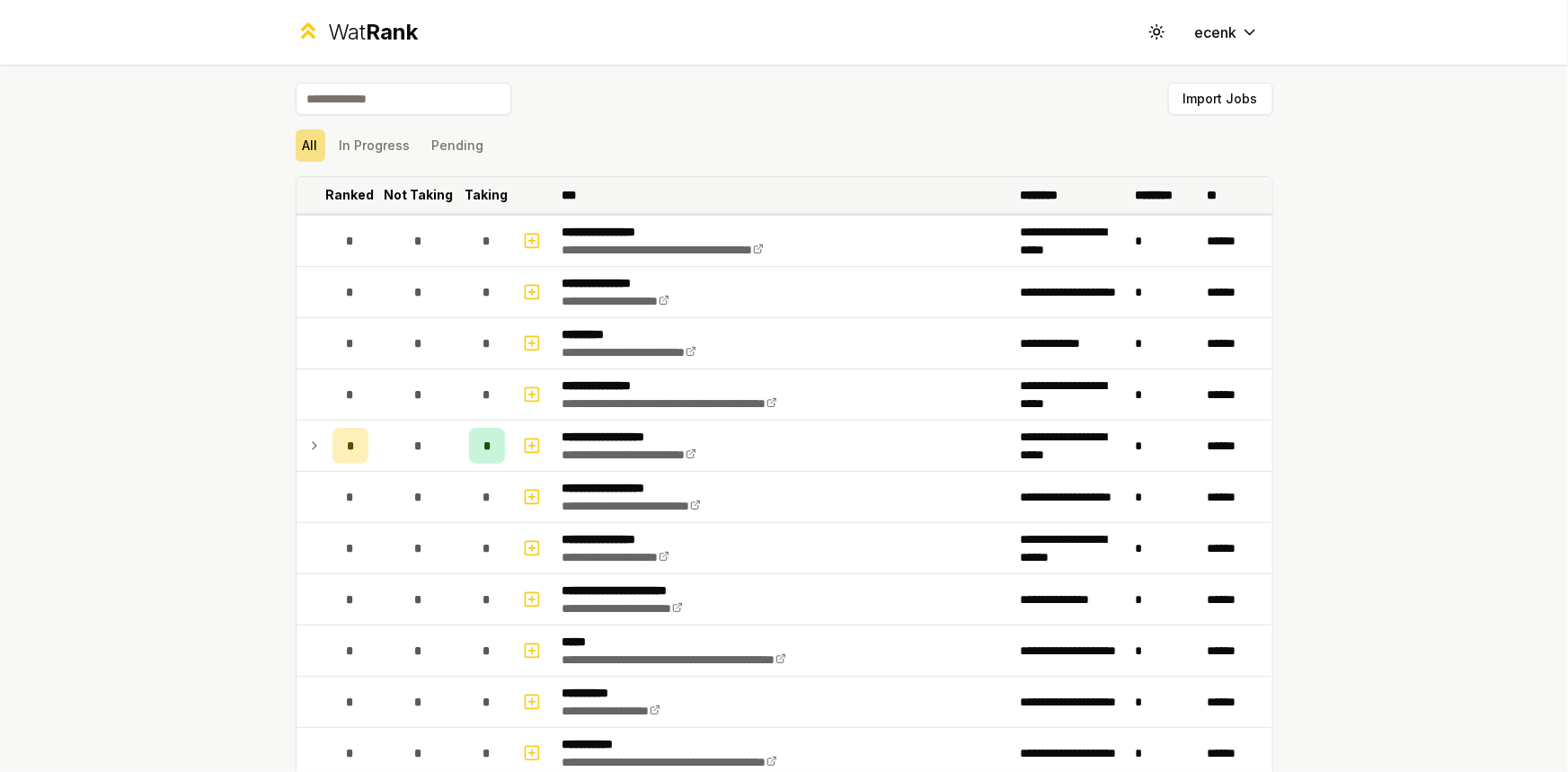
click at [313, 195] on th at bounding box center [310, 195] width 29 height 36
click at [326, 189] on p "Ranked" at bounding box center [350, 195] width 49 height 18
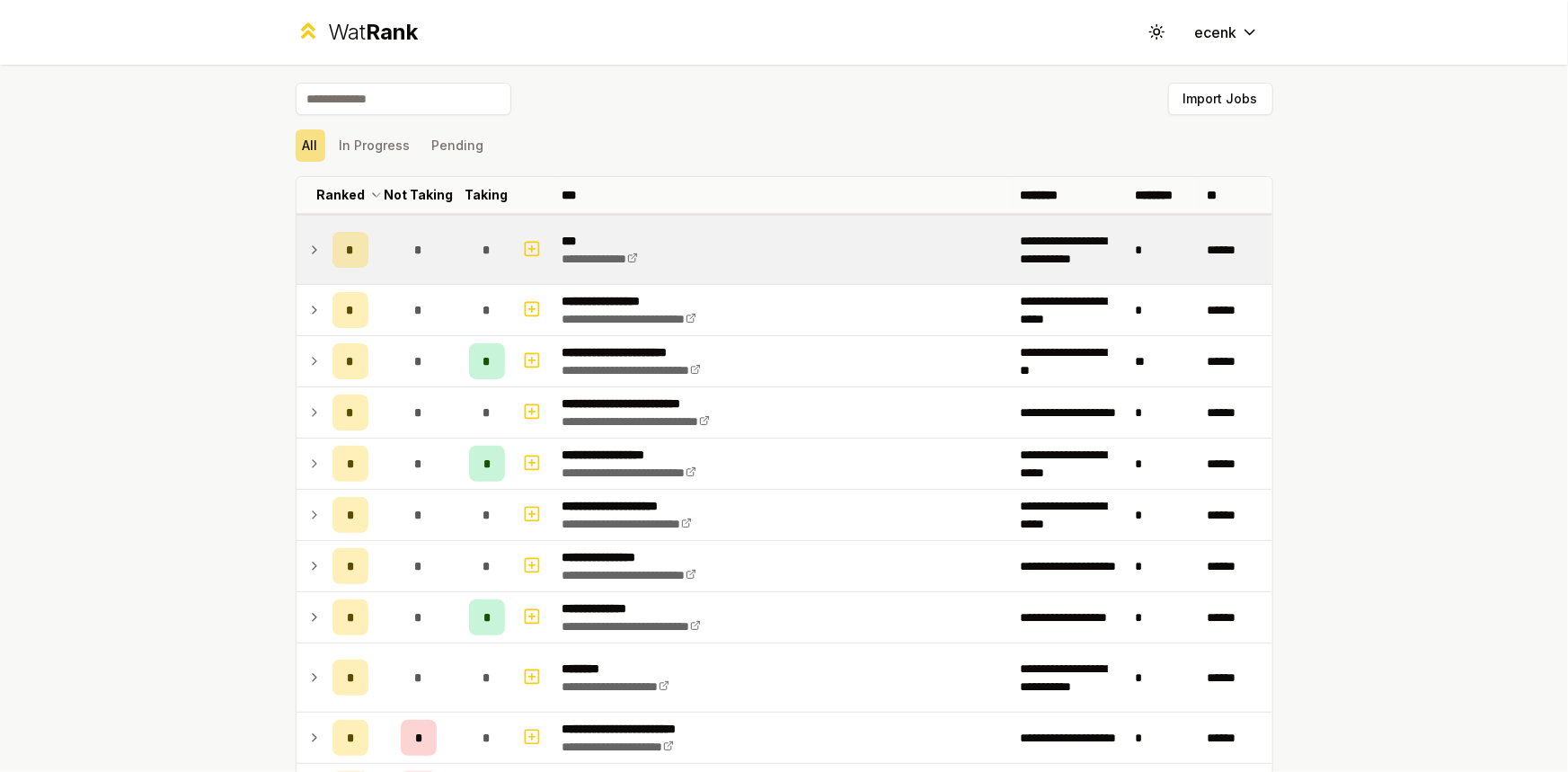
click at [472, 220] on td "*" at bounding box center [487, 250] width 51 height 68
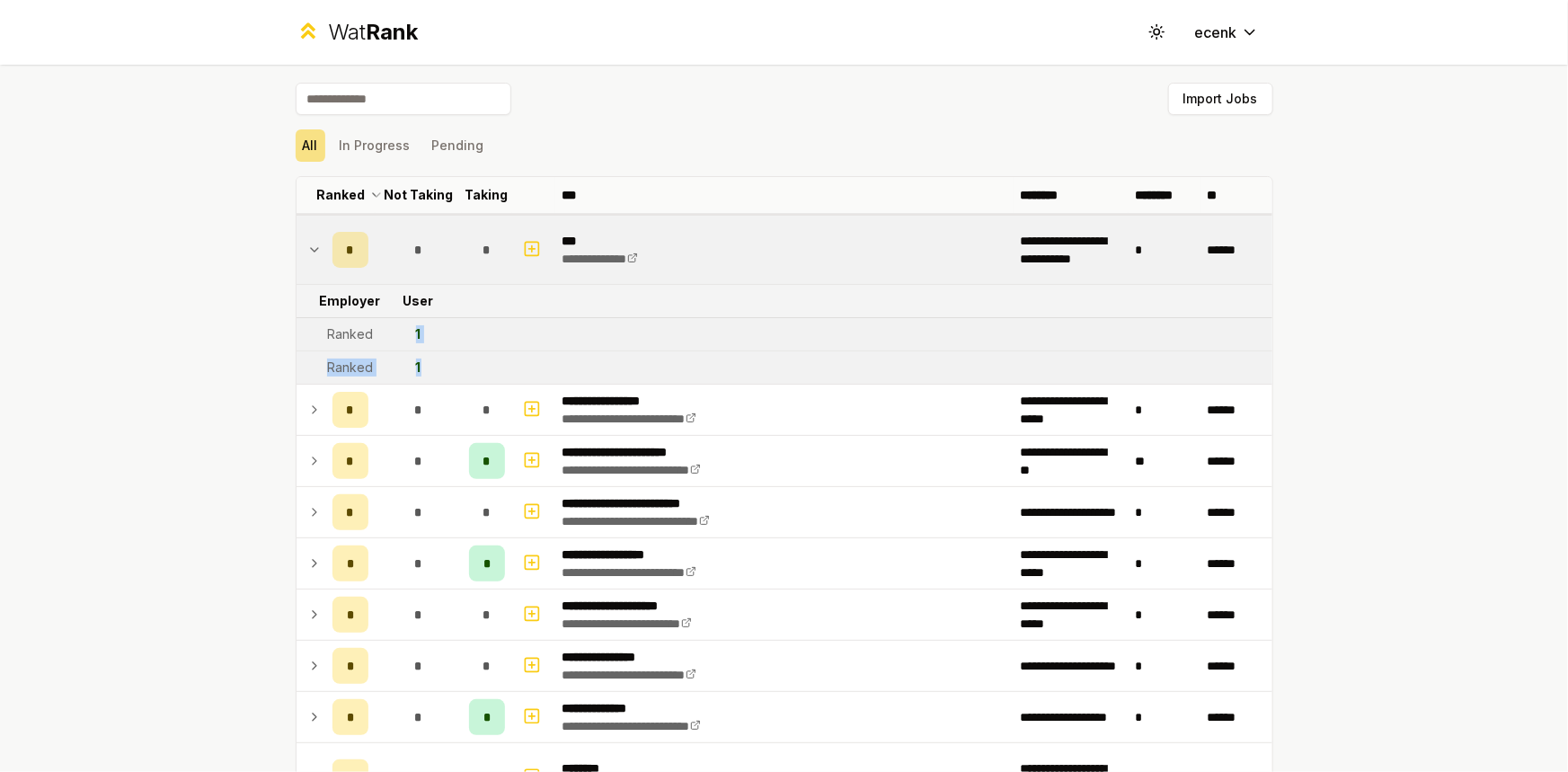
drag, startPoint x: 406, startPoint y: 324, endPoint x: 428, endPoint y: 376, distance: 56.5
click at [490, 356] on tr "Ranked 1" at bounding box center [784, 369] width 976 height 34
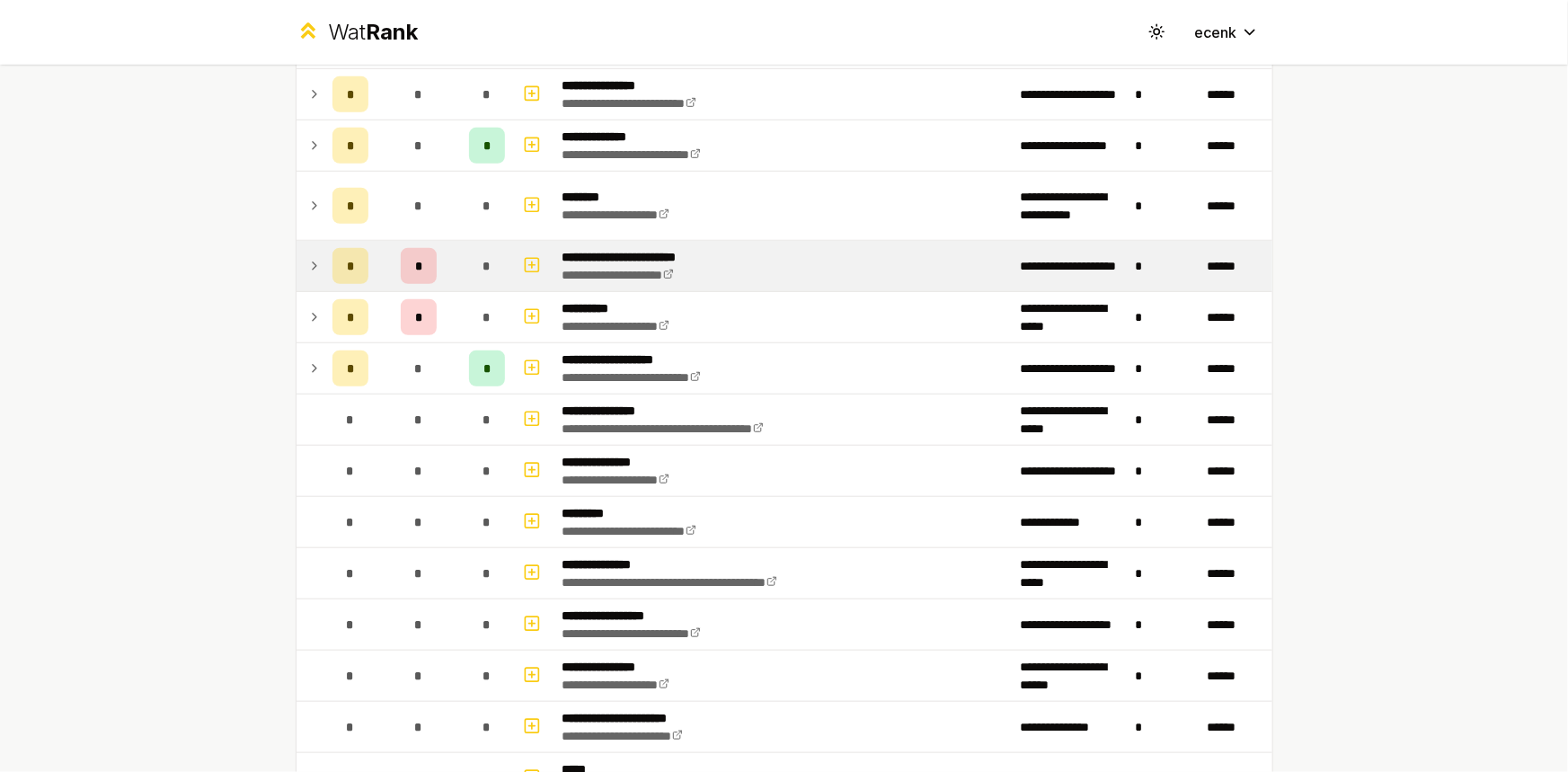
scroll to position [653, 0]
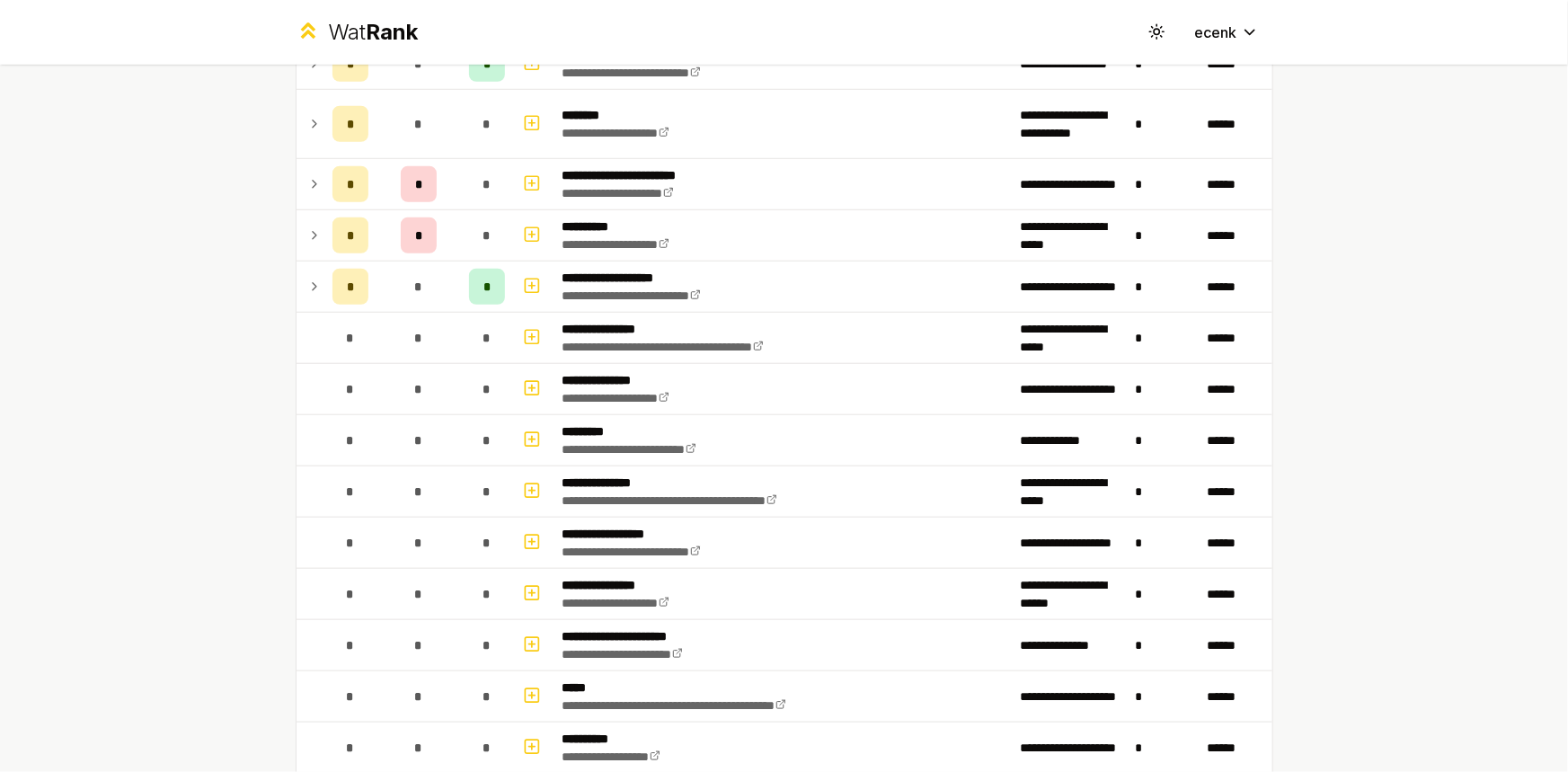
click at [84, 50] on header "Wat Rank Toggle theme ecenk" at bounding box center [784, 32] width 1568 height 64
drag, startPoint x: 680, startPoint y: 3, endPoint x: 656, endPoint y: 26, distance: 33.2
click at [680, 3] on div "Wat Rank Toggle theme ecenk" at bounding box center [784, 32] width 1036 height 64
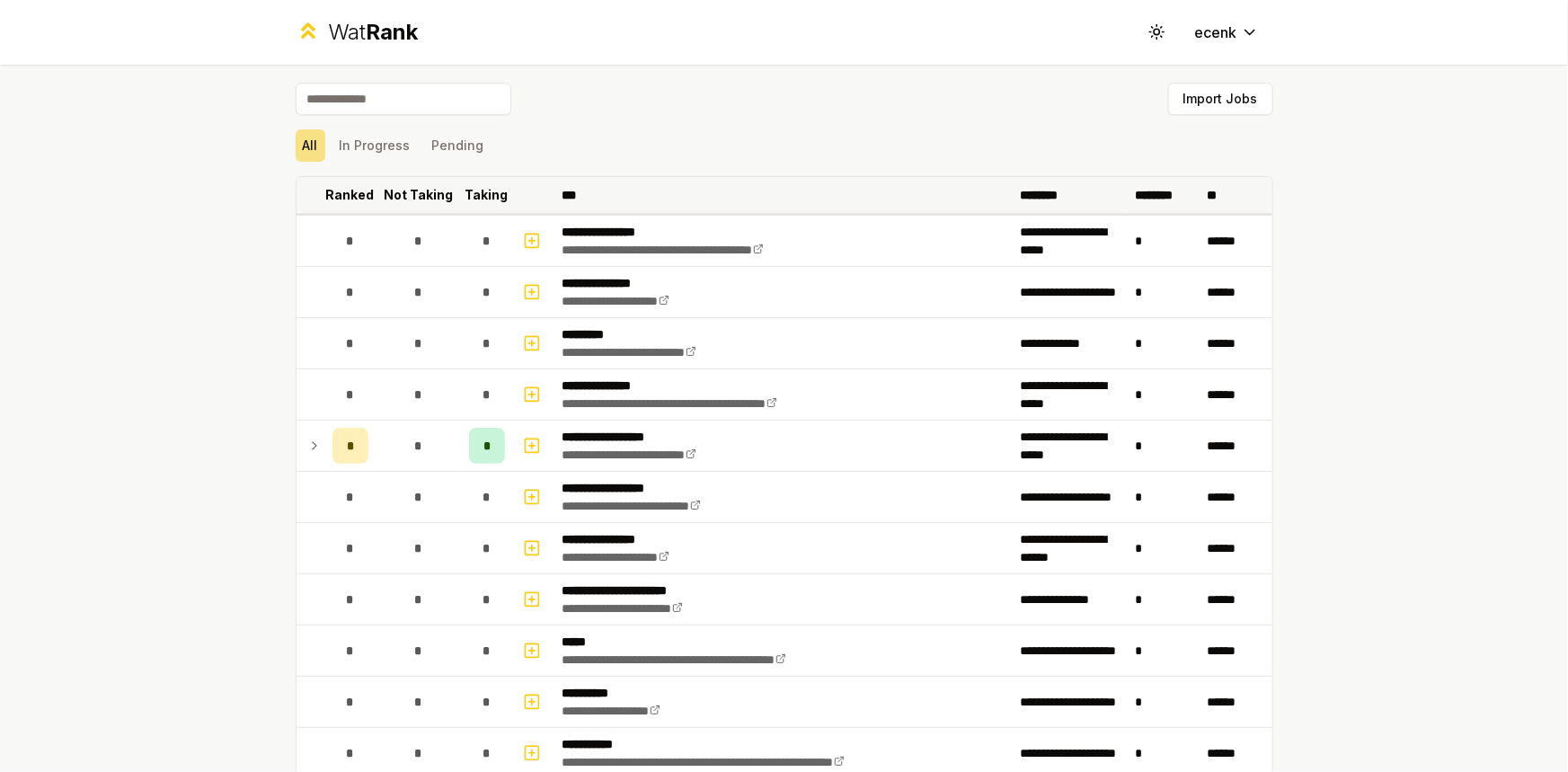
click at [398, 186] on p "Not Taking" at bounding box center [418, 195] width 69 height 18
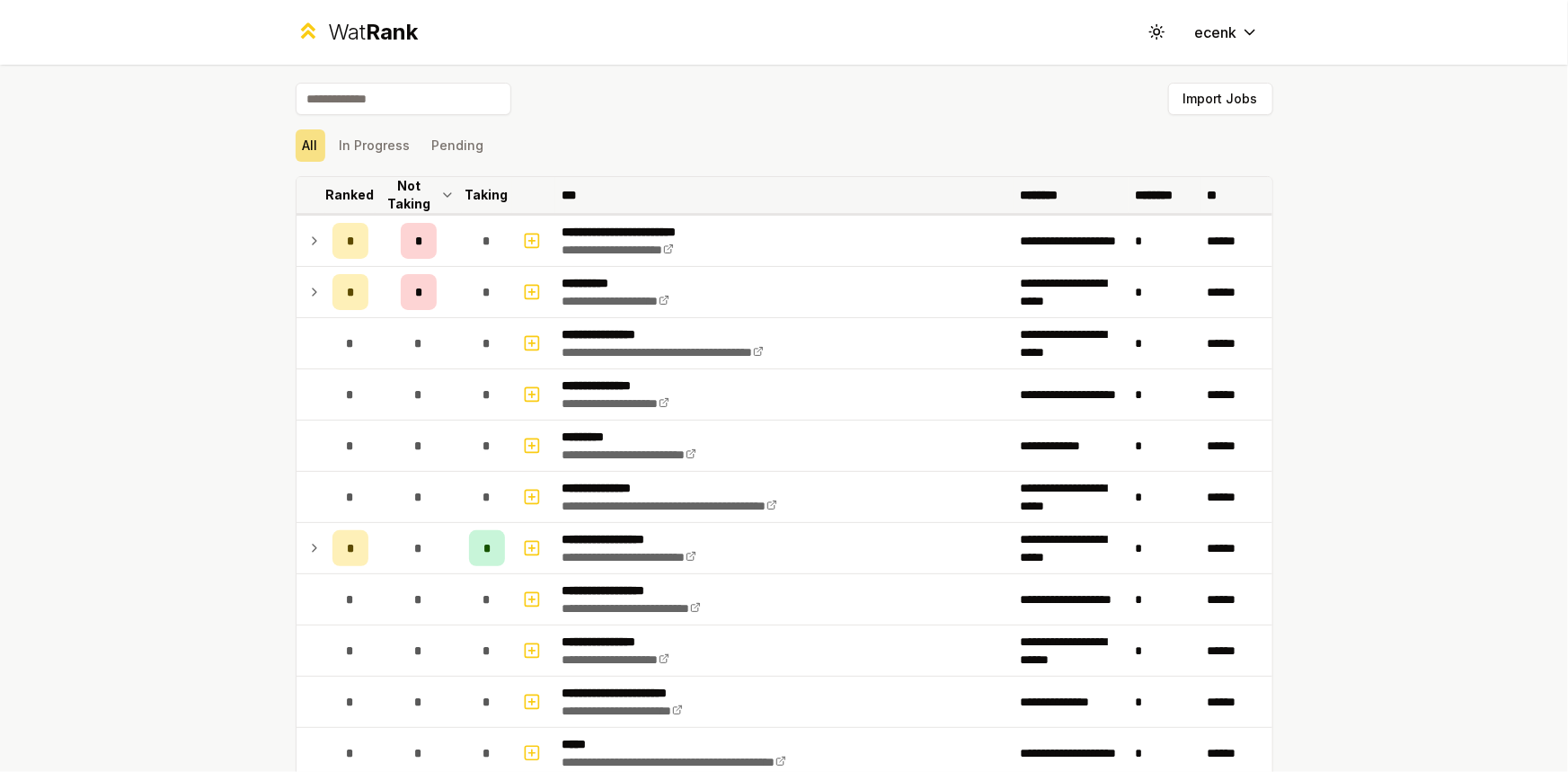
click at [338, 209] on th "Ranked" at bounding box center [350, 195] width 51 height 36
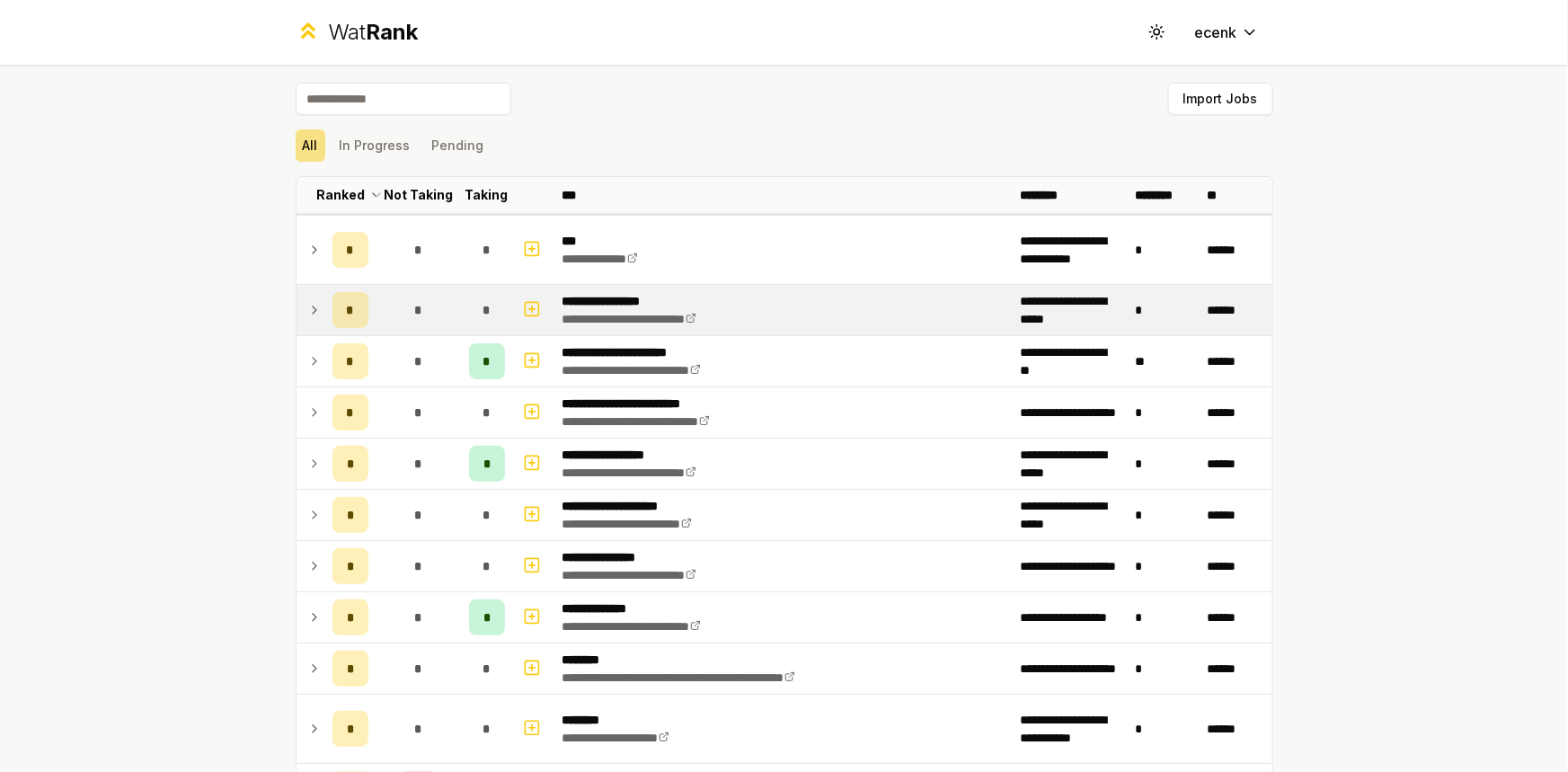
scroll to position [163, 0]
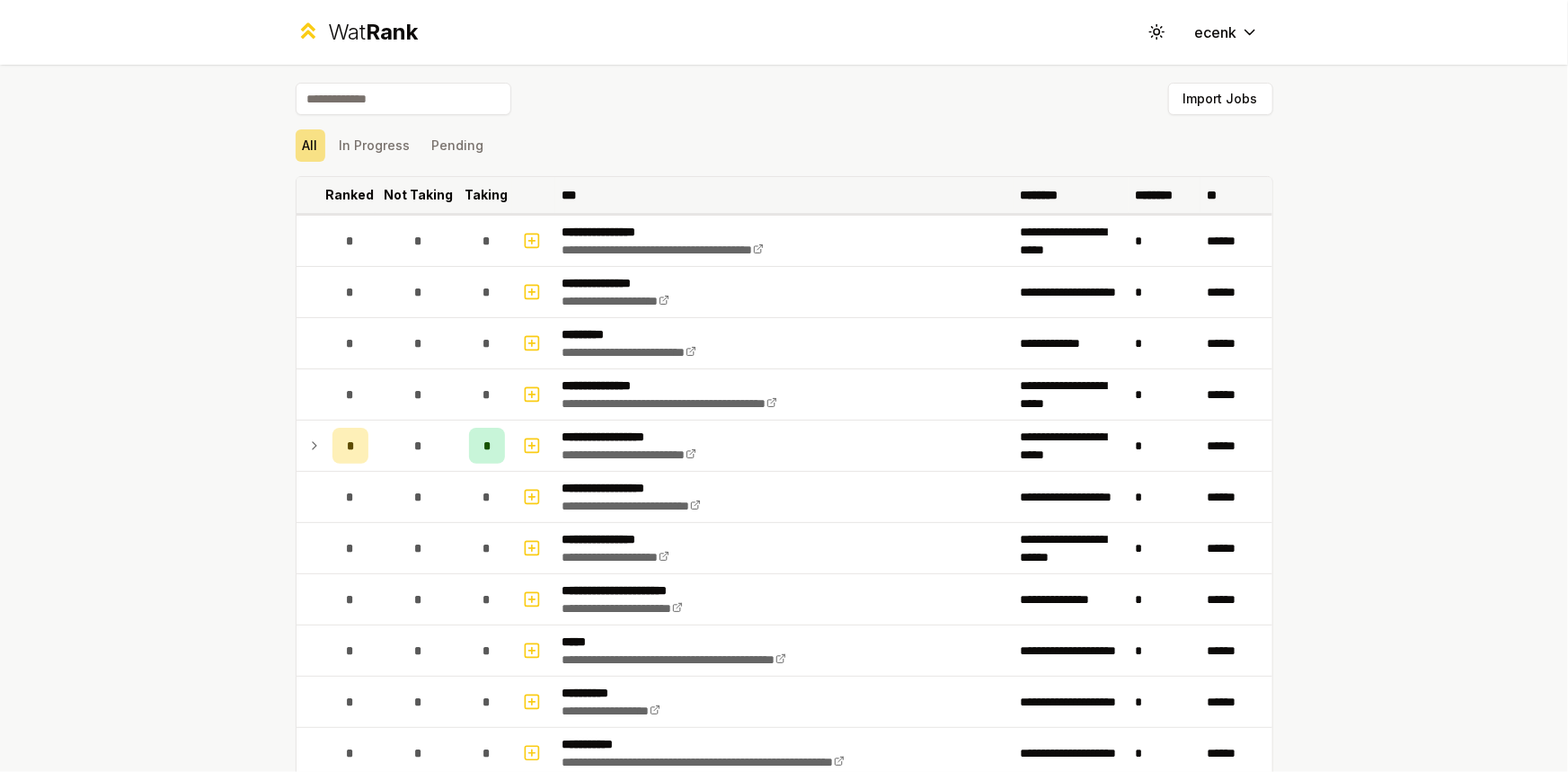
click at [410, 203] on p "Not Taking" at bounding box center [418, 195] width 69 height 18
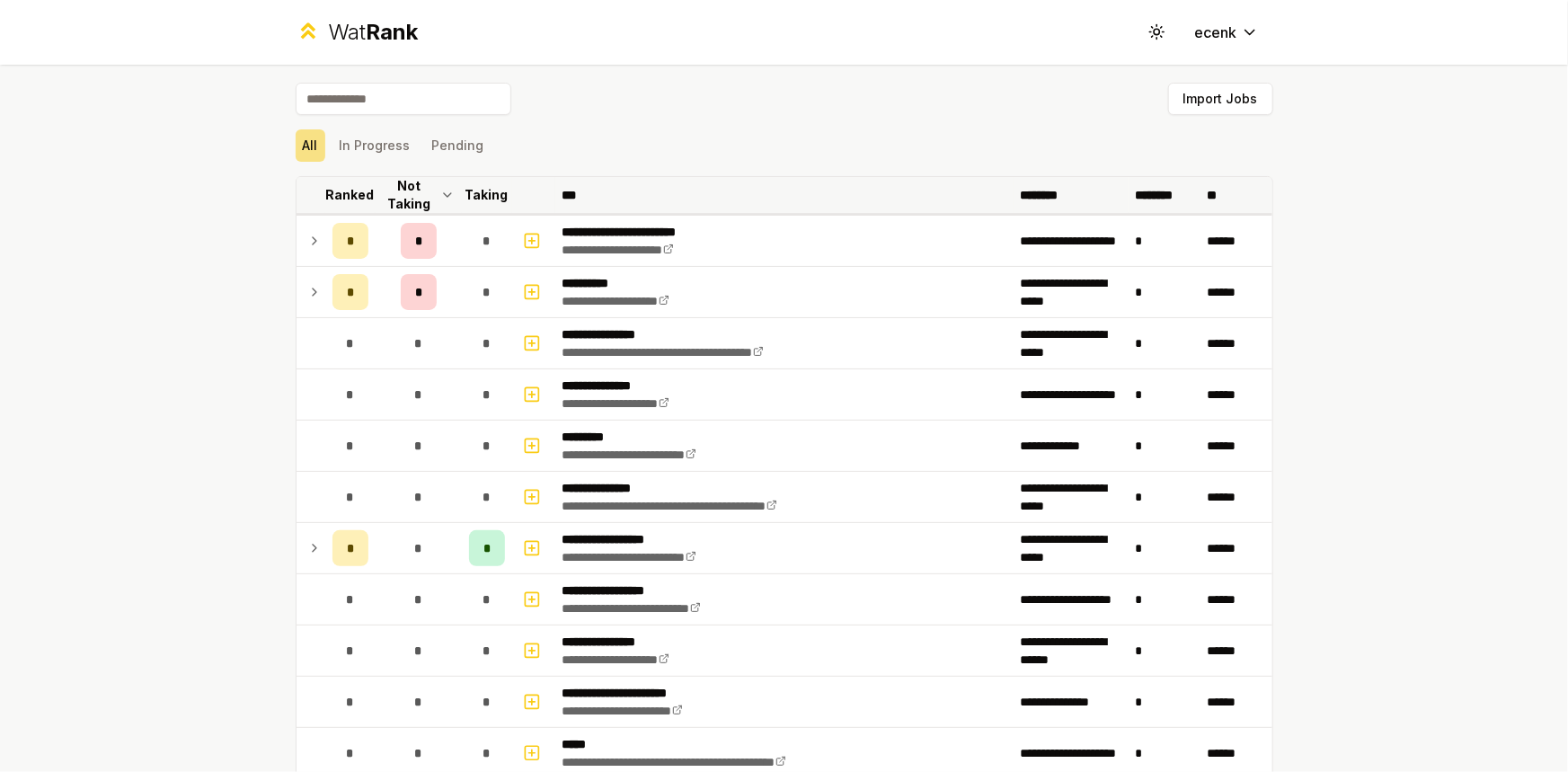
click at [413, 196] on p "Not Taking" at bounding box center [409, 195] width 54 height 36
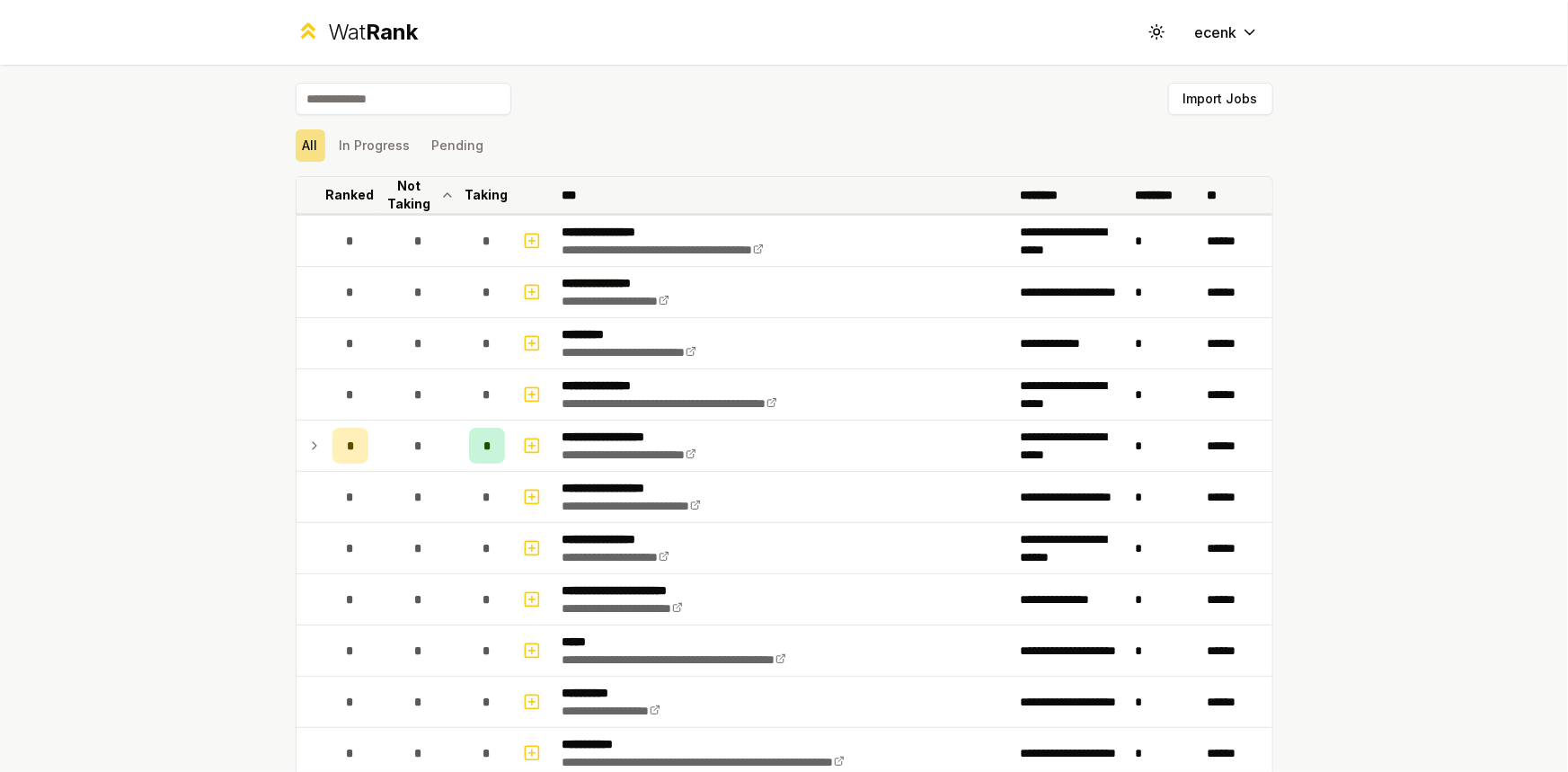
click at [485, 187] on p "Taking" at bounding box center [488, 195] width 44 height 18
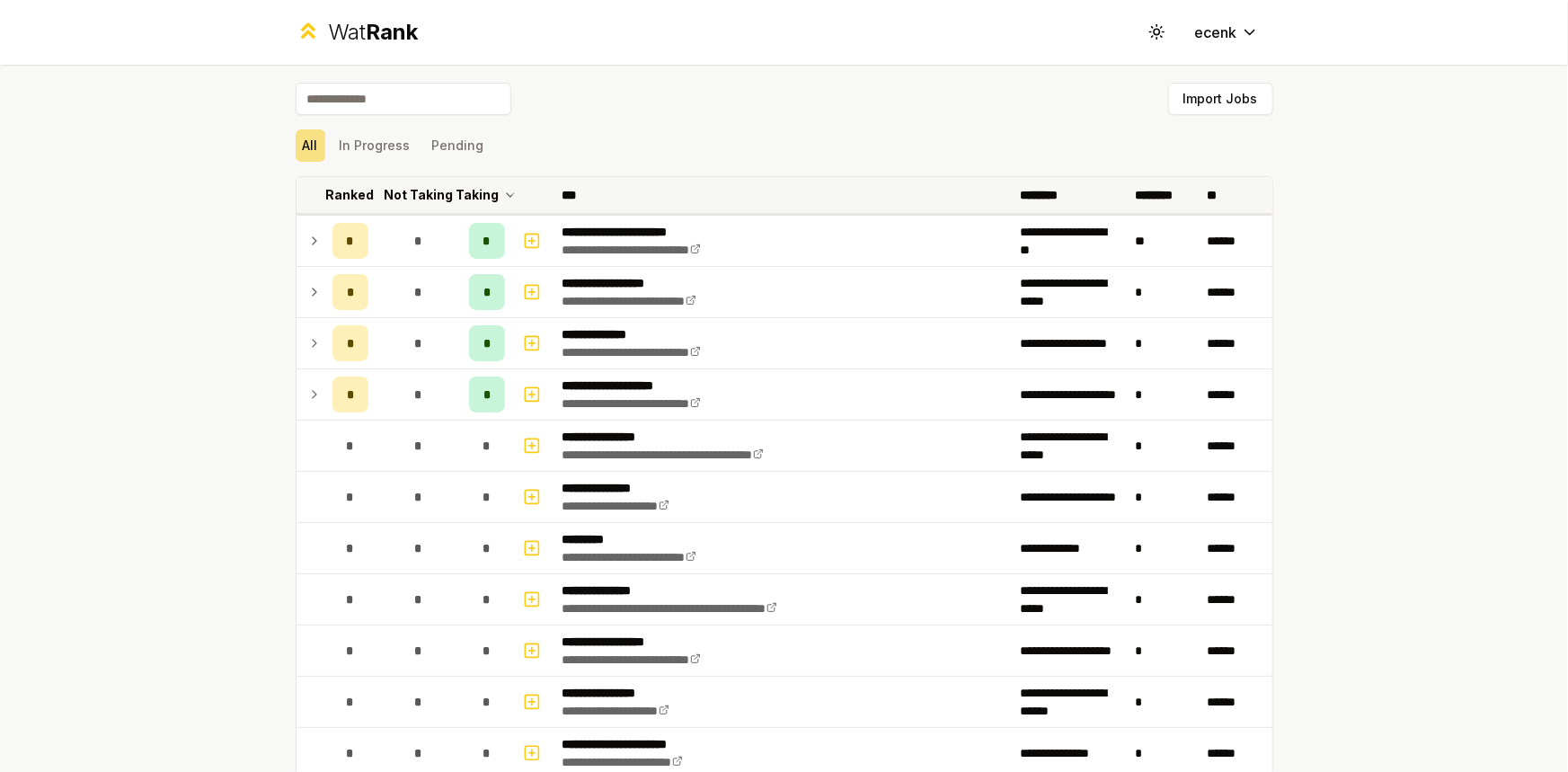
click at [341, 200] on p "Ranked" at bounding box center [350, 195] width 49 height 18
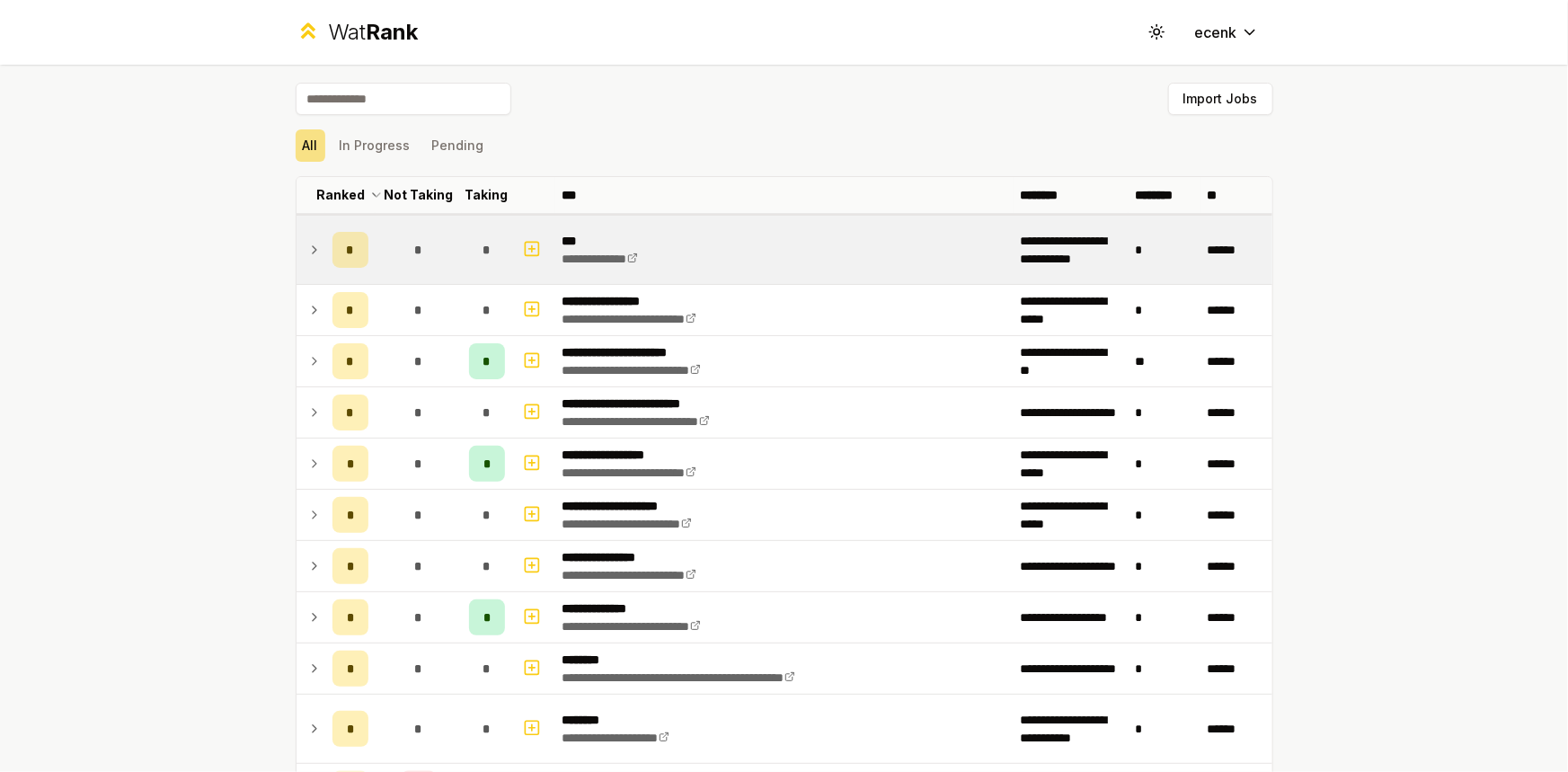
click at [312, 246] on icon at bounding box center [314, 250] width 15 height 22
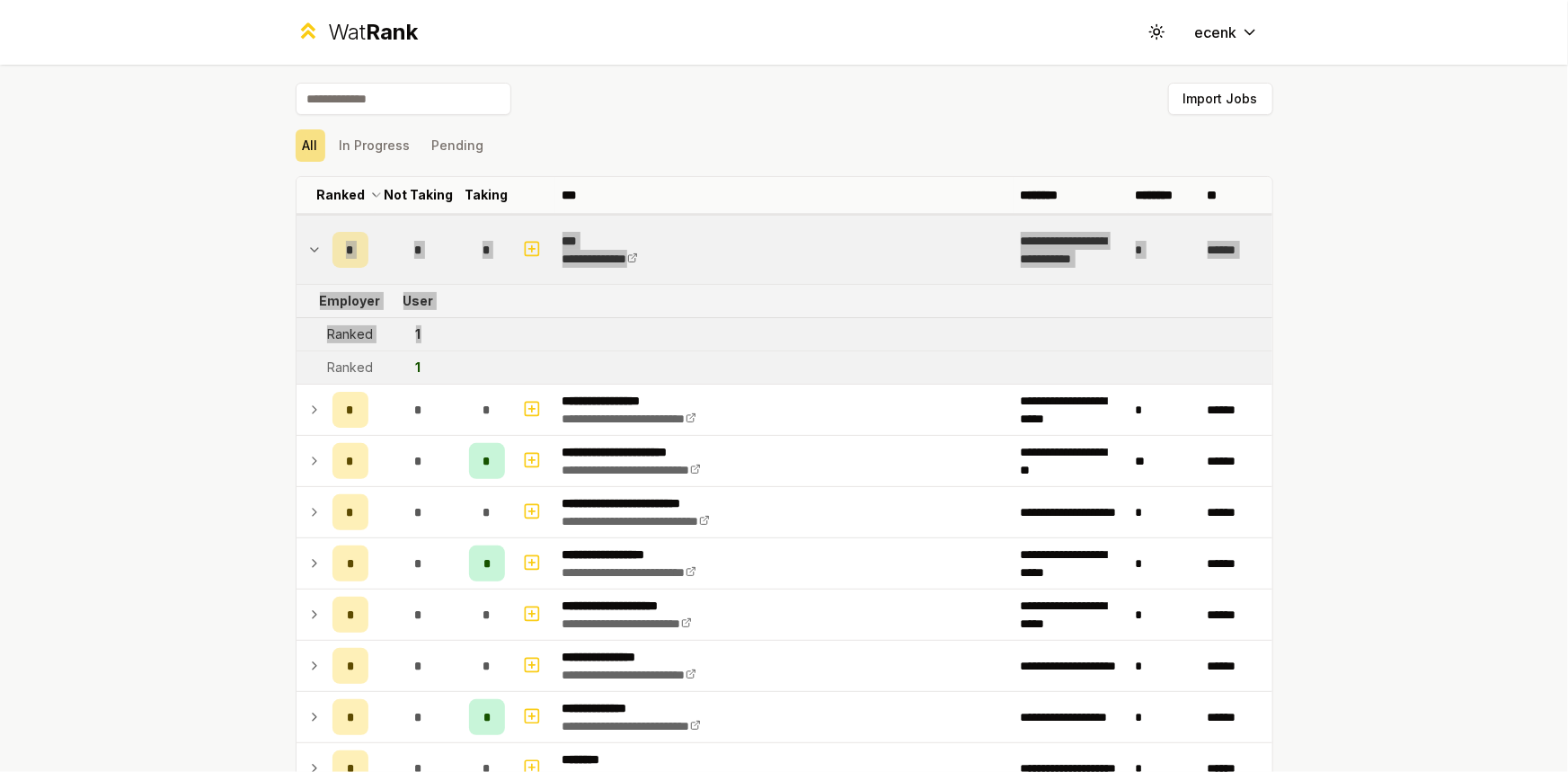
drag, startPoint x: 1075, startPoint y: 384, endPoint x: 1283, endPoint y: 405, distance: 209.1
click at [512, 265] on td at bounding box center [534, 250] width 44 height 68
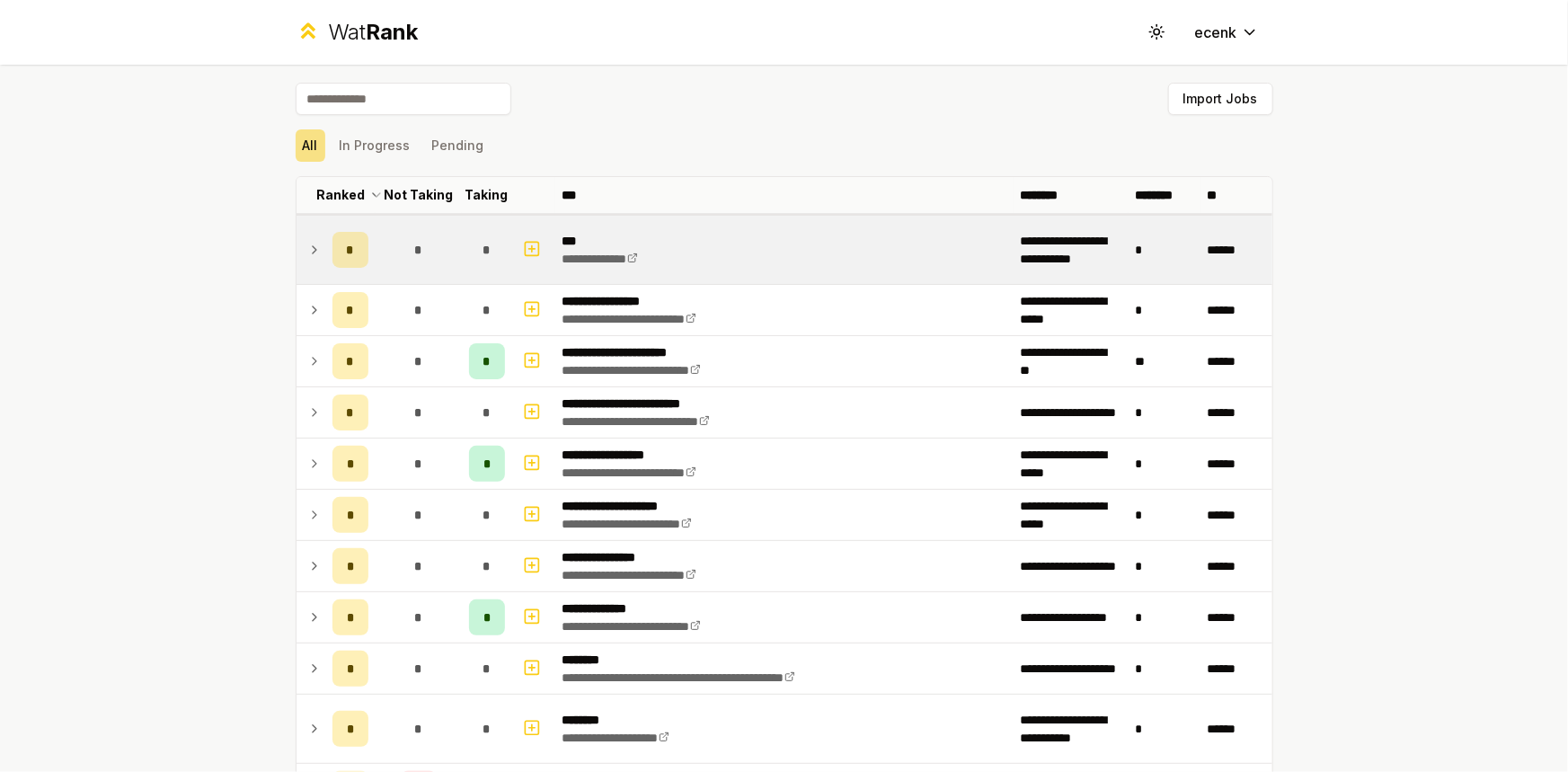
click at [512, 265] on td at bounding box center [534, 250] width 44 height 68
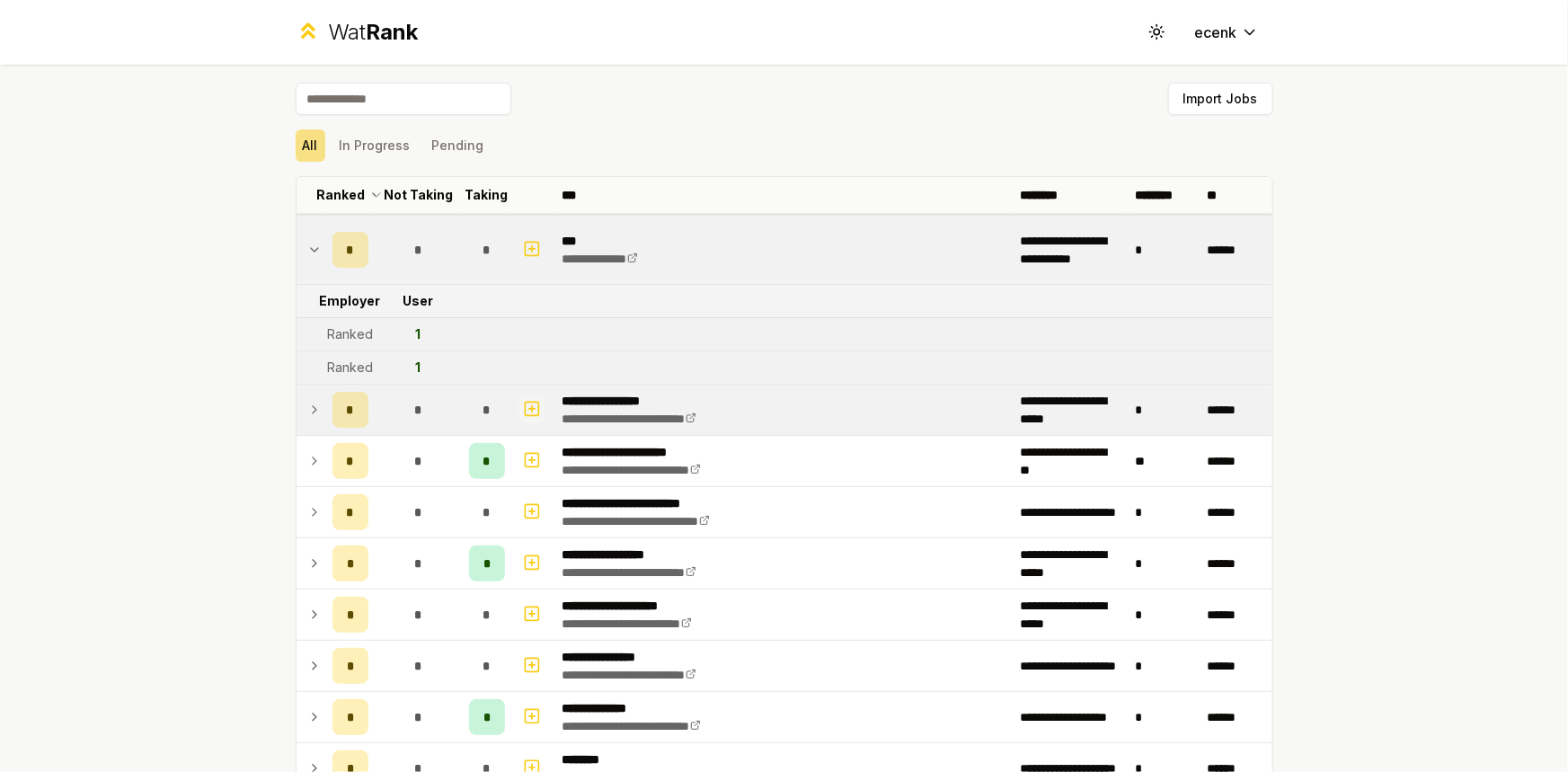
click at [529, 406] on icon "button" at bounding box center [532, 409] width 18 height 22
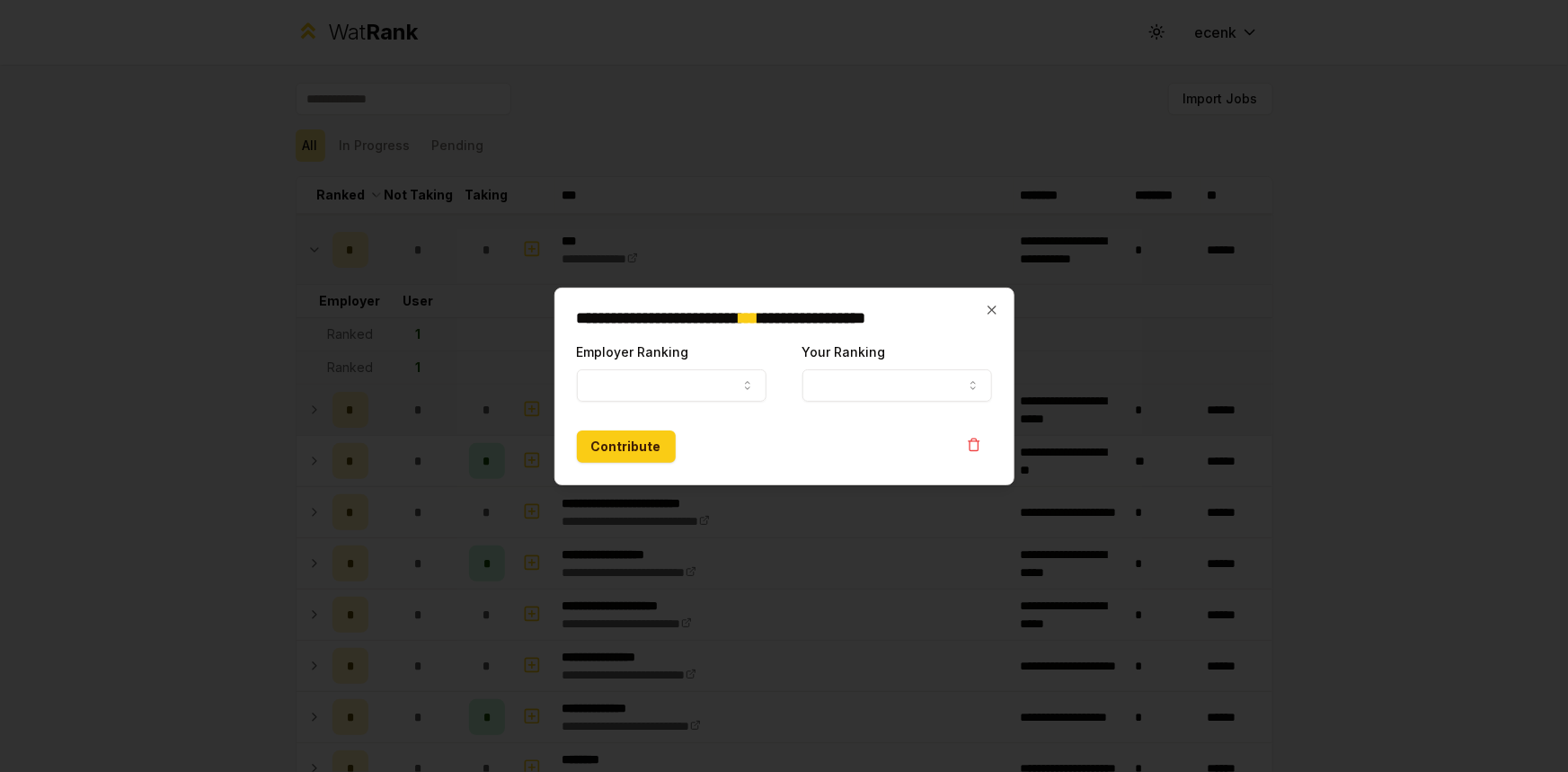
select select
